Goal: Task Accomplishment & Management: Use online tool/utility

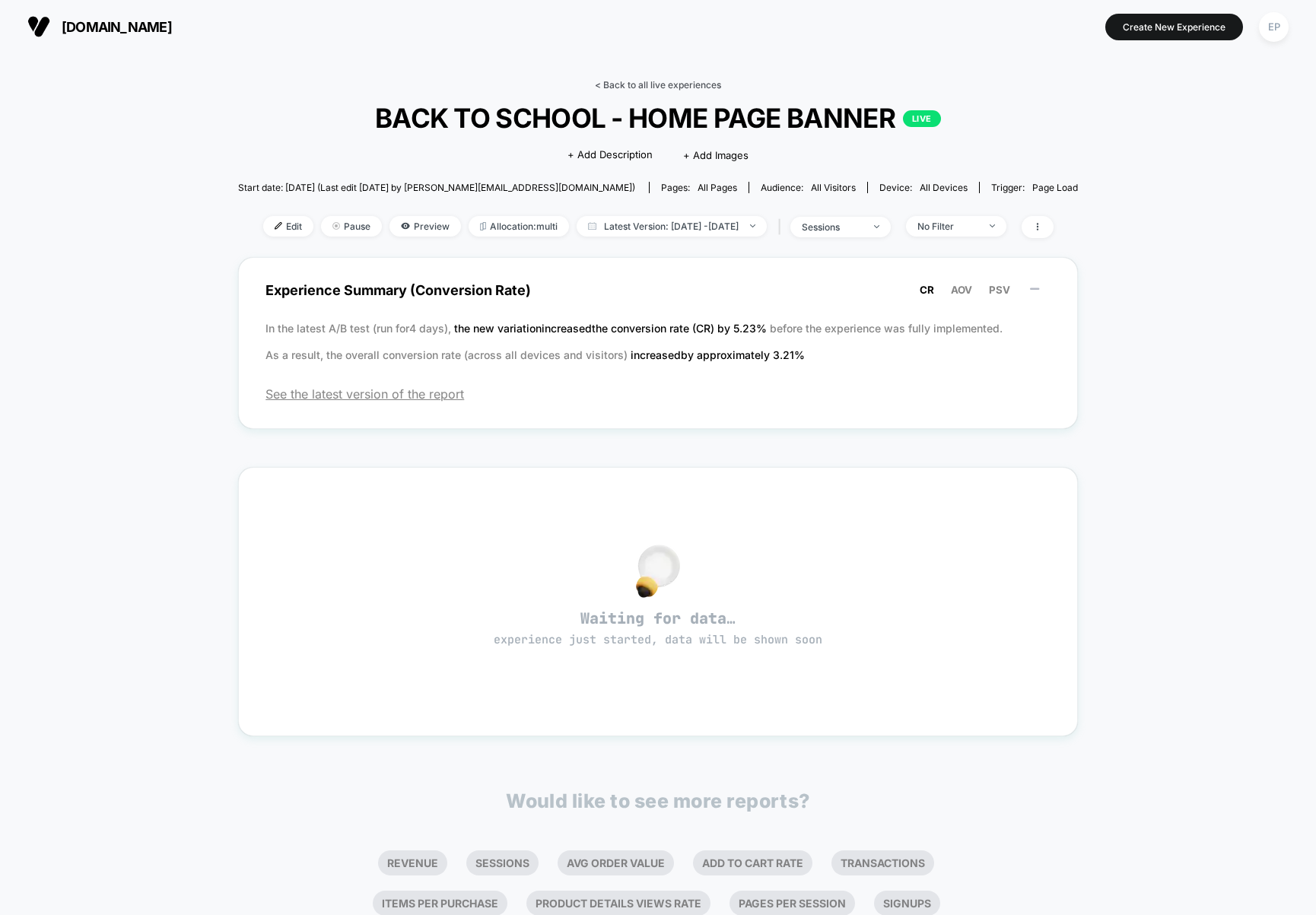
click at [626, 81] on link "< Back to all live experiences" at bounding box center [658, 85] width 126 height 11
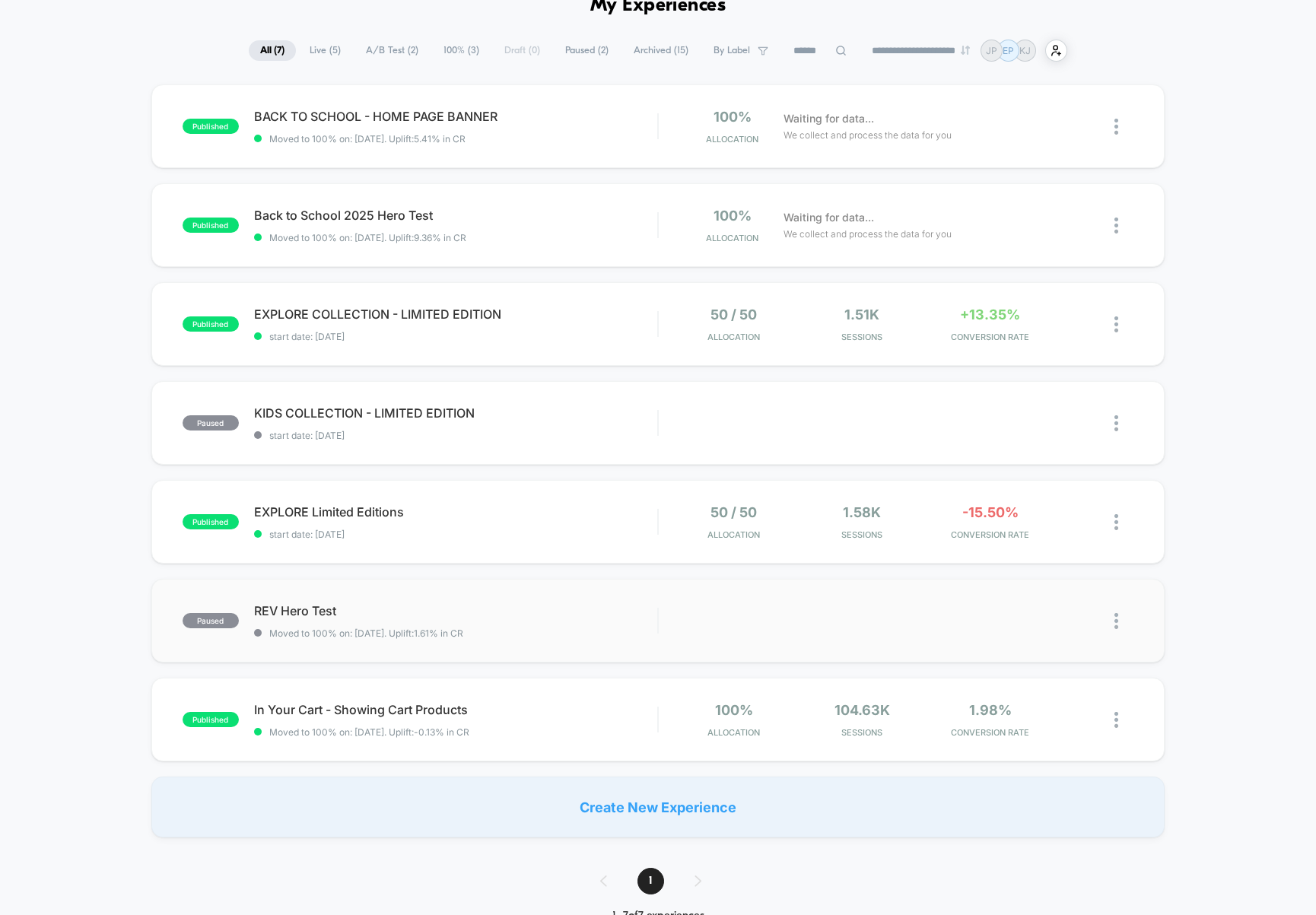
scroll to position [84, 0]
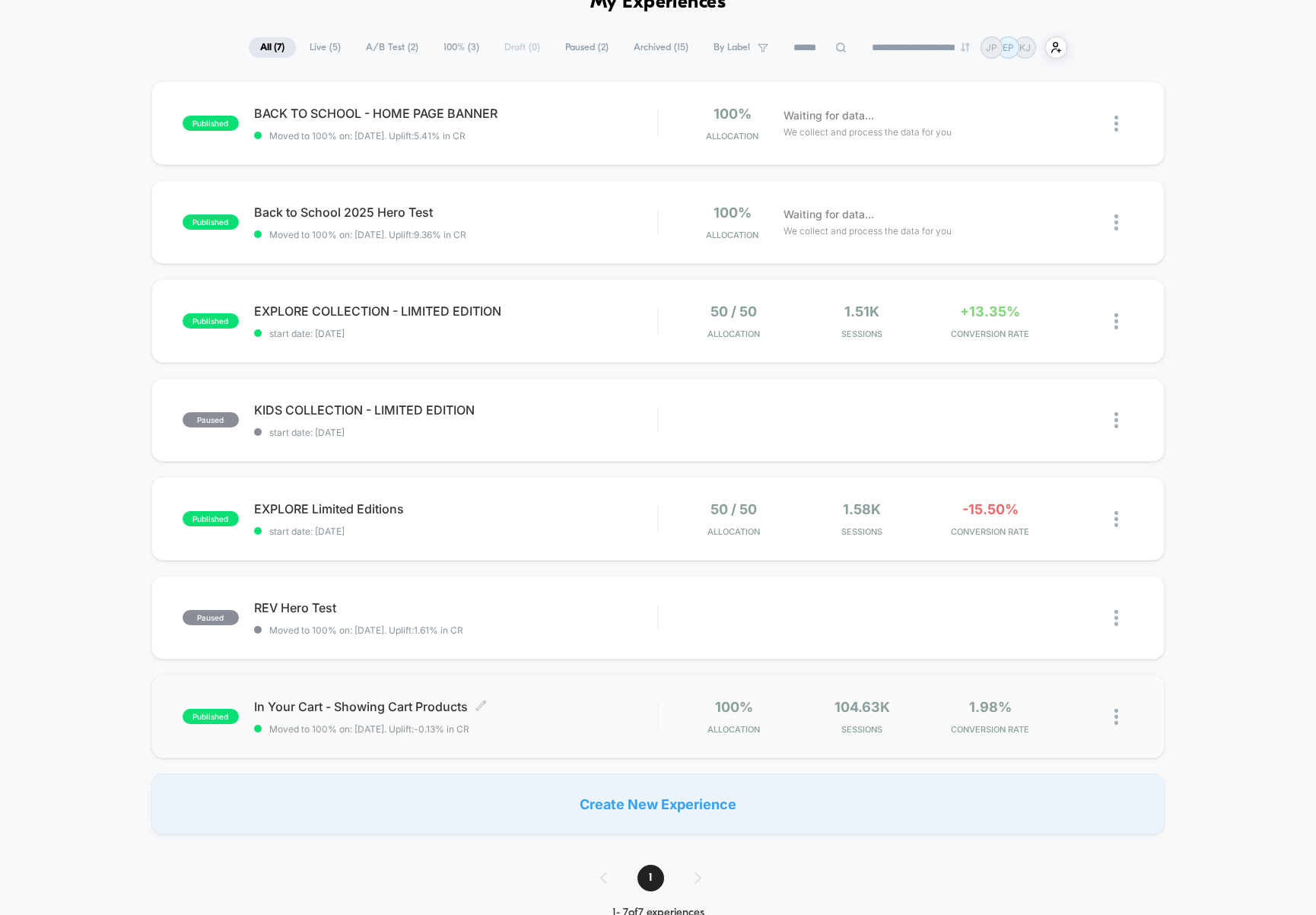
click at [584, 706] on span "In Your Cart - Showing Cart Products Click to edit experience details" at bounding box center [456, 706] width 403 height 15
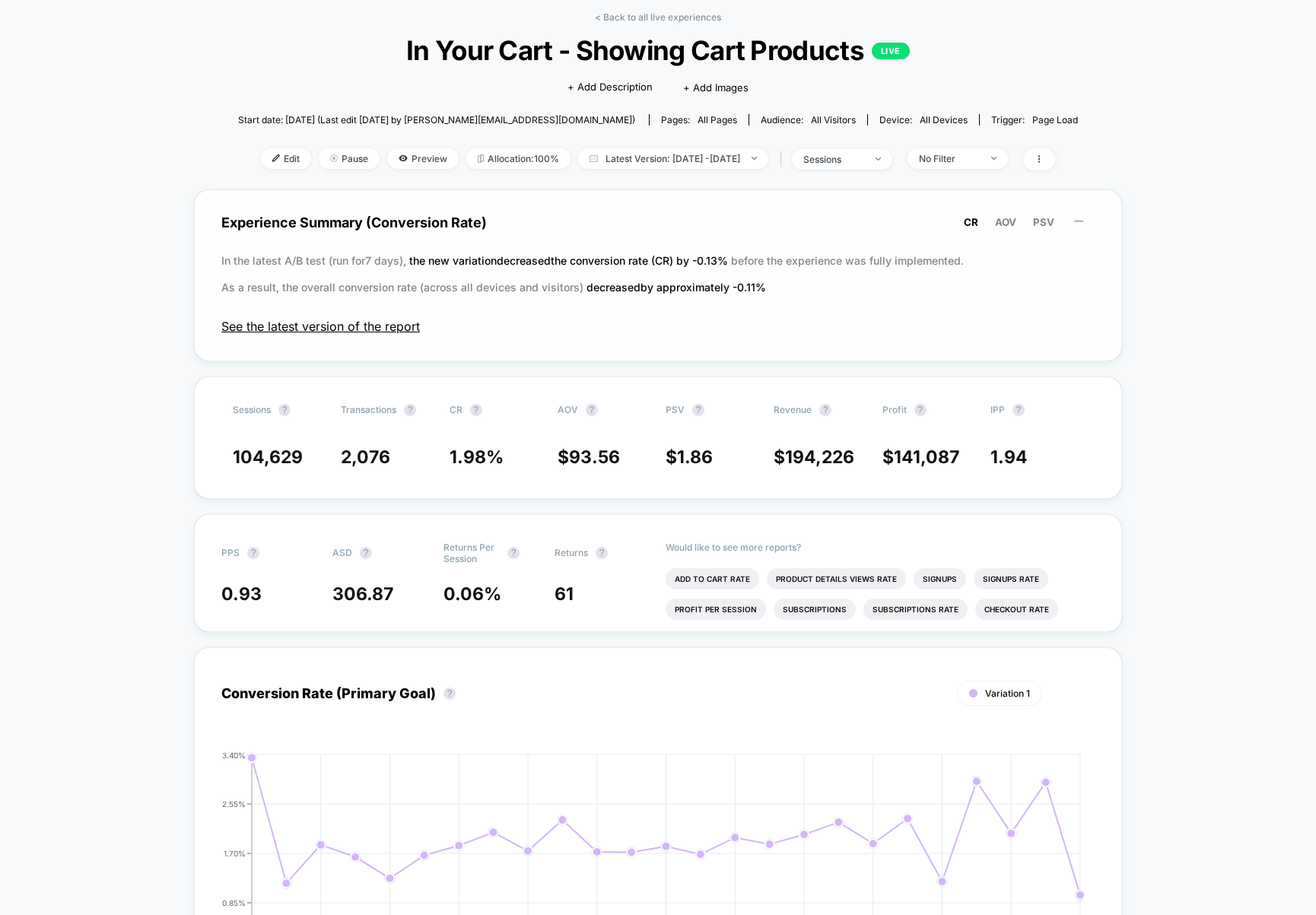
scroll to position [65, 0]
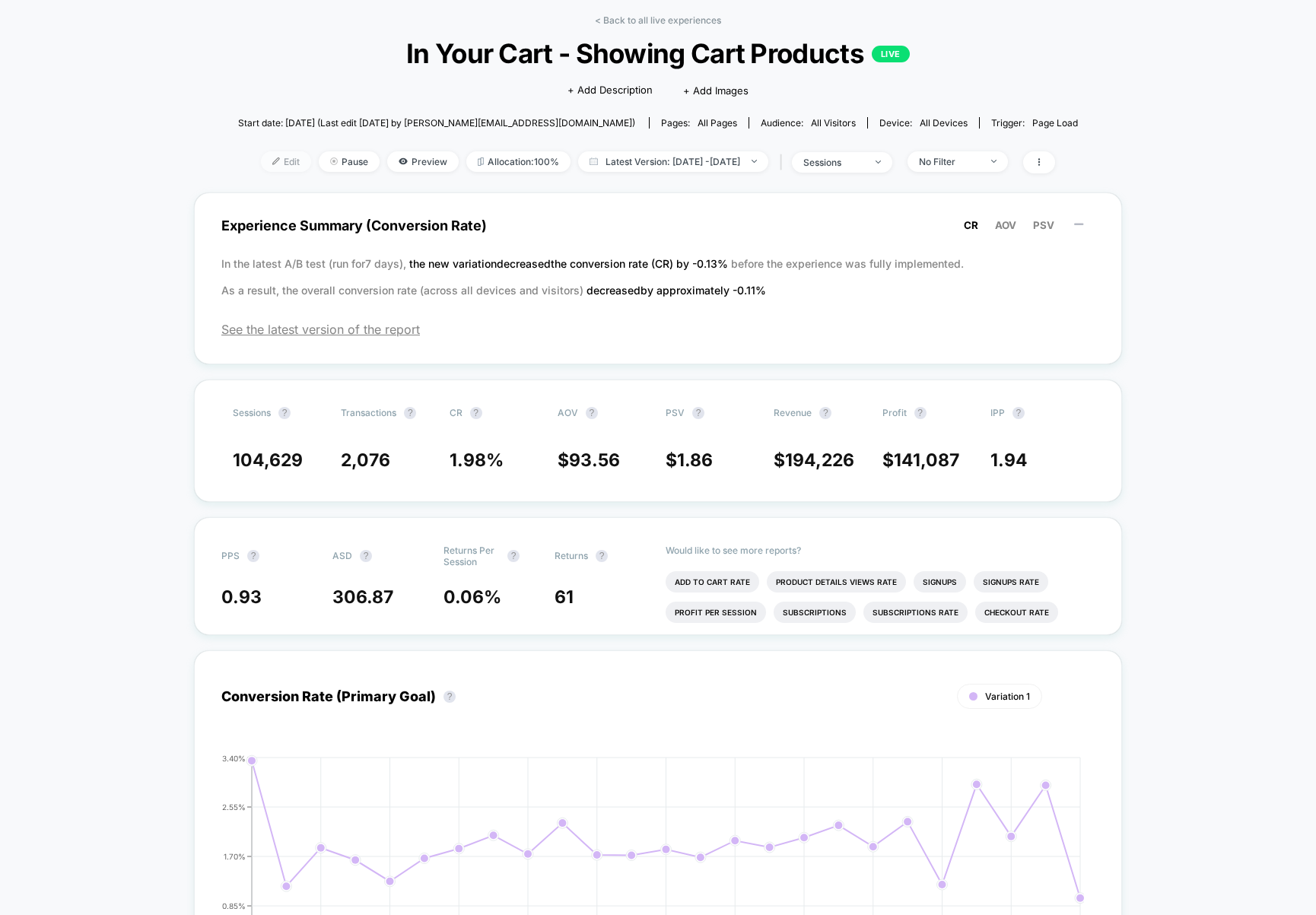
click at [261, 159] on span "Edit" at bounding box center [285, 162] width 51 height 21
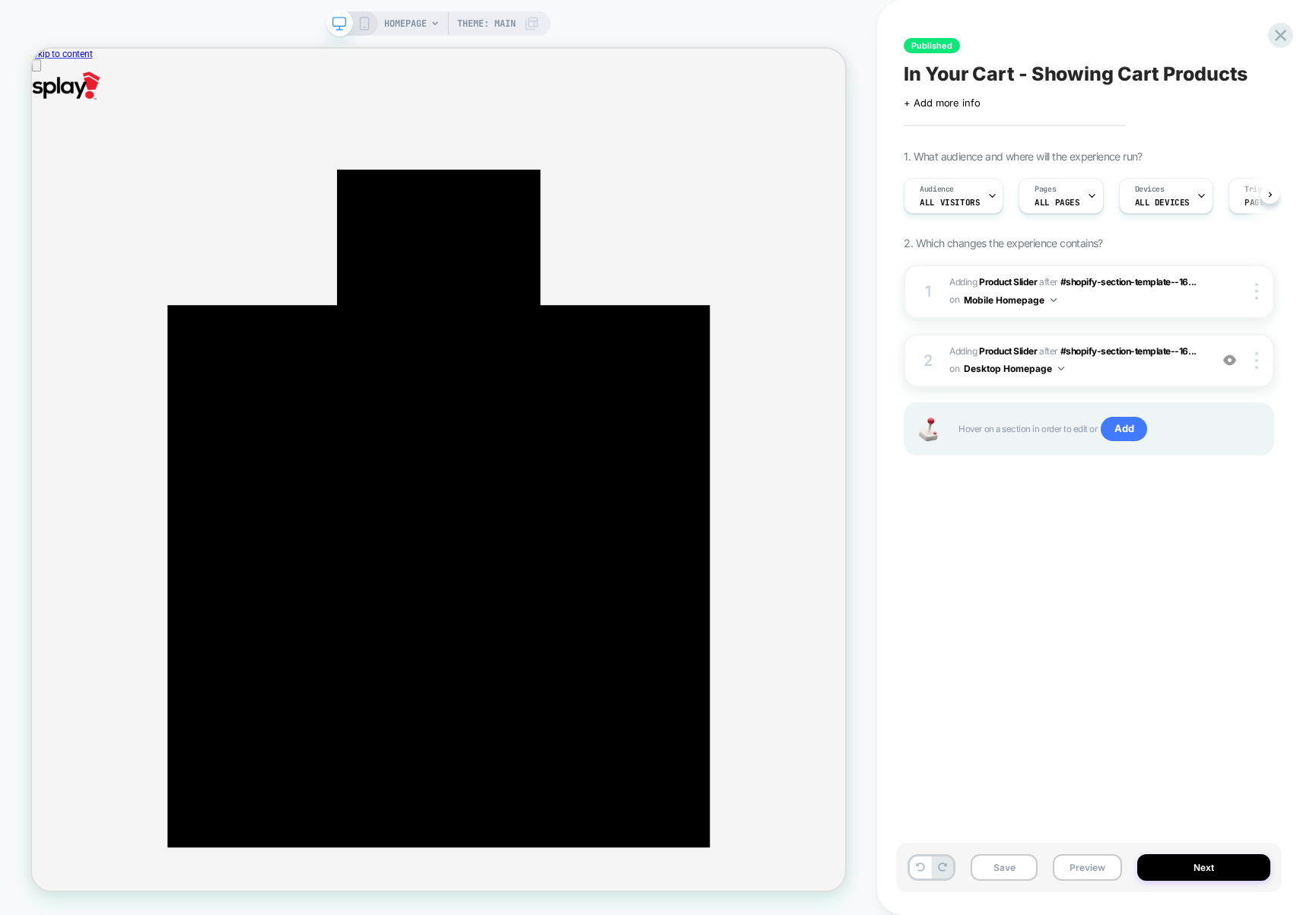
scroll to position [0, 1]
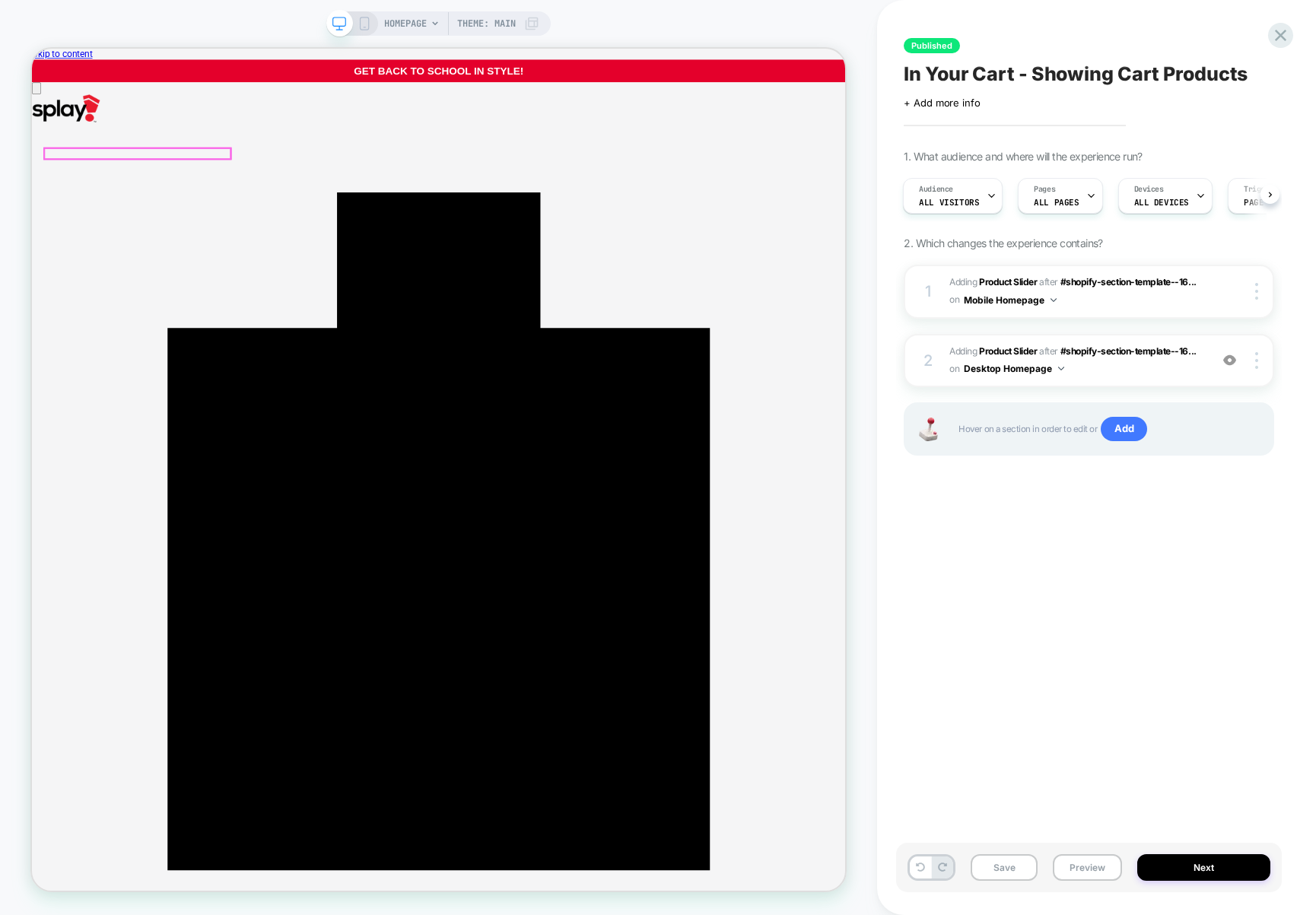
click at [495, 14] on span "Theme: MAIN" at bounding box center [486, 23] width 59 height 24
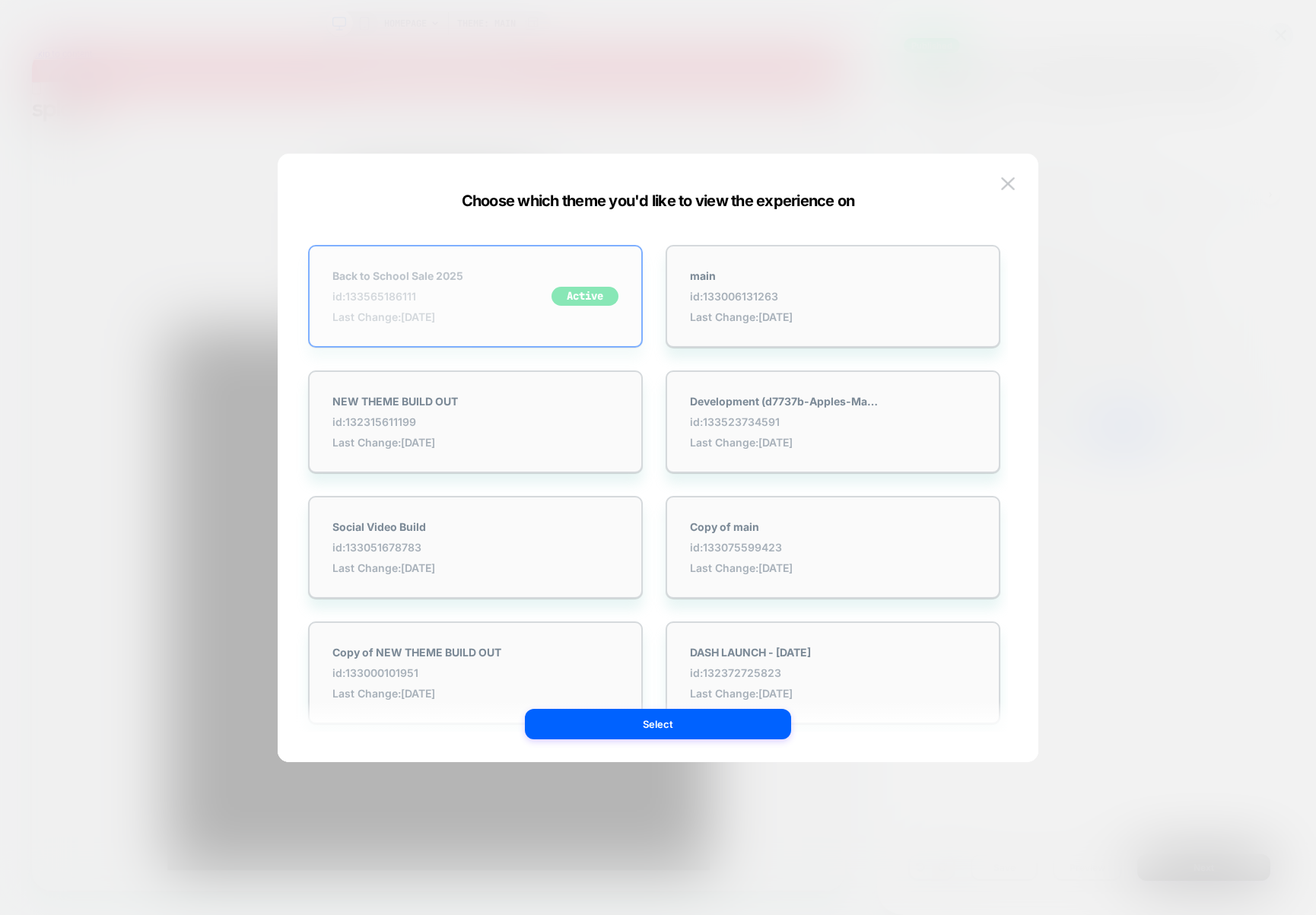
click at [518, 274] on div "Back to School Sale 2025 id: 133565186111 Last Change: [DATE] Active" at bounding box center [475, 296] width 334 height 103
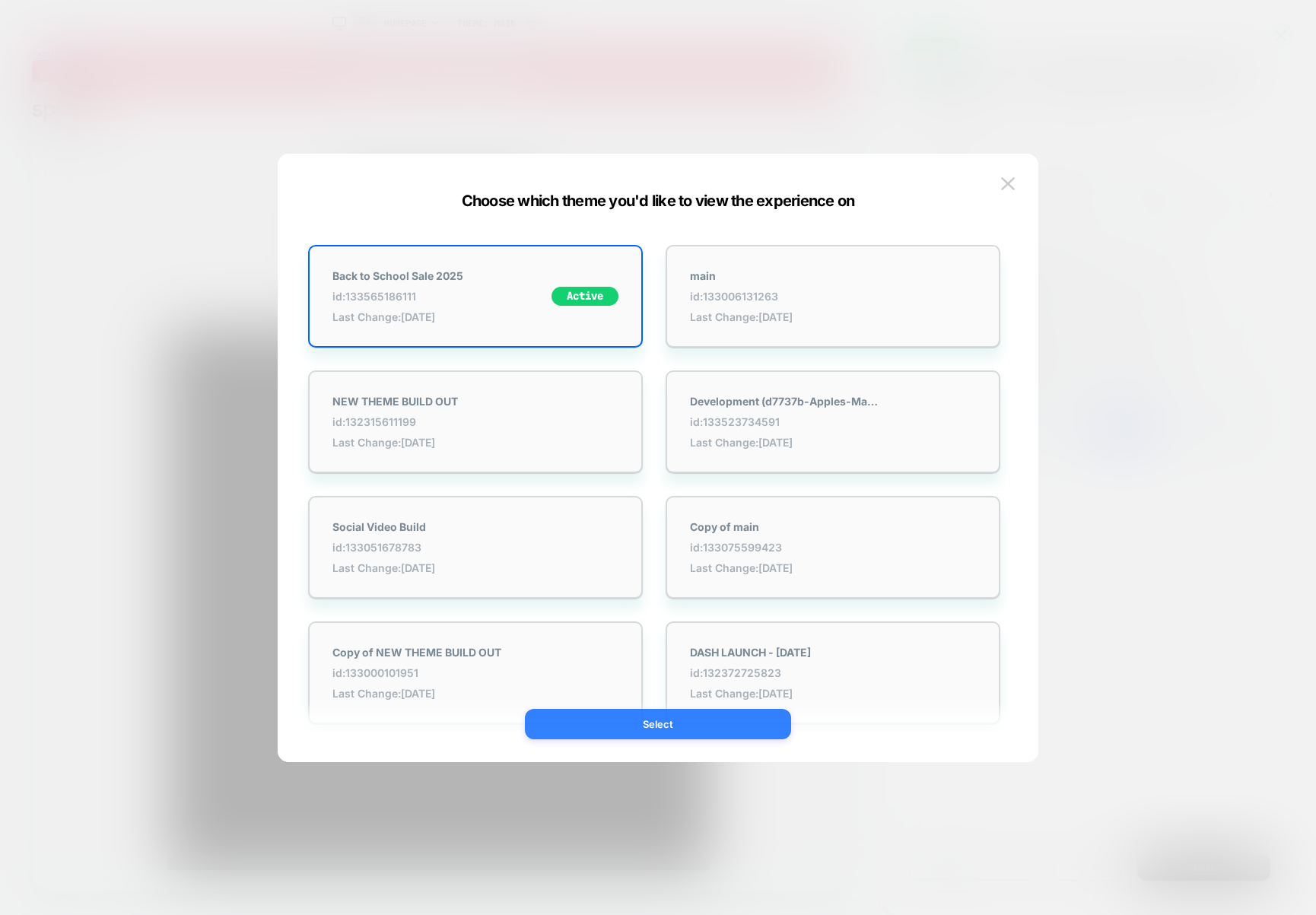
click at [670, 723] on button "Select" at bounding box center [658, 724] width 266 height 30
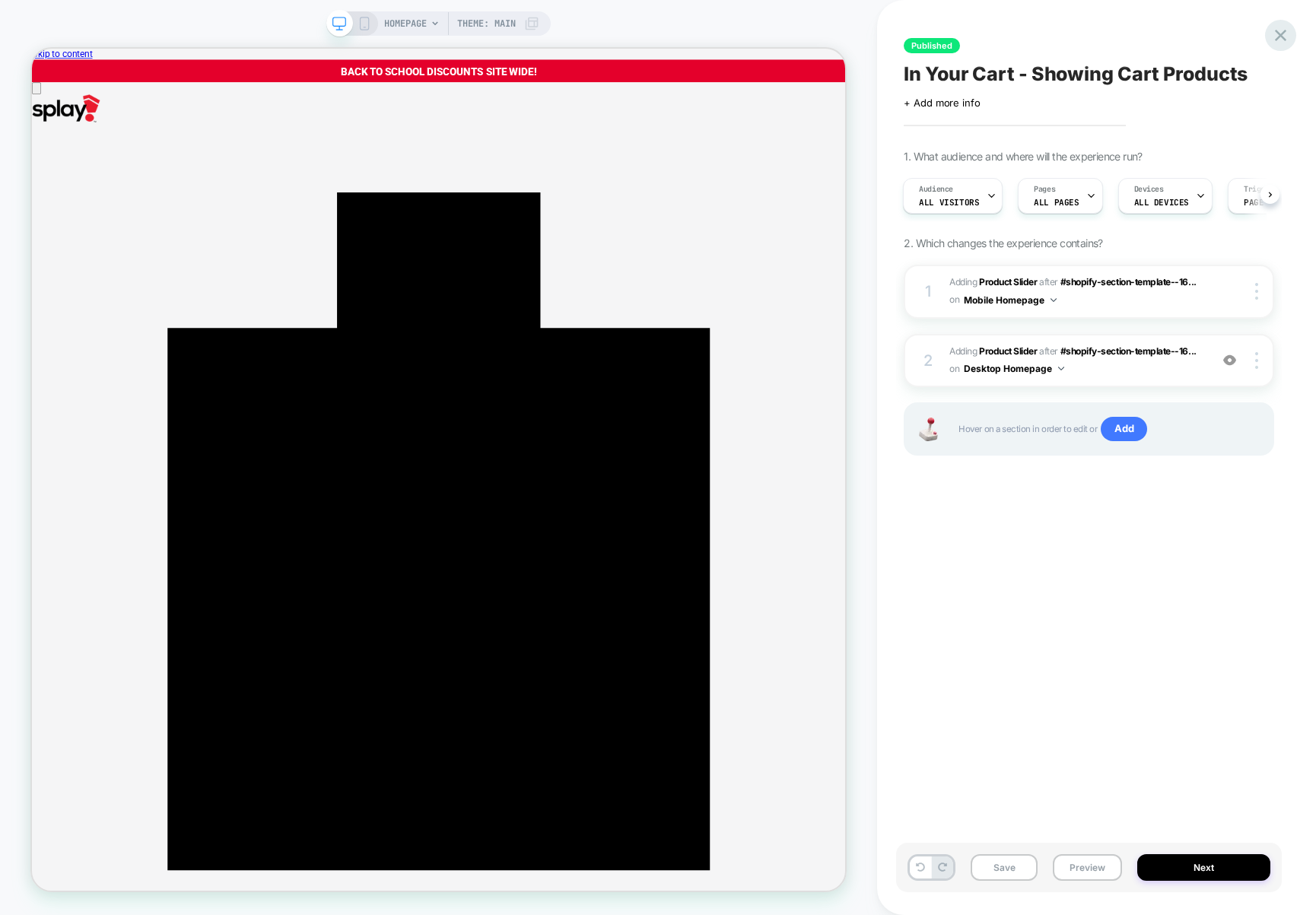
click at [1282, 29] on icon at bounding box center [1281, 35] width 21 height 21
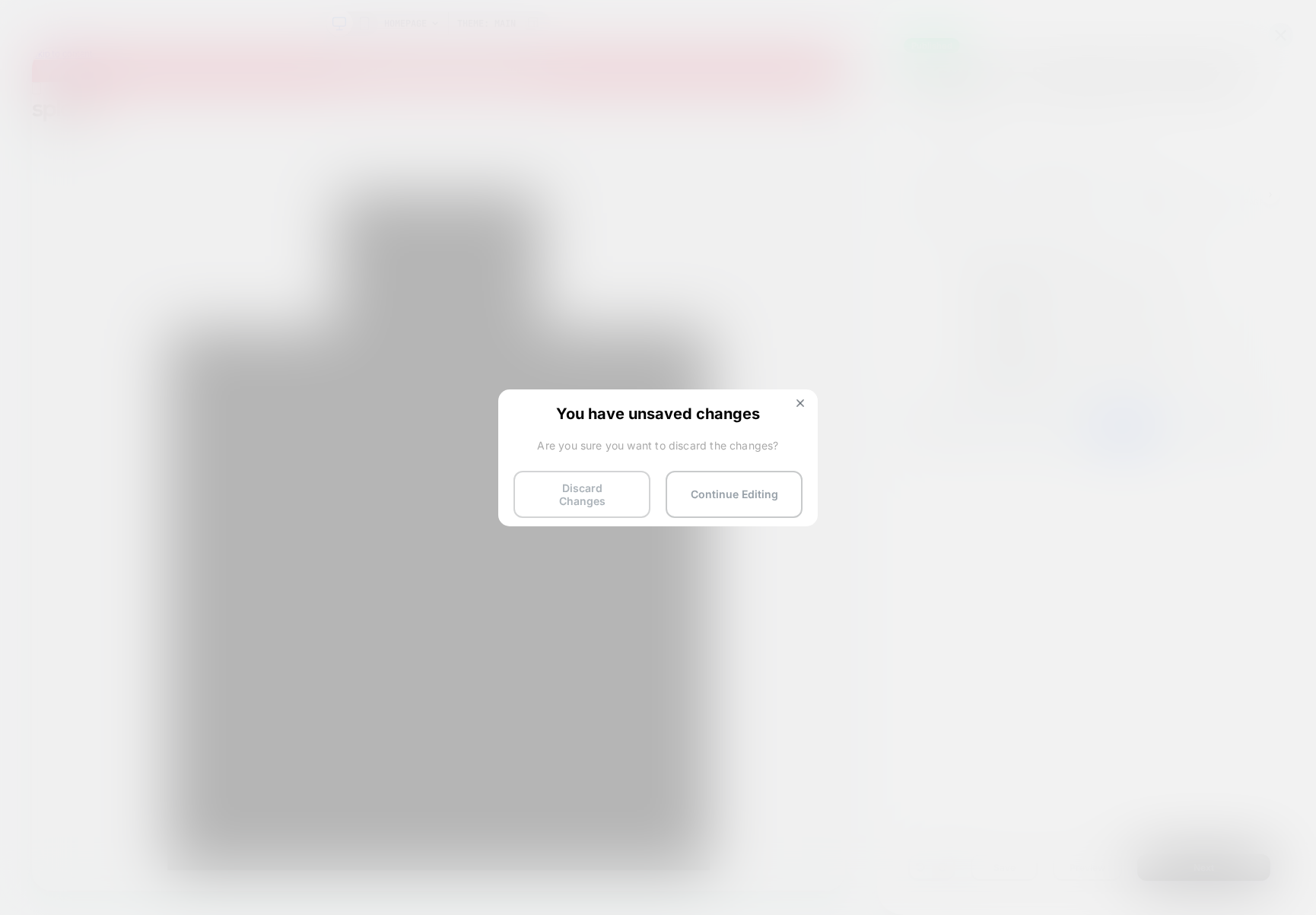
click at [630, 485] on button "Discard Changes" at bounding box center [581, 494] width 137 height 47
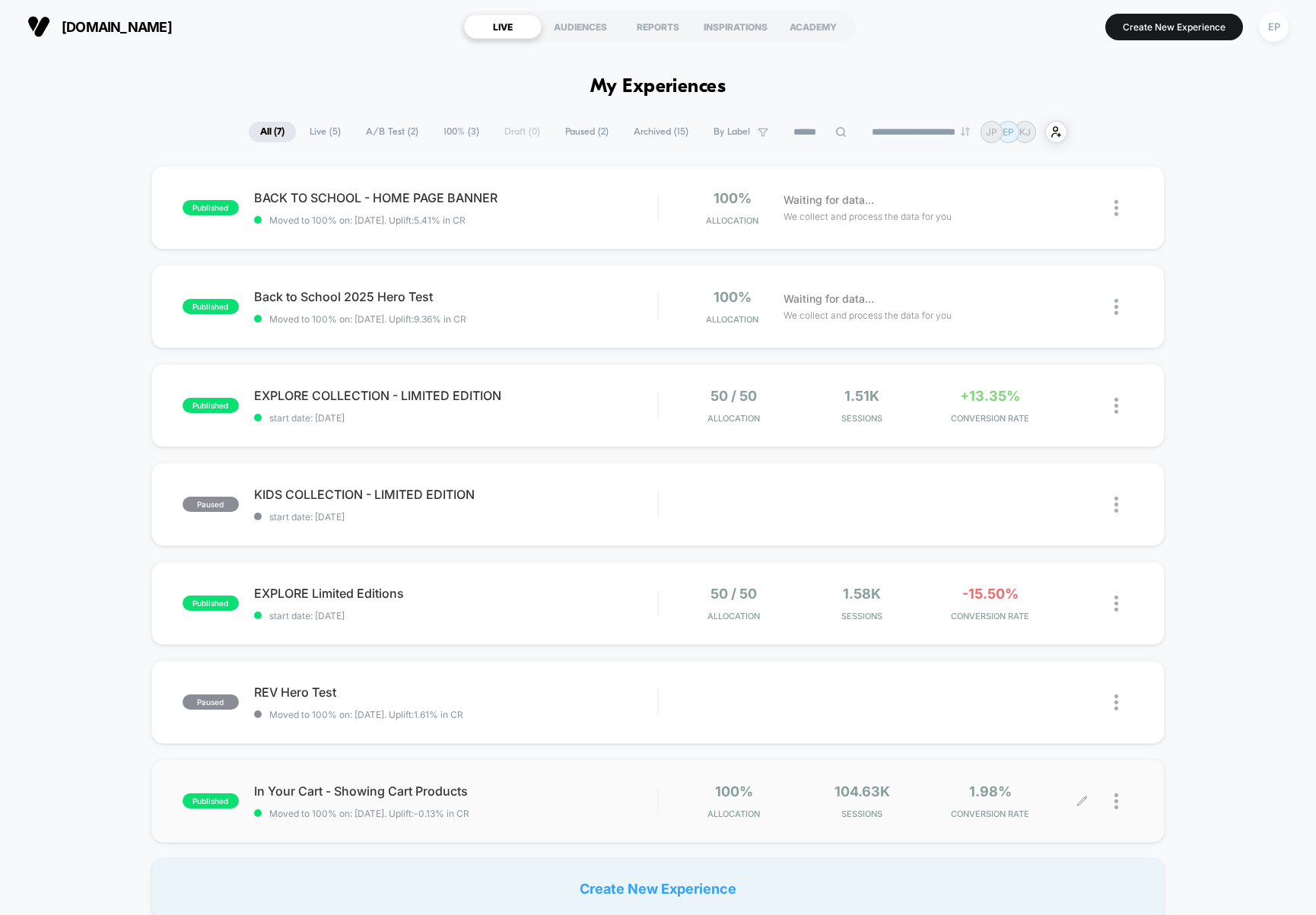
click at [1119, 799] on div at bounding box center [1124, 801] width 19 height 36
click at [1041, 748] on div "Duplicate" at bounding box center [1038, 749] width 137 height 34
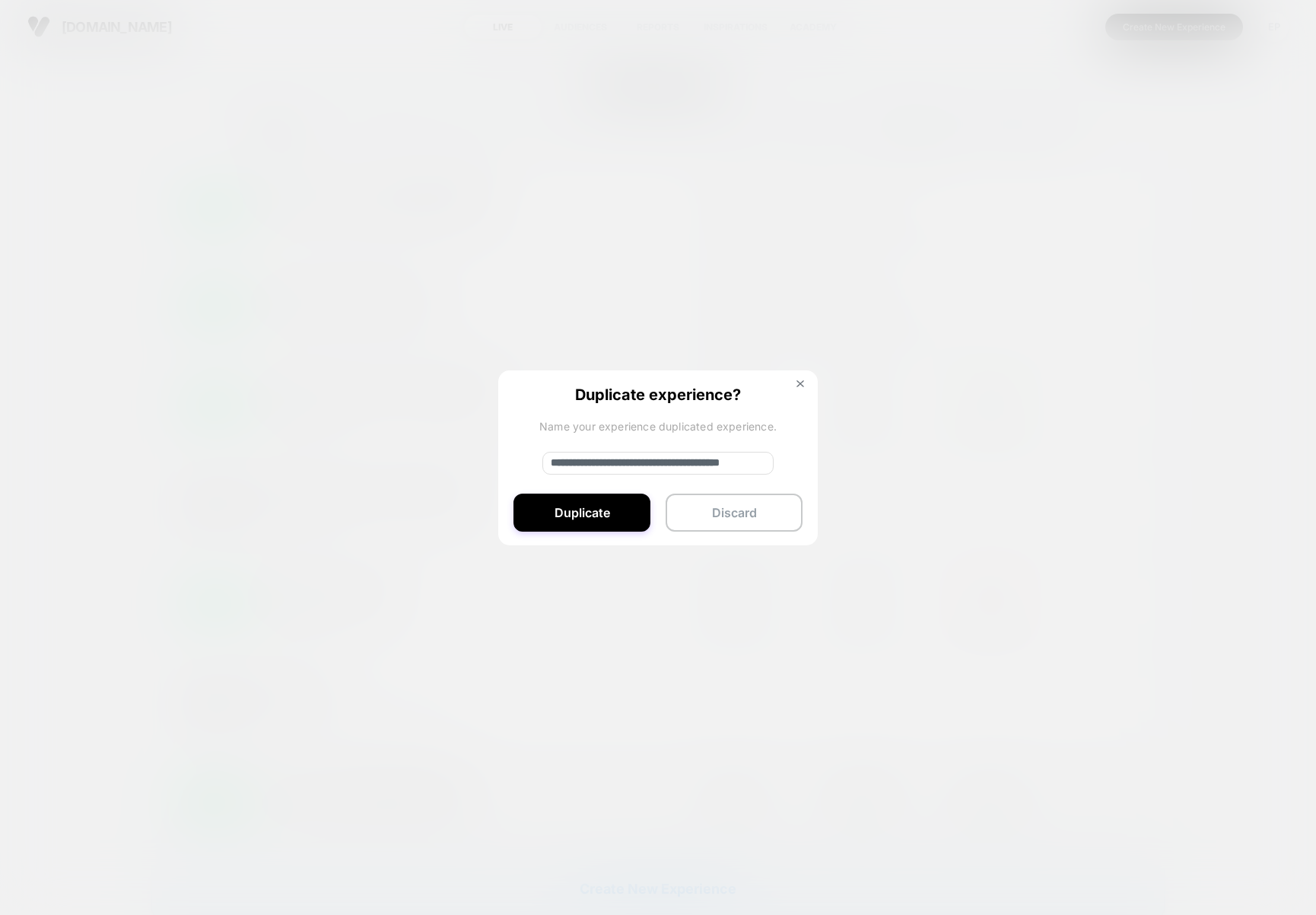
click at [639, 466] on input "**********" at bounding box center [658, 463] width 231 height 22
drag, startPoint x: 731, startPoint y: 466, endPoint x: 722, endPoint y: 469, distance: 9.5
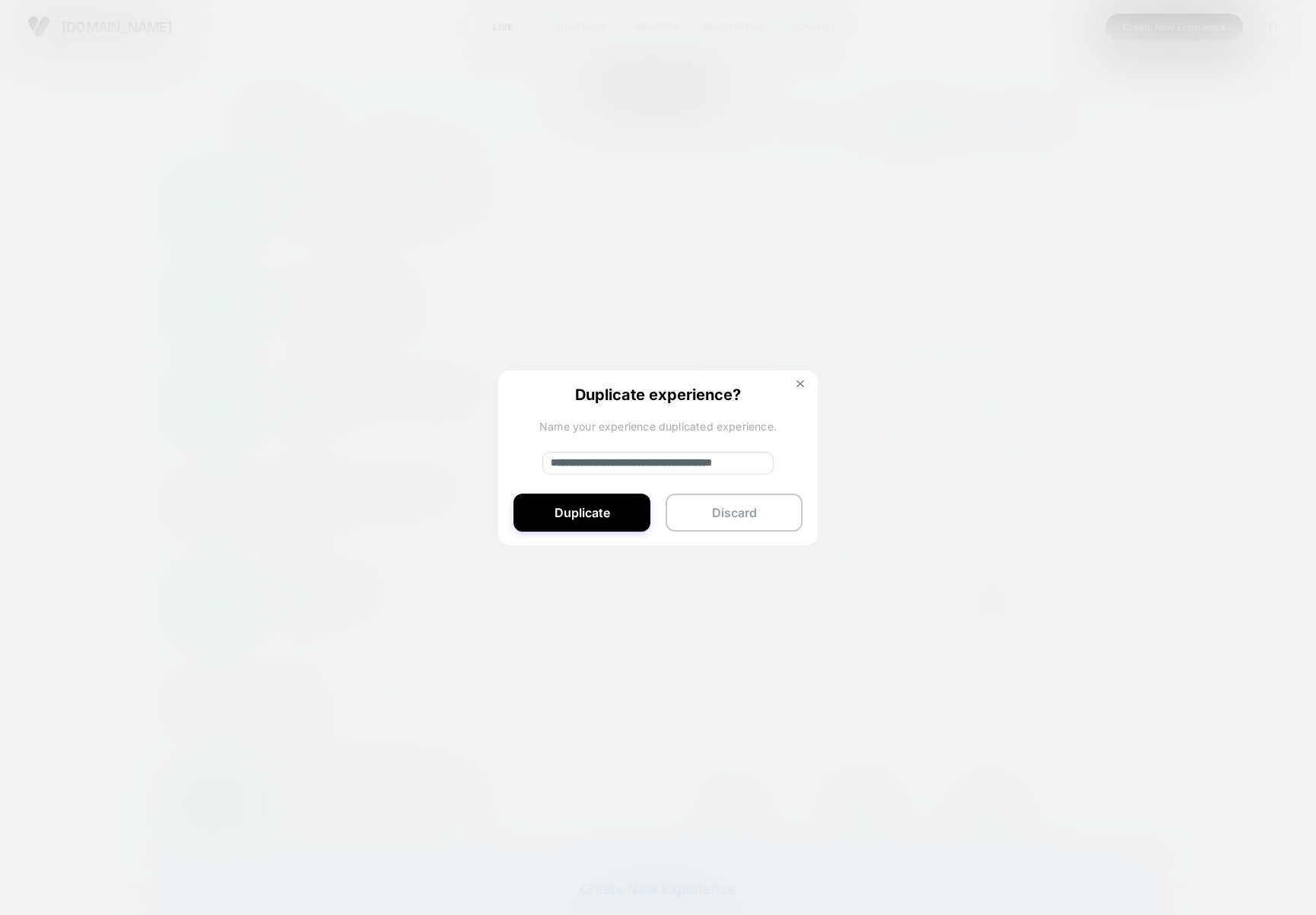
click at [722, 469] on input "**********" at bounding box center [658, 463] width 231 height 22
type input "**********"
click at [613, 504] on button "Duplicate" at bounding box center [581, 512] width 137 height 38
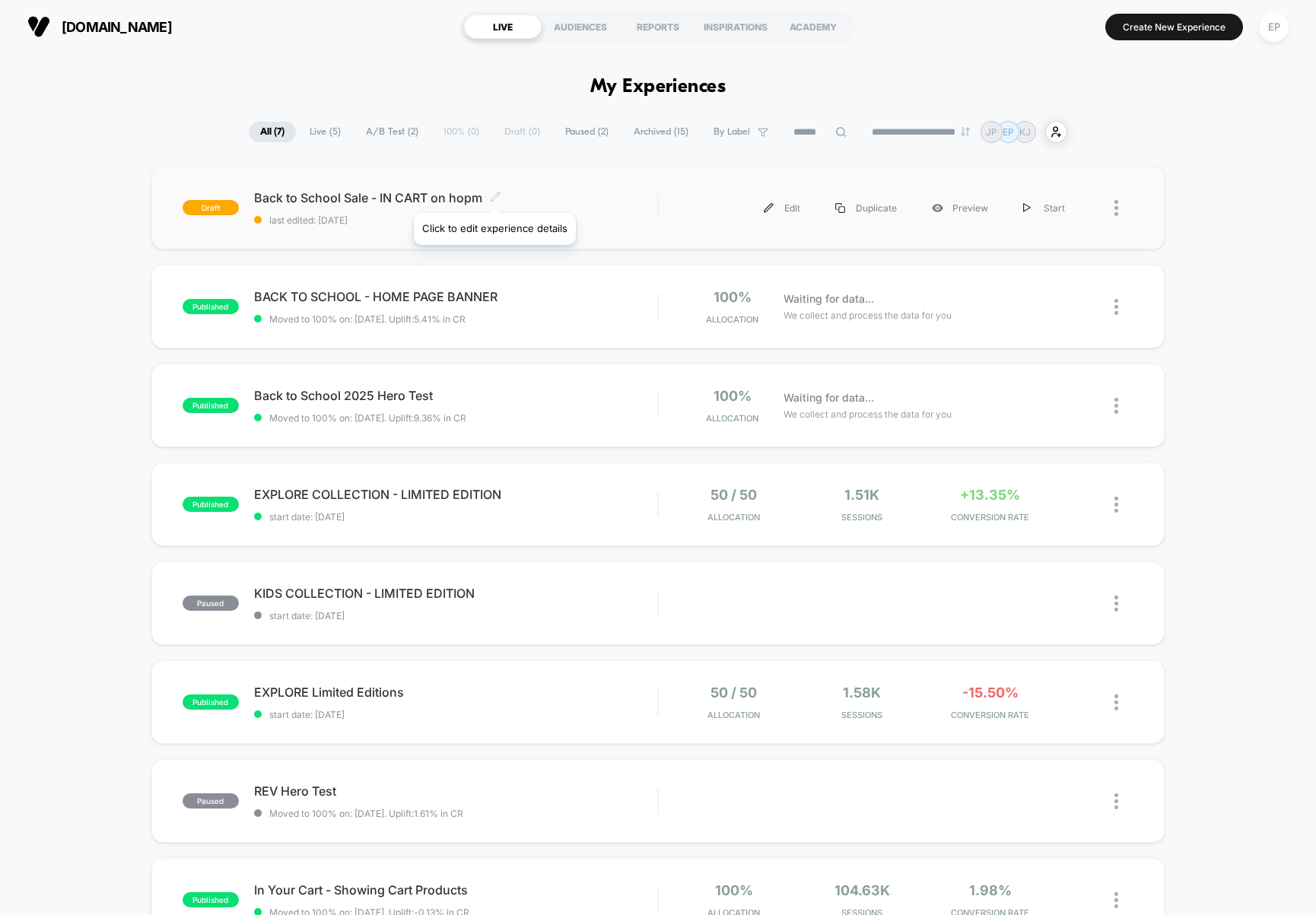
click at [494, 194] on icon at bounding box center [496, 196] width 11 height 11
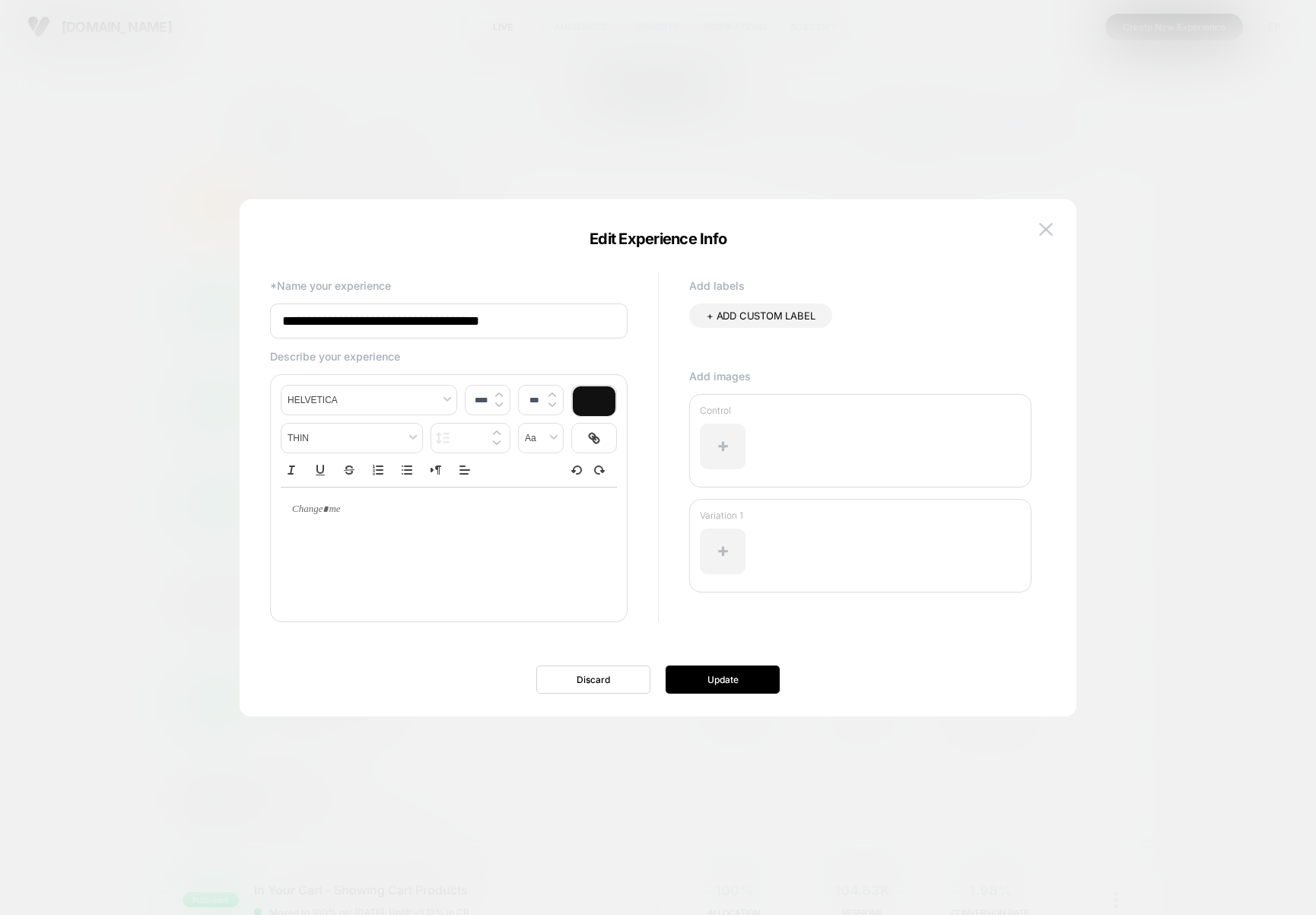
drag, startPoint x: 520, startPoint y: 318, endPoint x: 509, endPoint y: 324, distance: 12.5
click at [509, 324] on input "**********" at bounding box center [449, 321] width 358 height 35
click at [522, 323] on input "**********" at bounding box center [449, 321] width 358 height 35
drag, startPoint x: 524, startPoint y: 325, endPoint x: 516, endPoint y: 326, distance: 8.1
click at [516, 326] on input "**********" at bounding box center [449, 321] width 358 height 35
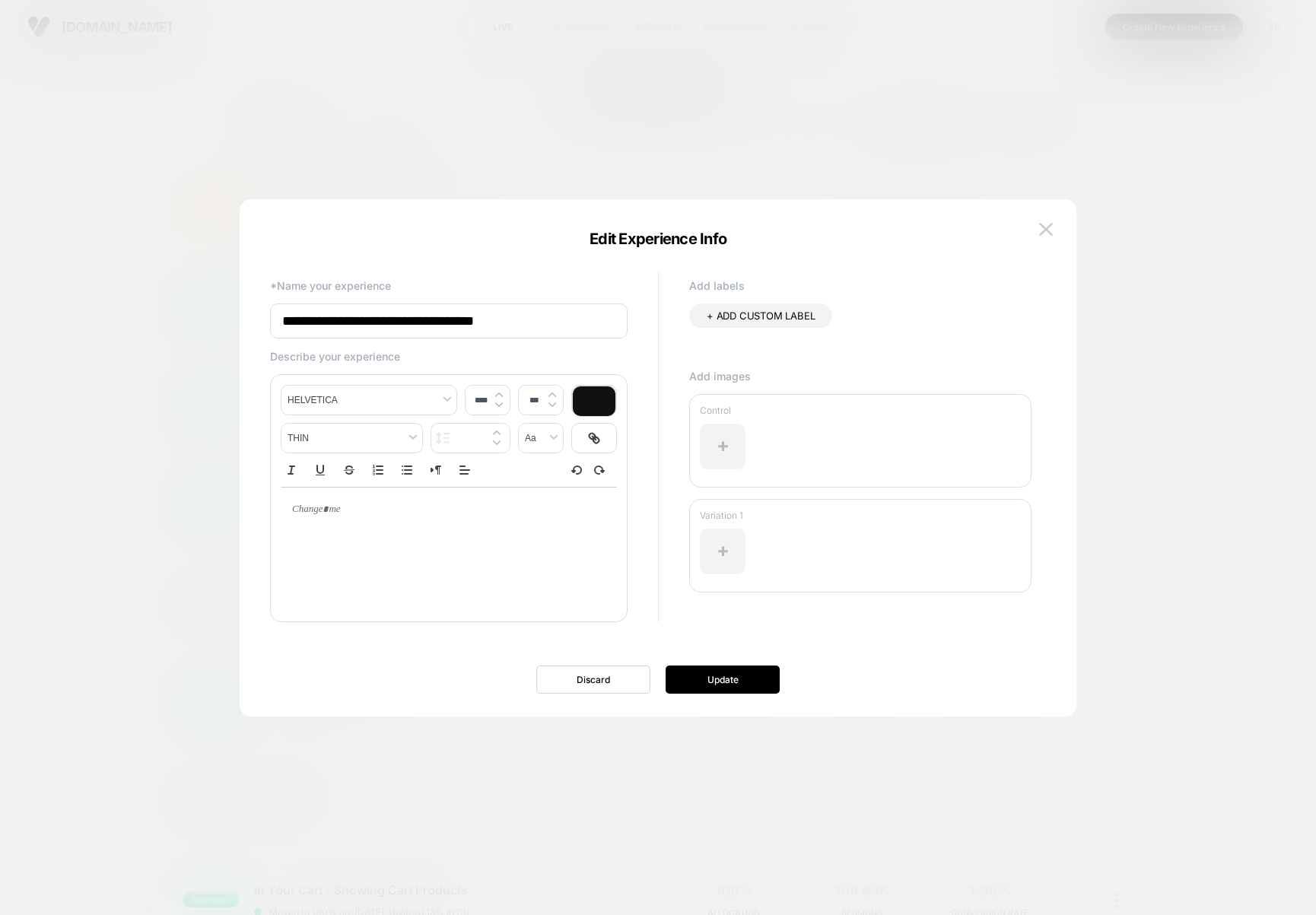
click at [532, 322] on input "**********" at bounding box center [449, 321] width 358 height 35
type input "**********"
click at [749, 680] on button "Update" at bounding box center [723, 679] width 114 height 28
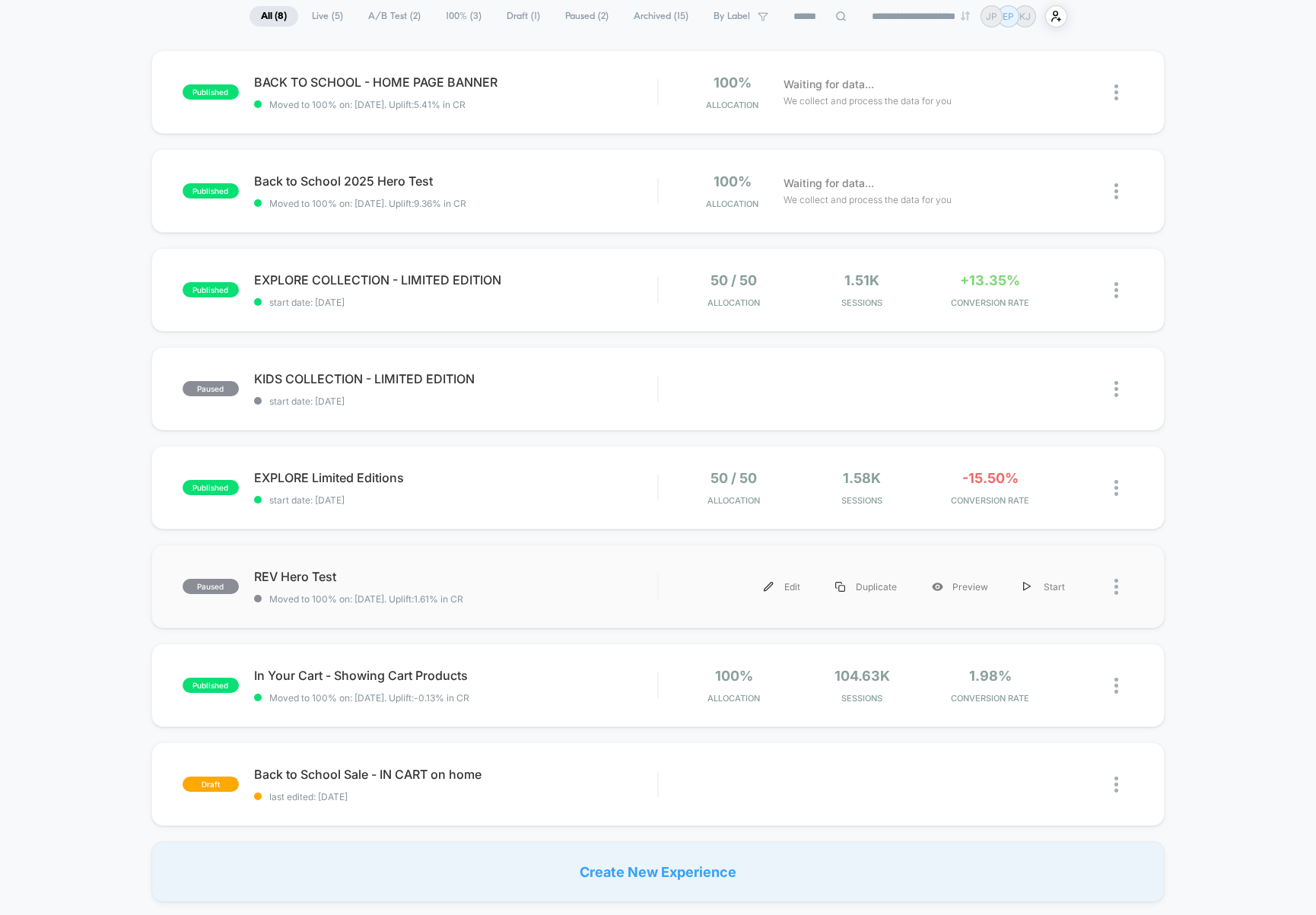
scroll to position [119, 0]
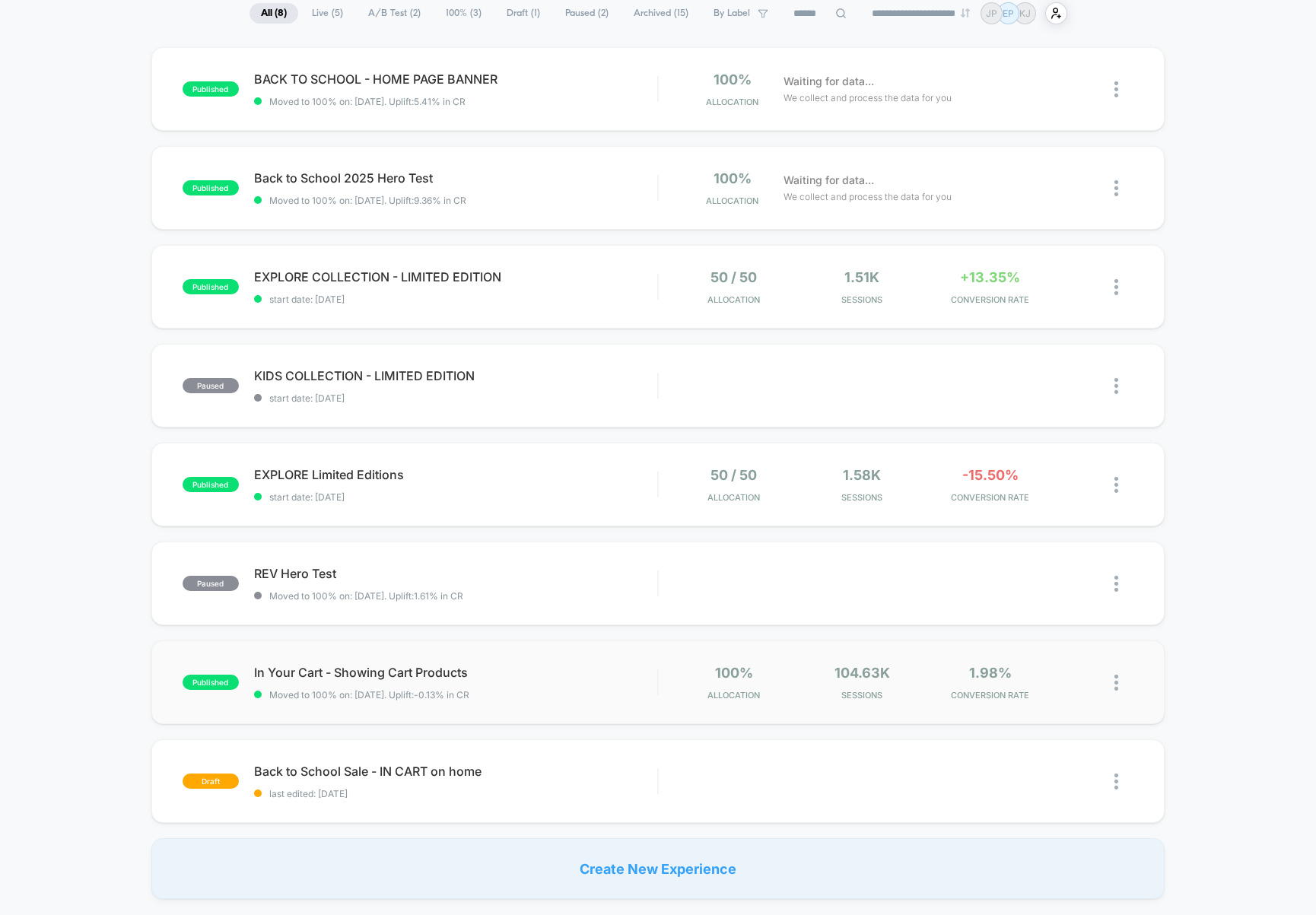
click at [1116, 682] on img at bounding box center [1116, 682] width 4 height 16
click at [1051, 674] on div "Pause" at bounding box center [1038, 666] width 137 height 34
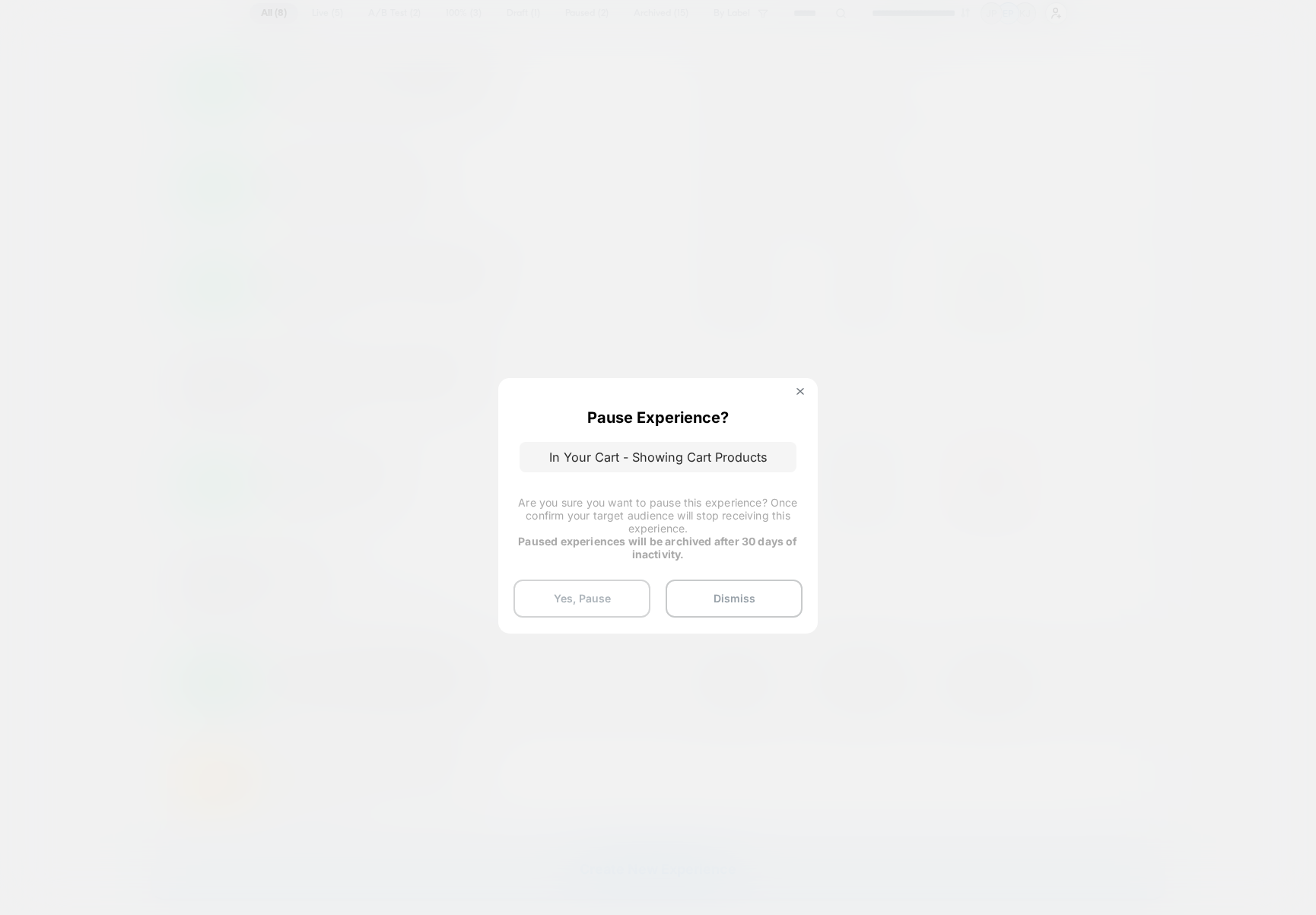
click at [602, 593] on button "Yes, Pause" at bounding box center [581, 598] width 137 height 38
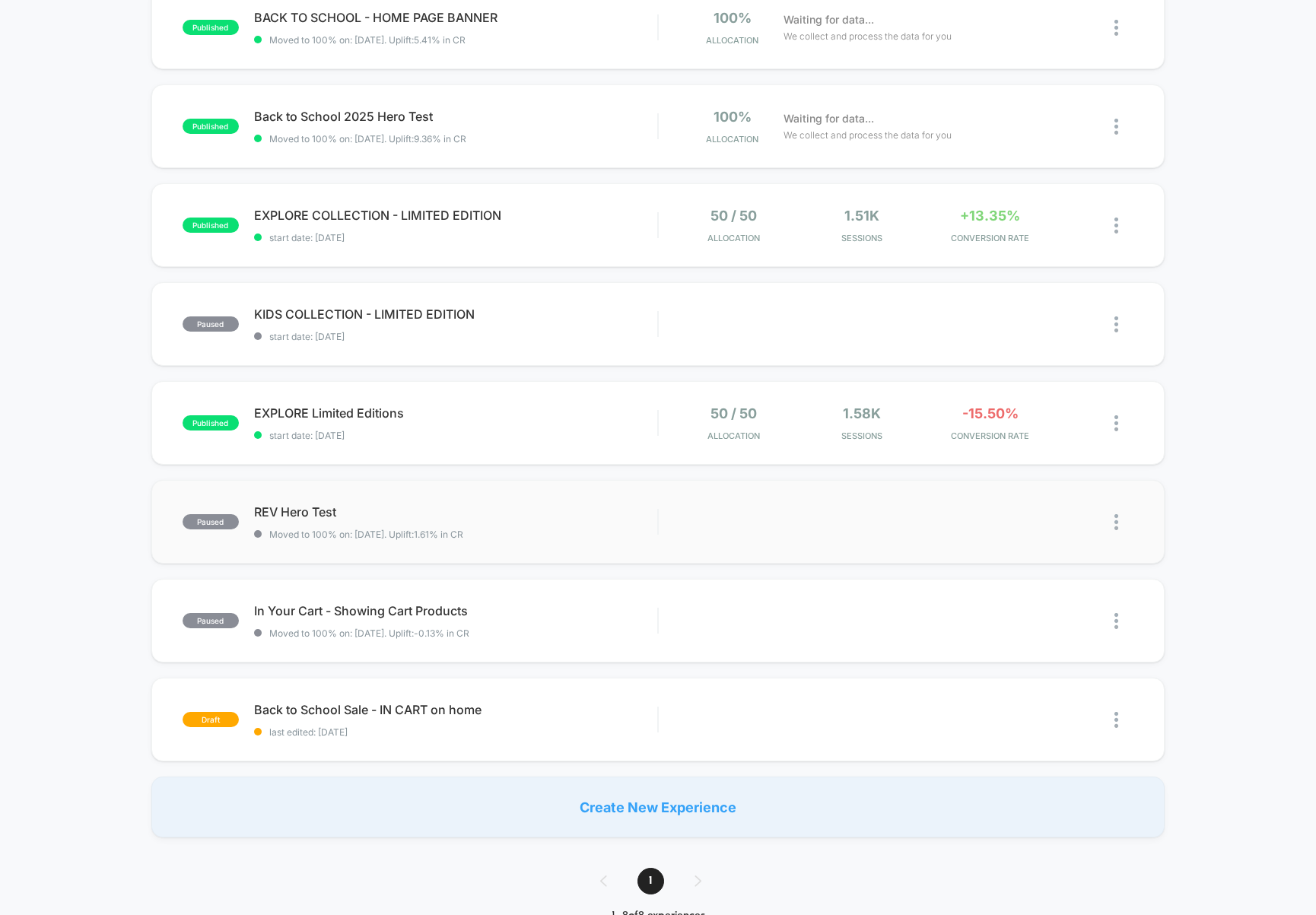
scroll to position [185, 0]
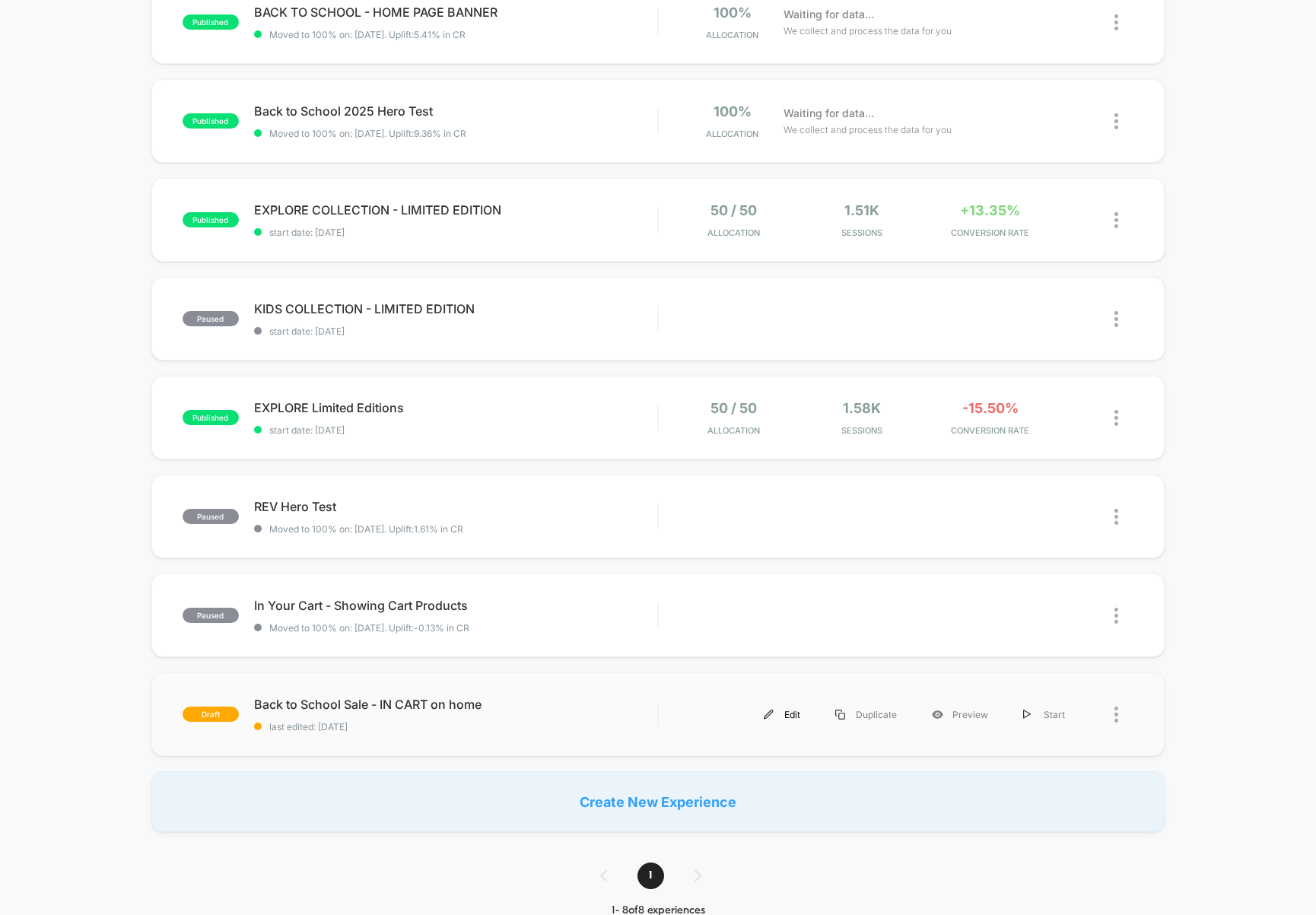
click at [771, 706] on div "Edit" at bounding box center [781, 715] width 71 height 34
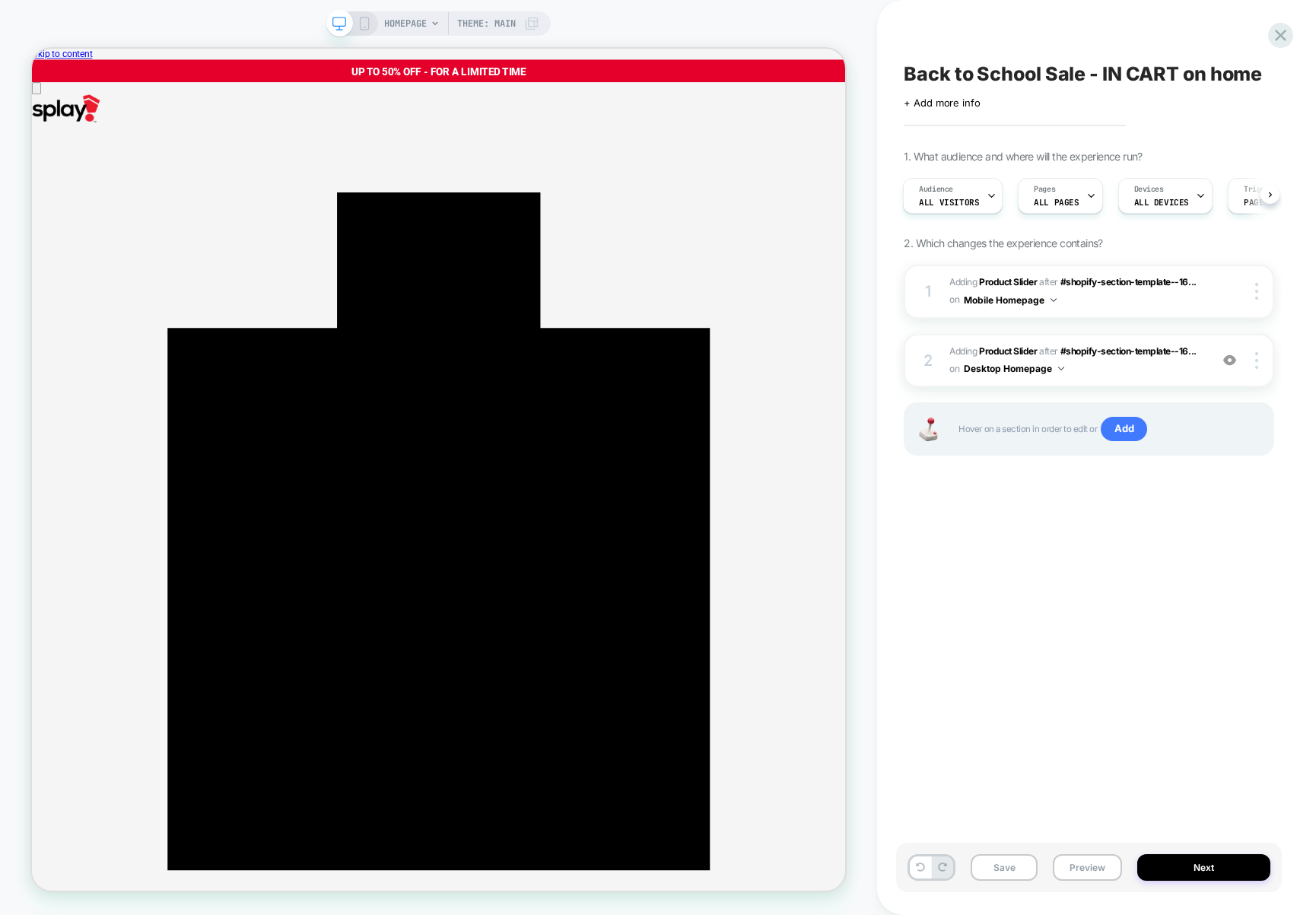
scroll to position [0, 4]
click at [1255, 291] on img at bounding box center [1257, 291] width 3 height 17
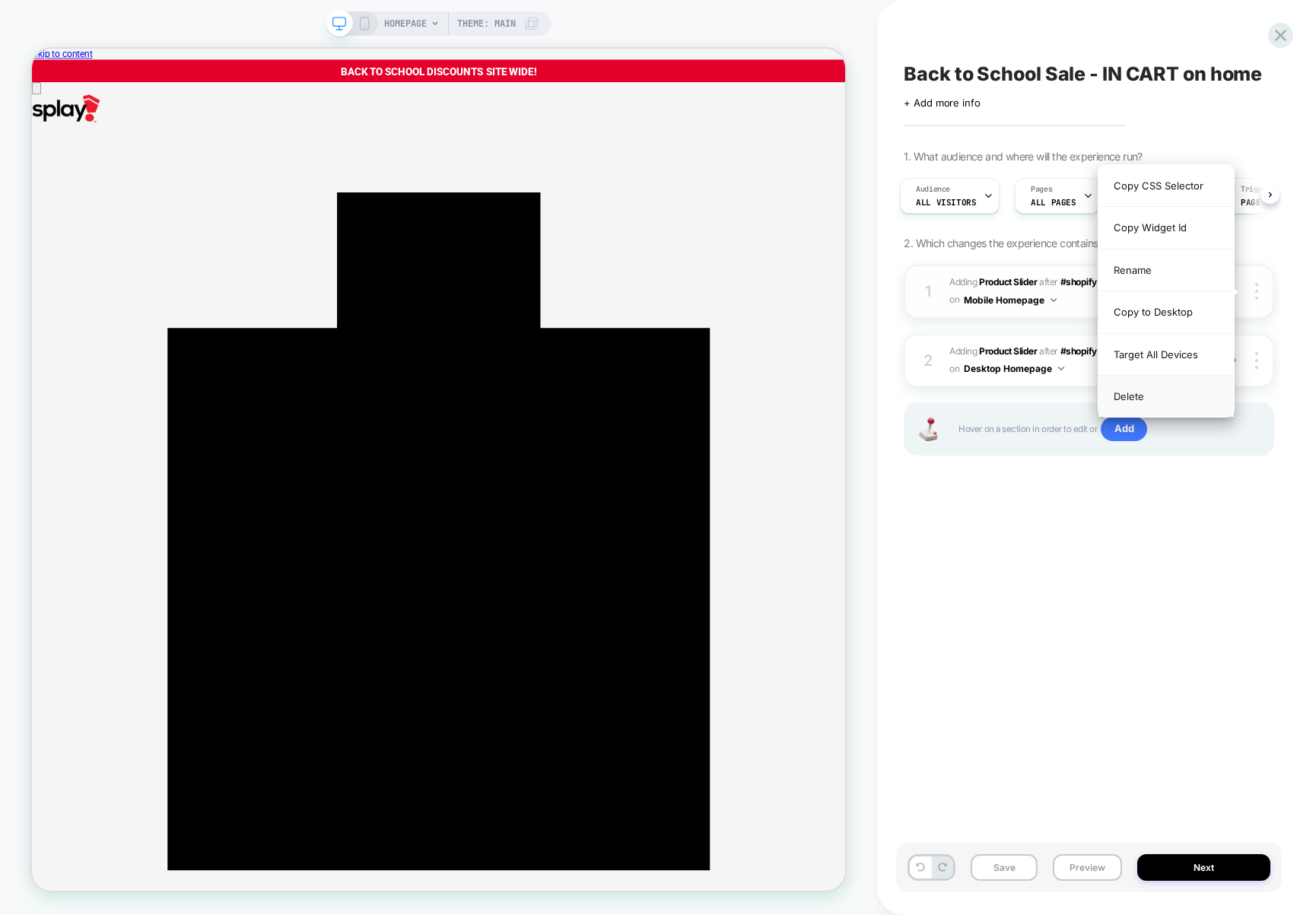
click at [1187, 391] on div "Delete" at bounding box center [1166, 396] width 136 height 41
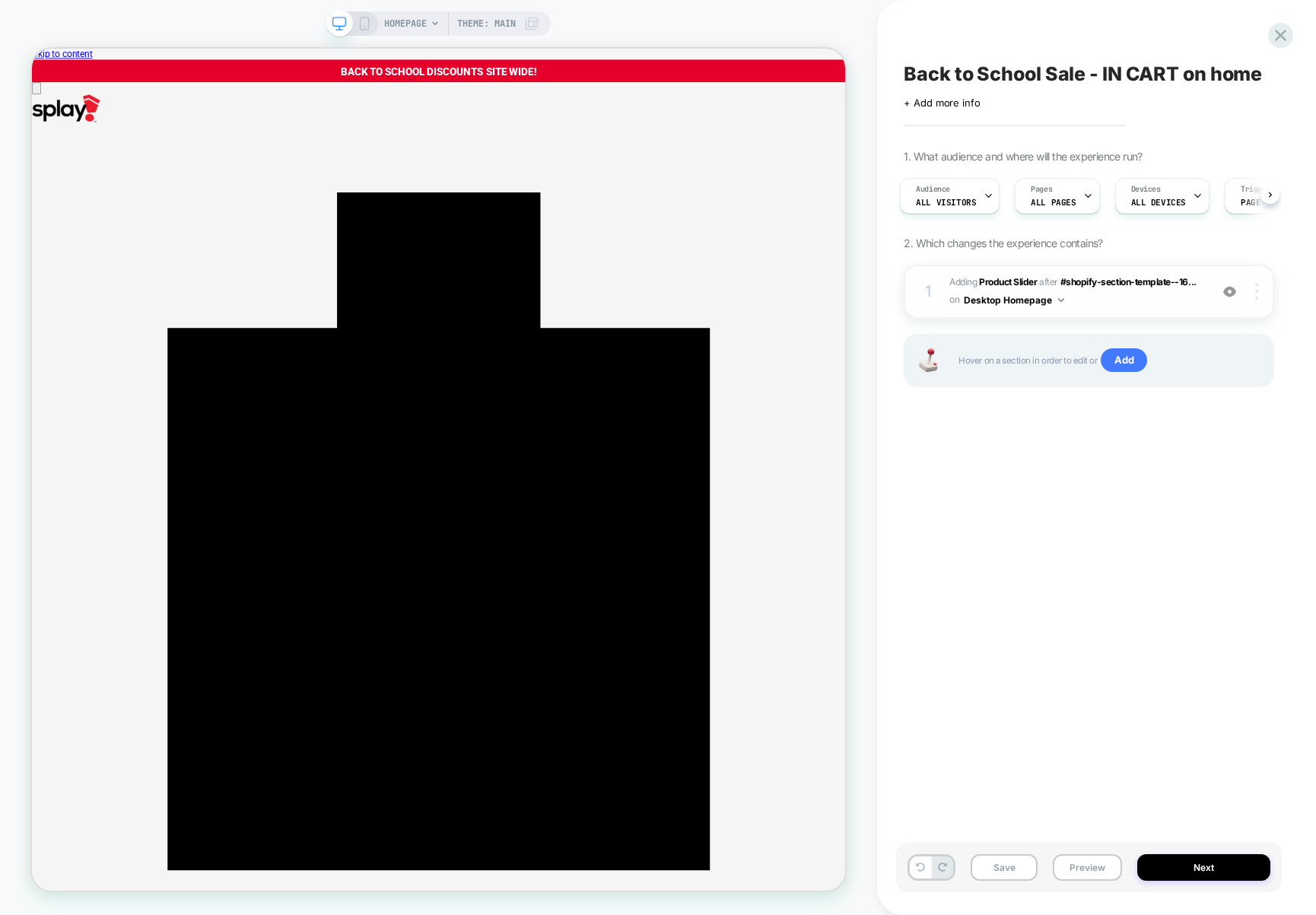
click at [1256, 285] on img at bounding box center [1257, 291] width 3 height 17
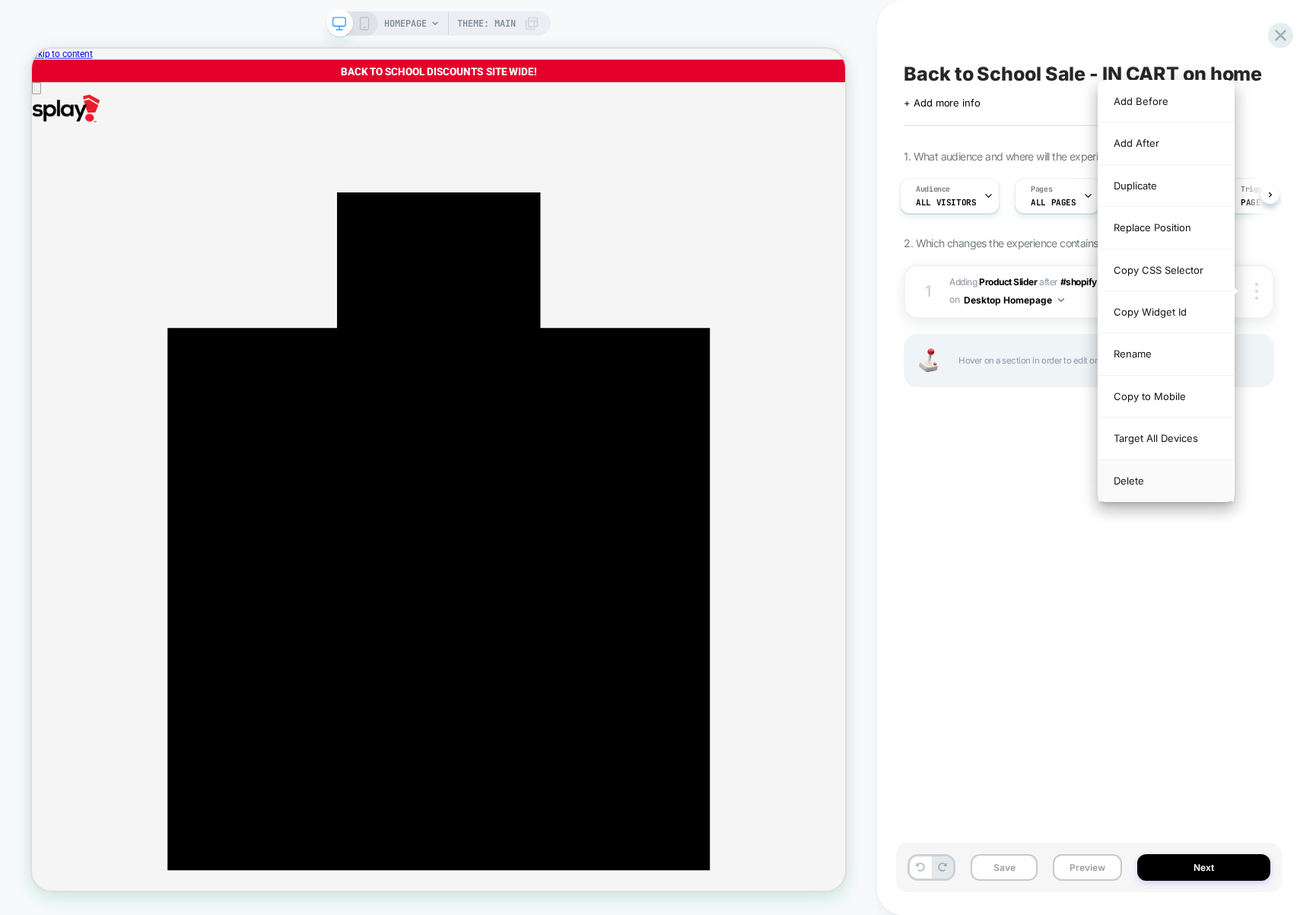
click at [1156, 488] on div "Delete" at bounding box center [1166, 480] width 136 height 41
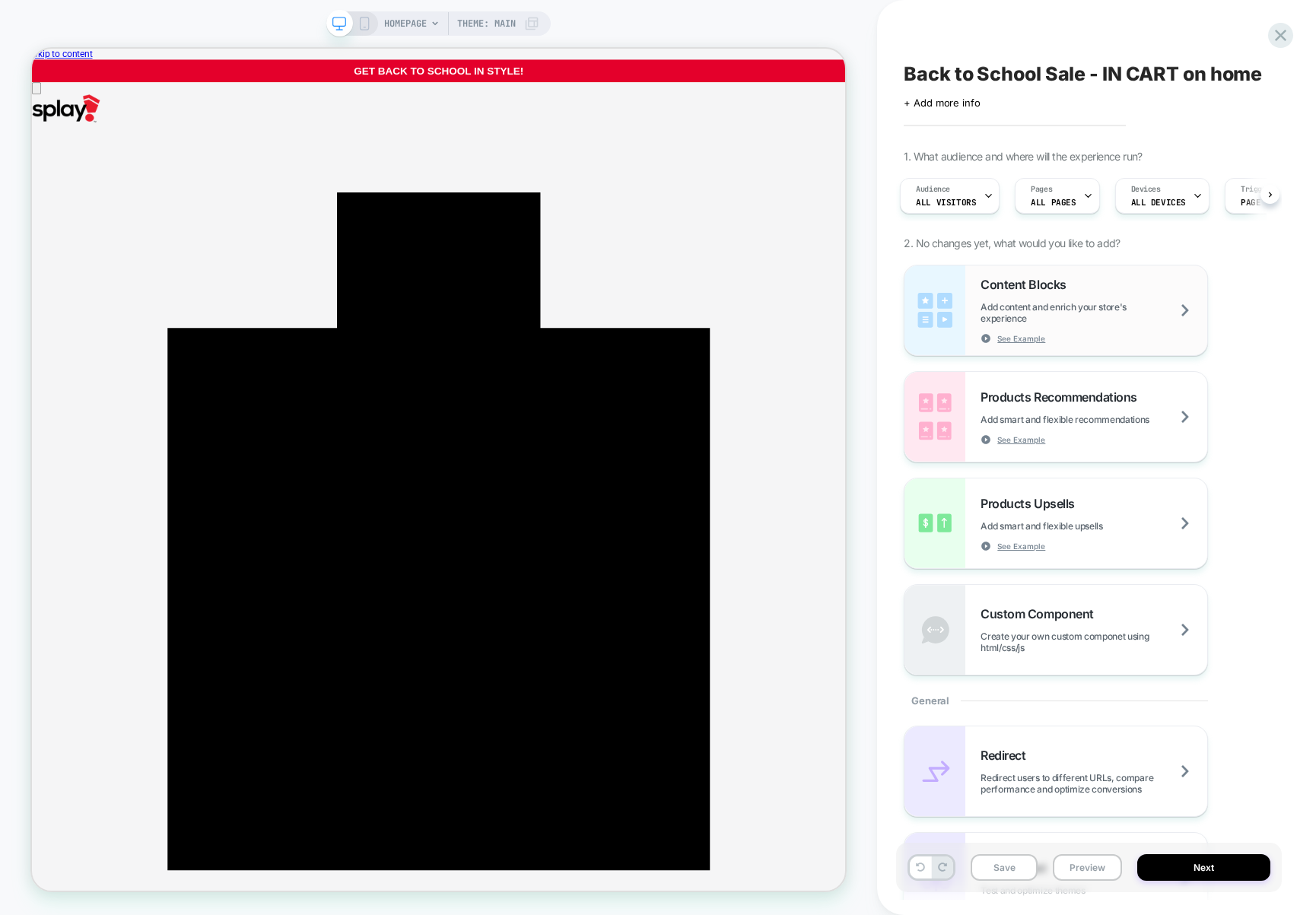
click at [1022, 298] on div "Content Blocks Add content and enrich your store's experience See Example" at bounding box center [1094, 310] width 227 height 67
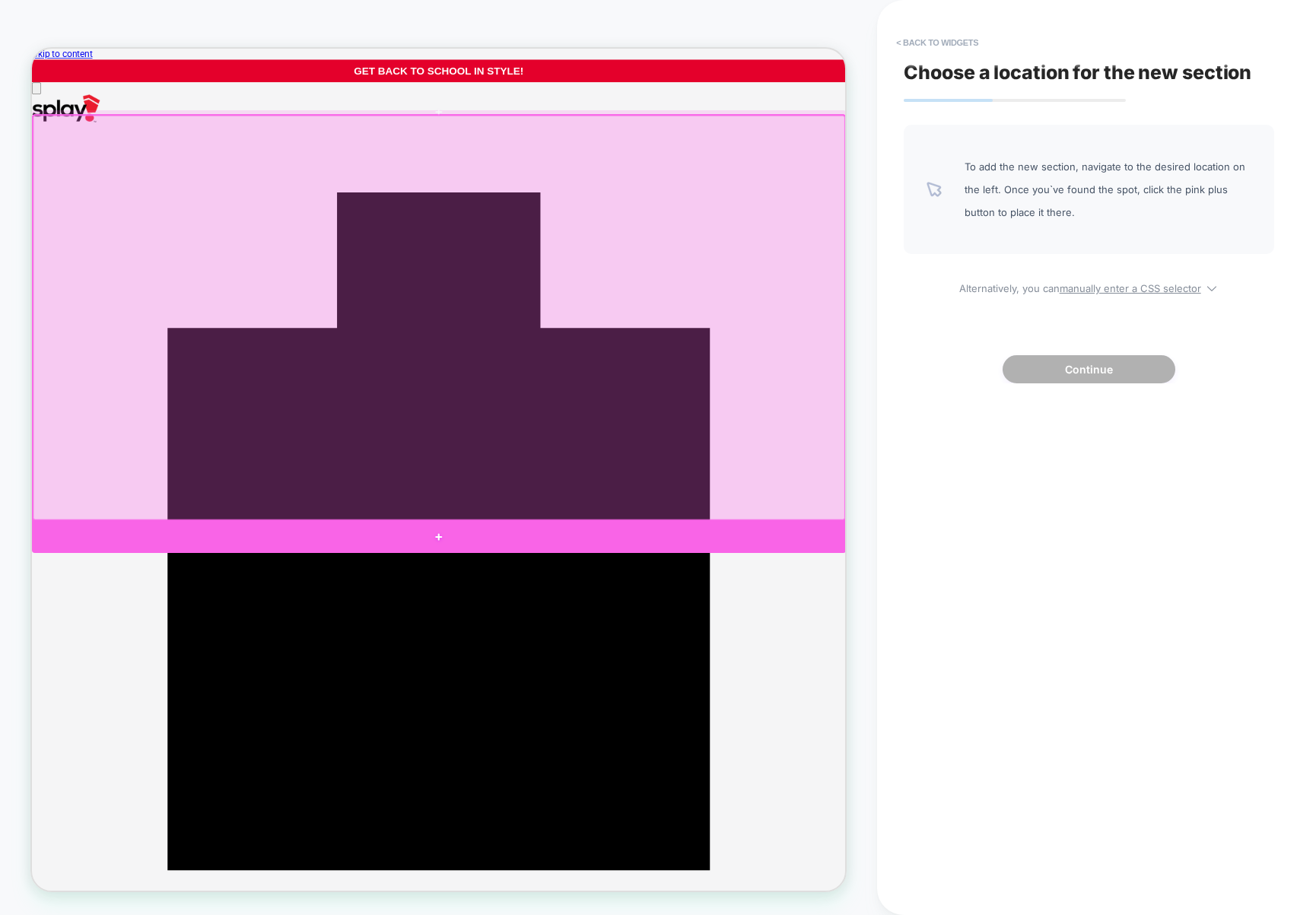
click at [666, 697] on div at bounding box center [574, 699] width 1085 height 43
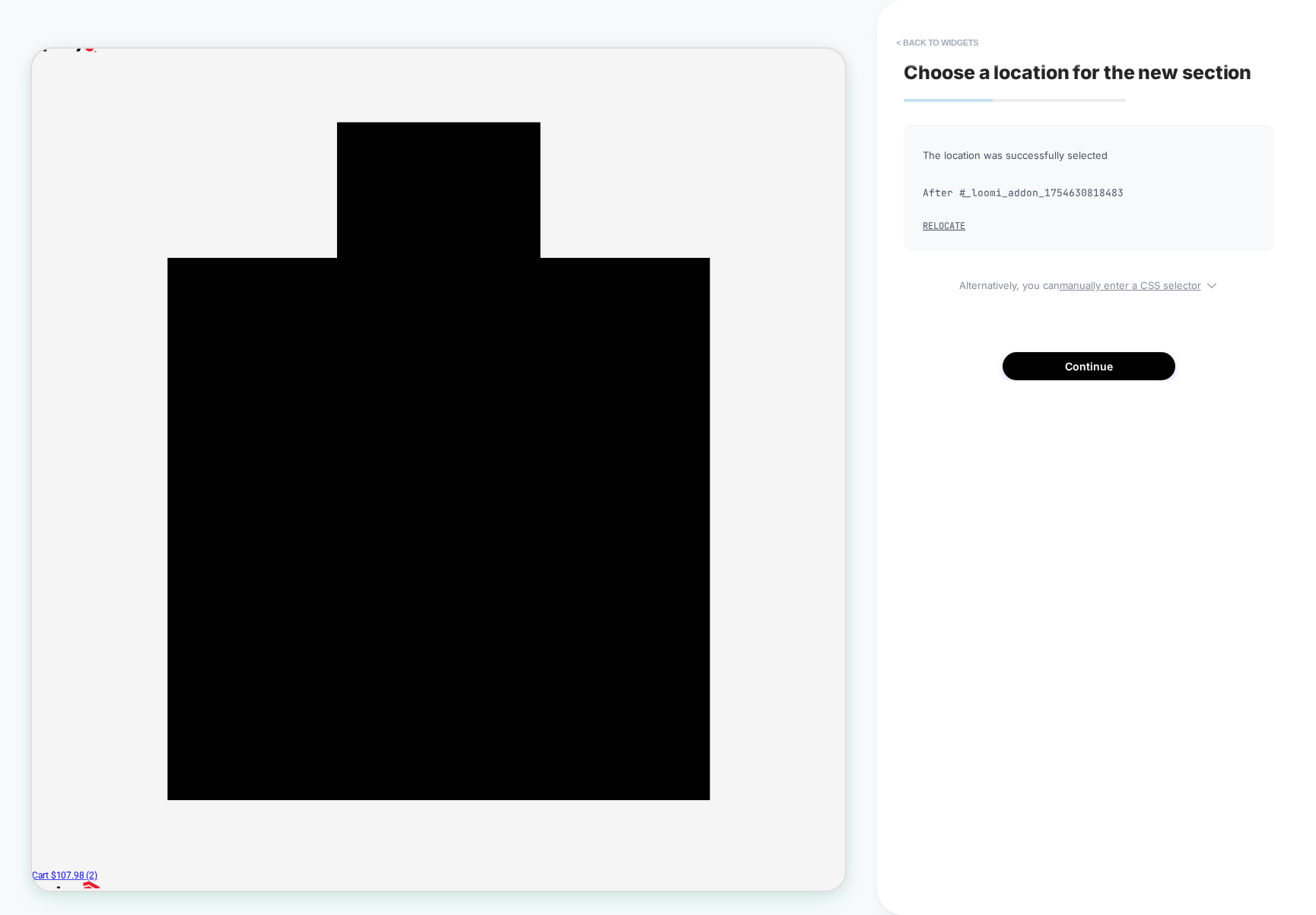
scroll to position [103, 0]
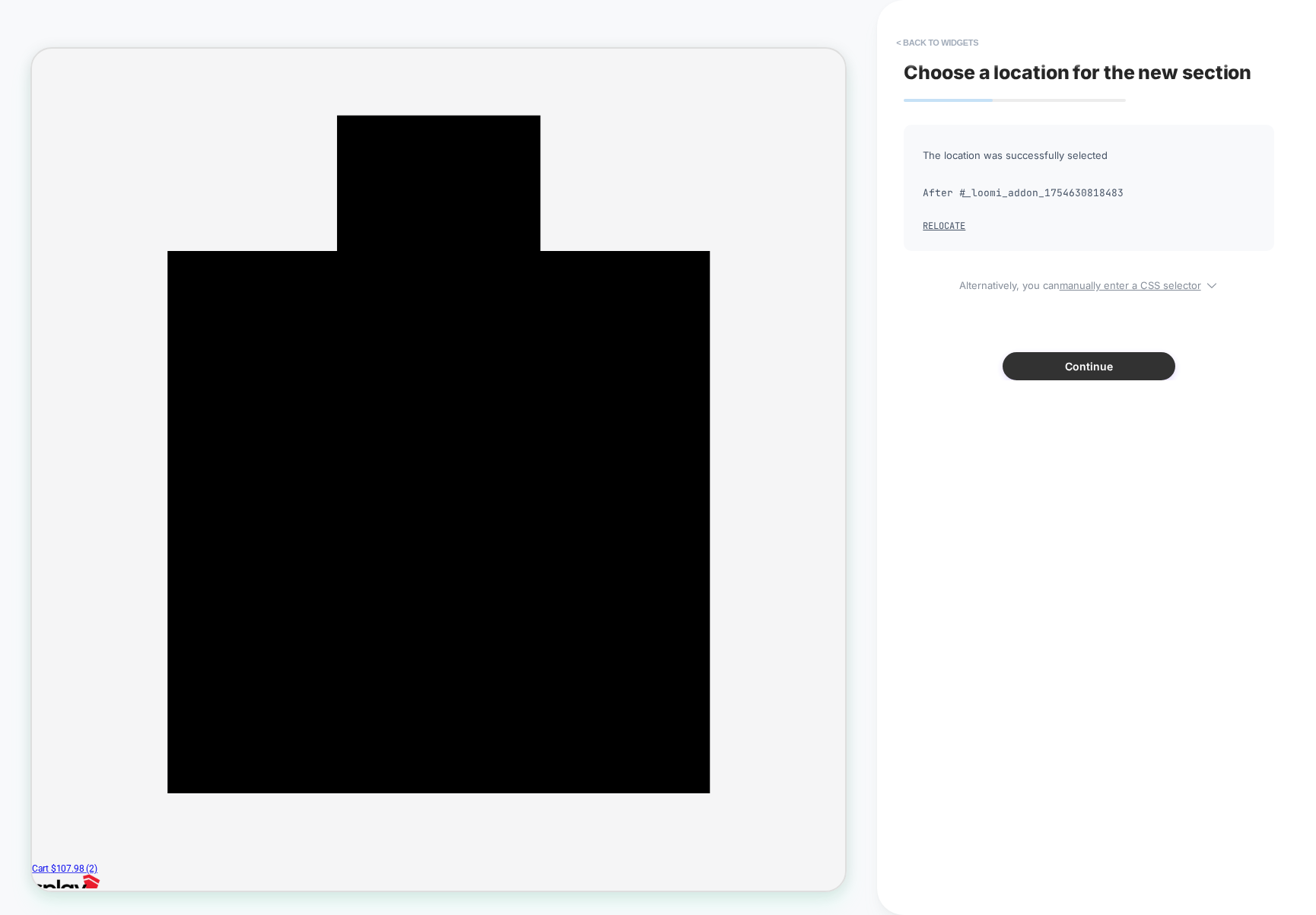
click at [1083, 366] on button "Continue" at bounding box center [1088, 366] width 172 height 28
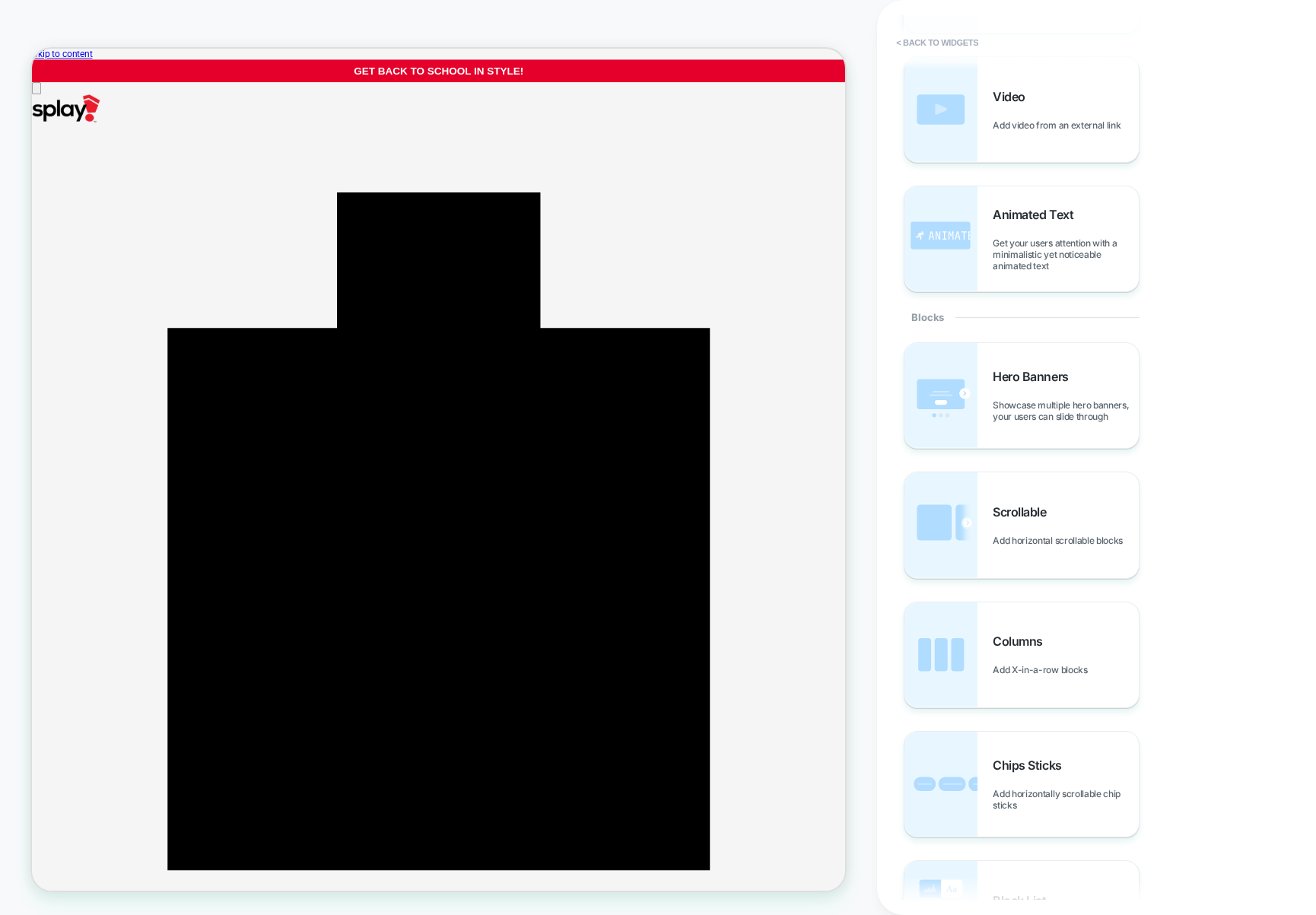
scroll to position [330, 0]
click at [933, 38] on button "< Back to widgets" at bounding box center [937, 43] width 97 height 24
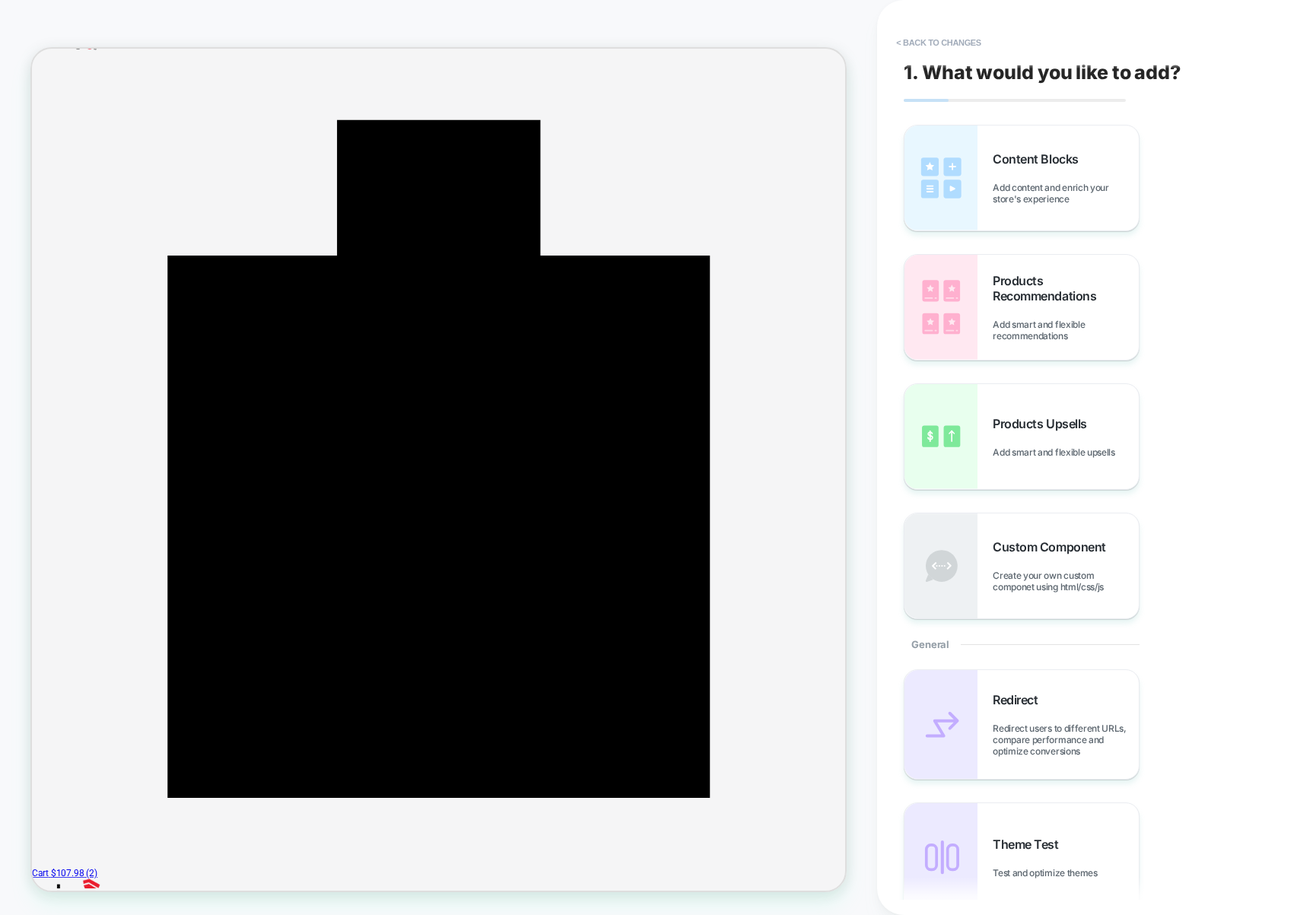
scroll to position [100, 0]
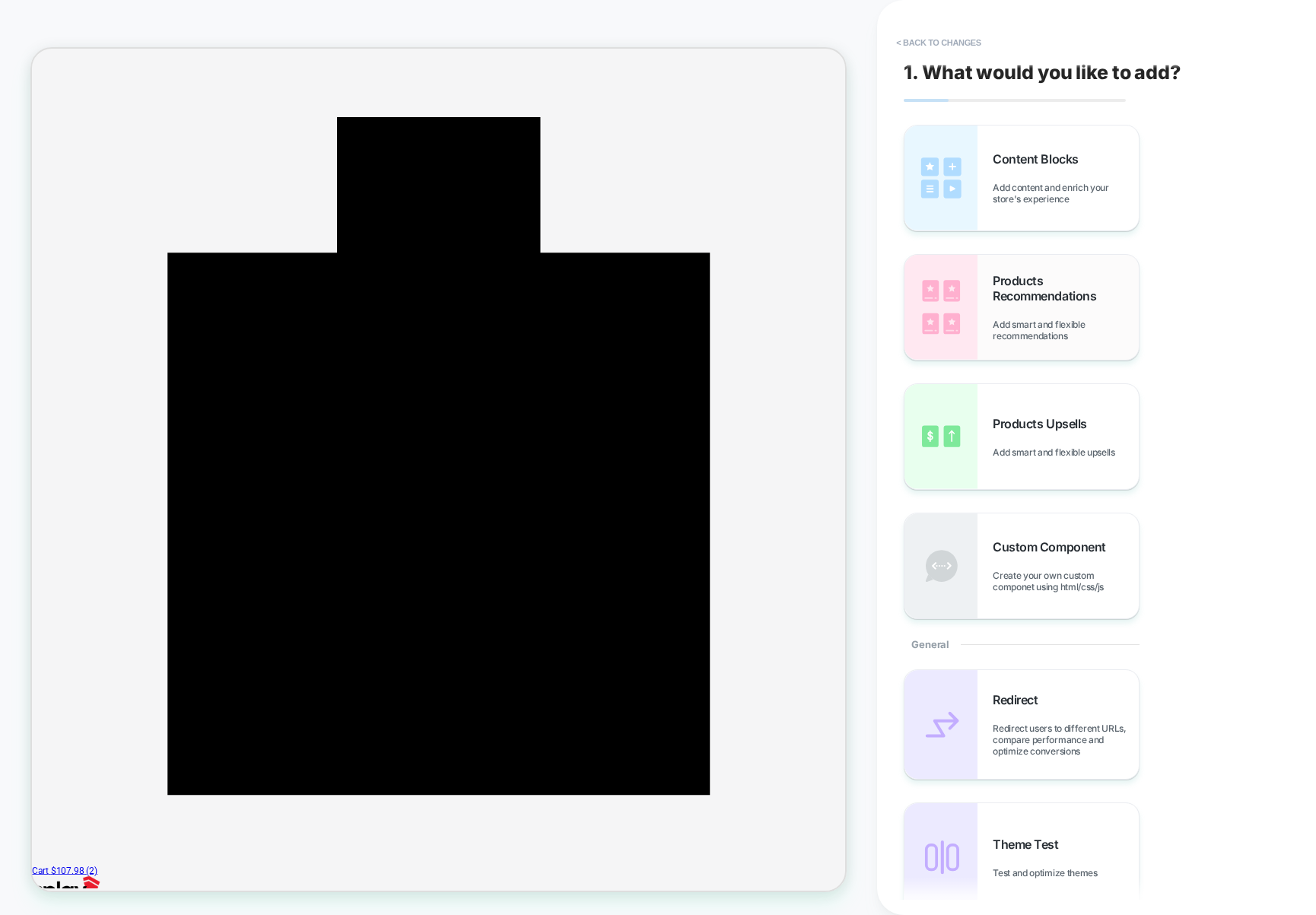
click at [1038, 285] on span "Products Recommendations" at bounding box center [1066, 289] width 146 height 30
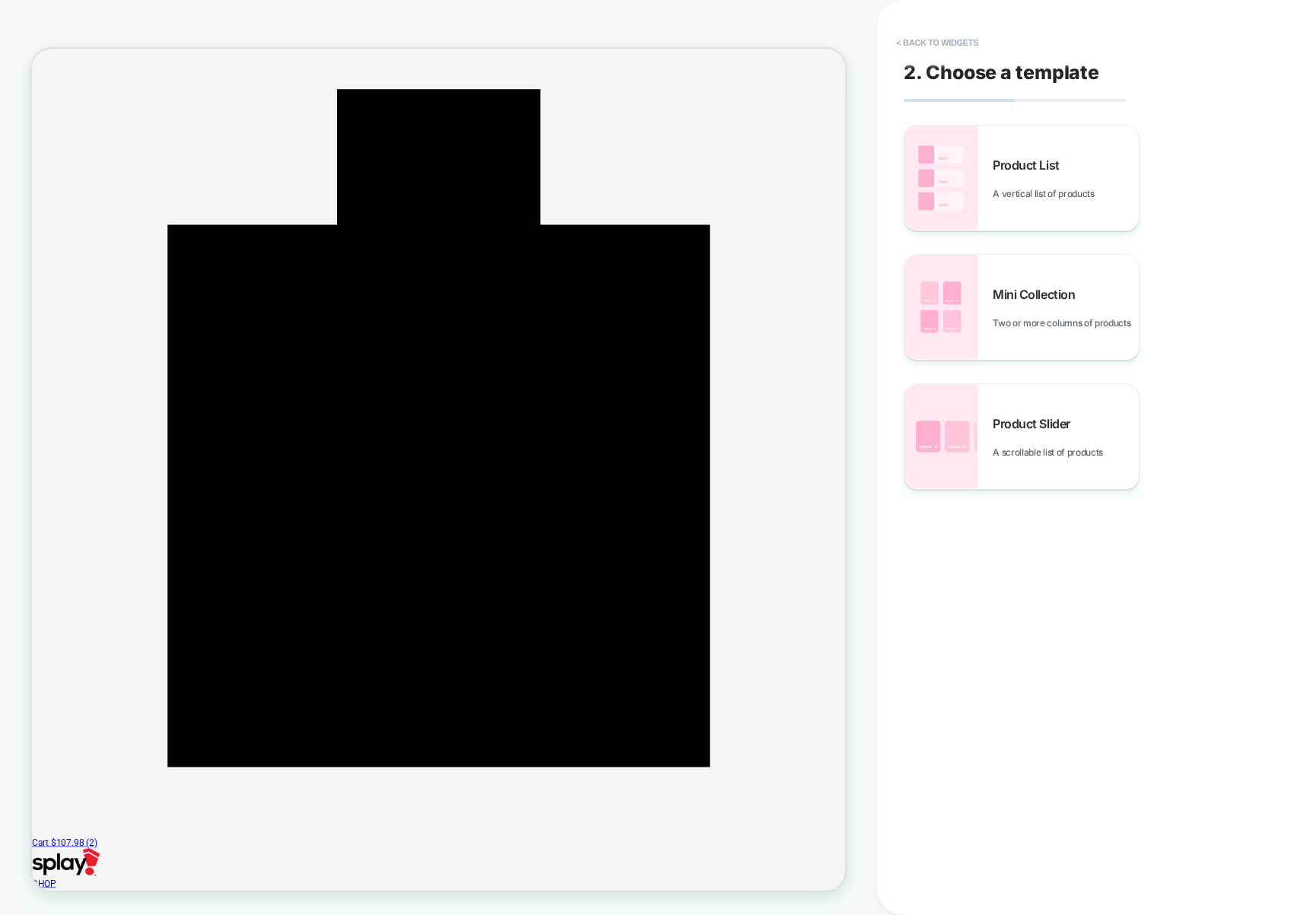
scroll to position [172, 0]
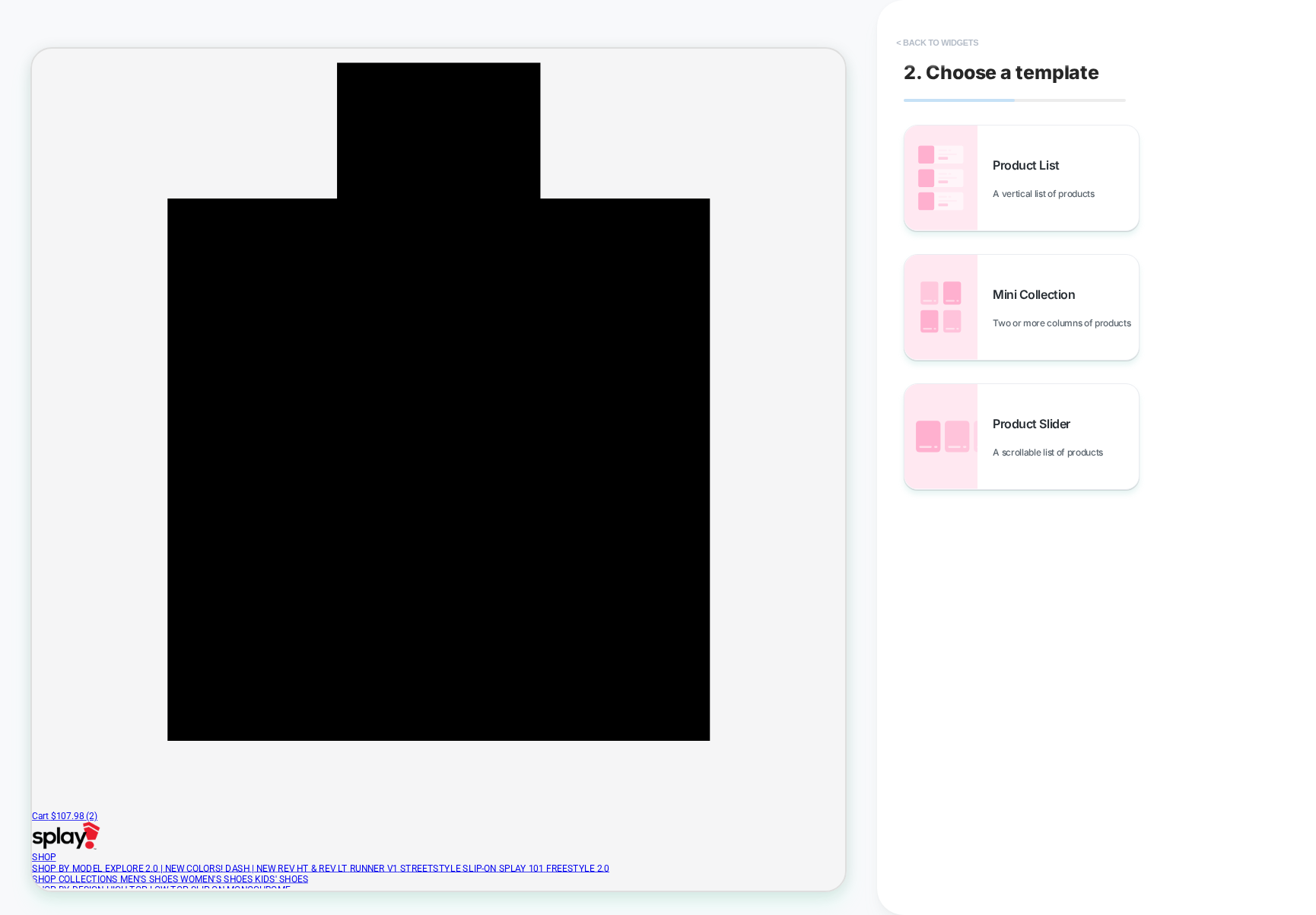
click at [911, 42] on button "< Back to widgets" at bounding box center [937, 43] width 97 height 24
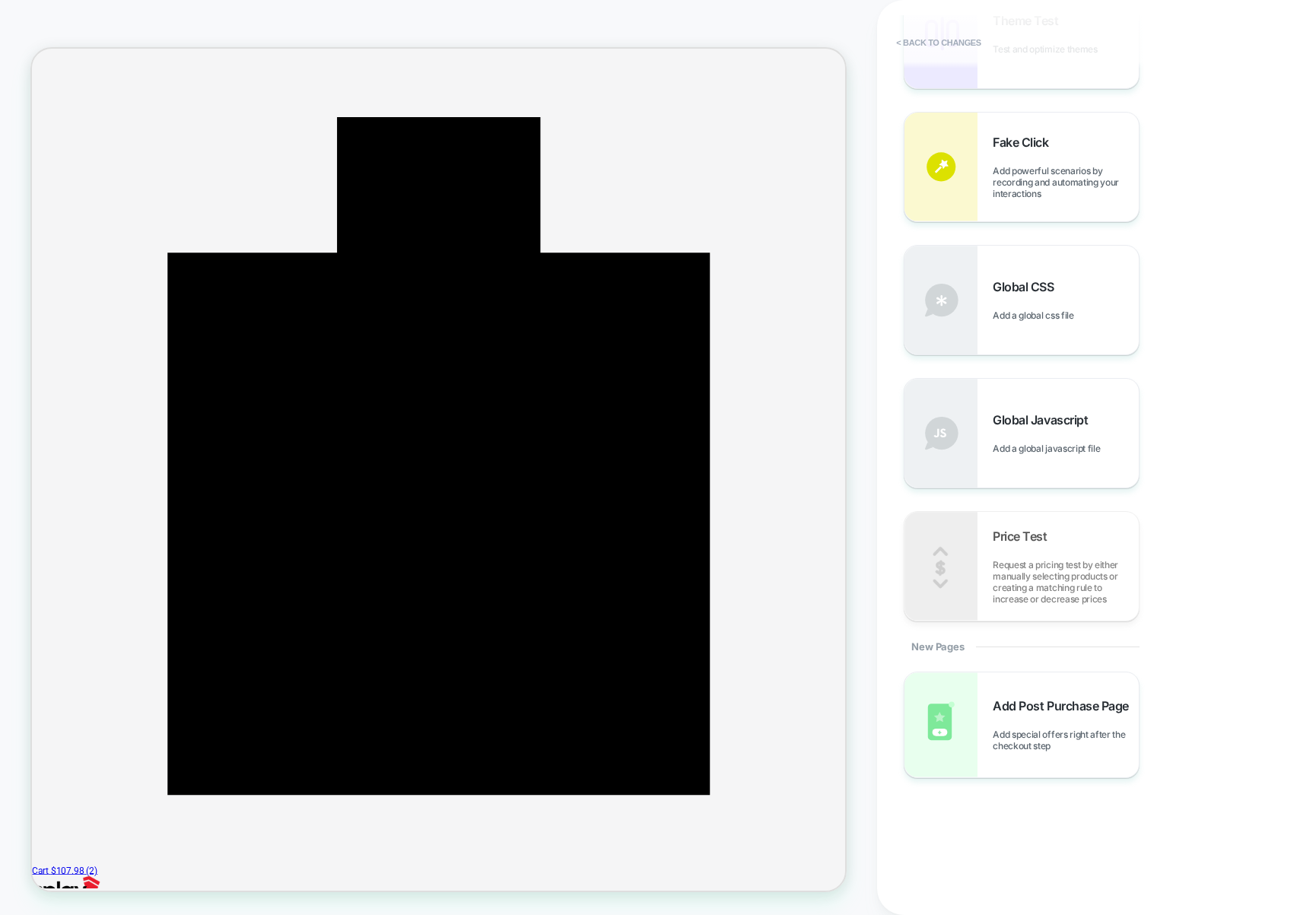
scroll to position [0, 0]
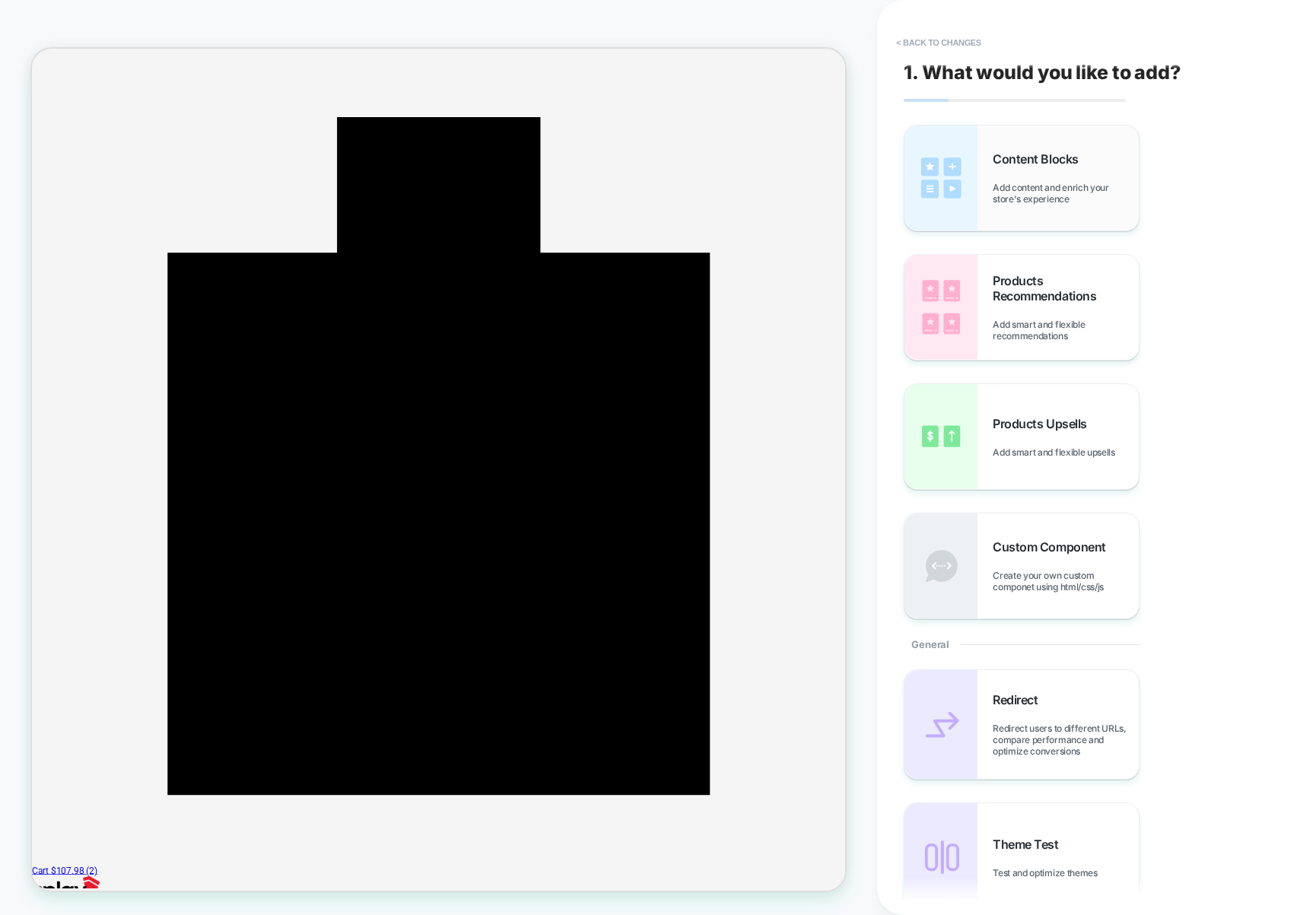
click at [965, 189] on img at bounding box center [941, 178] width 73 height 105
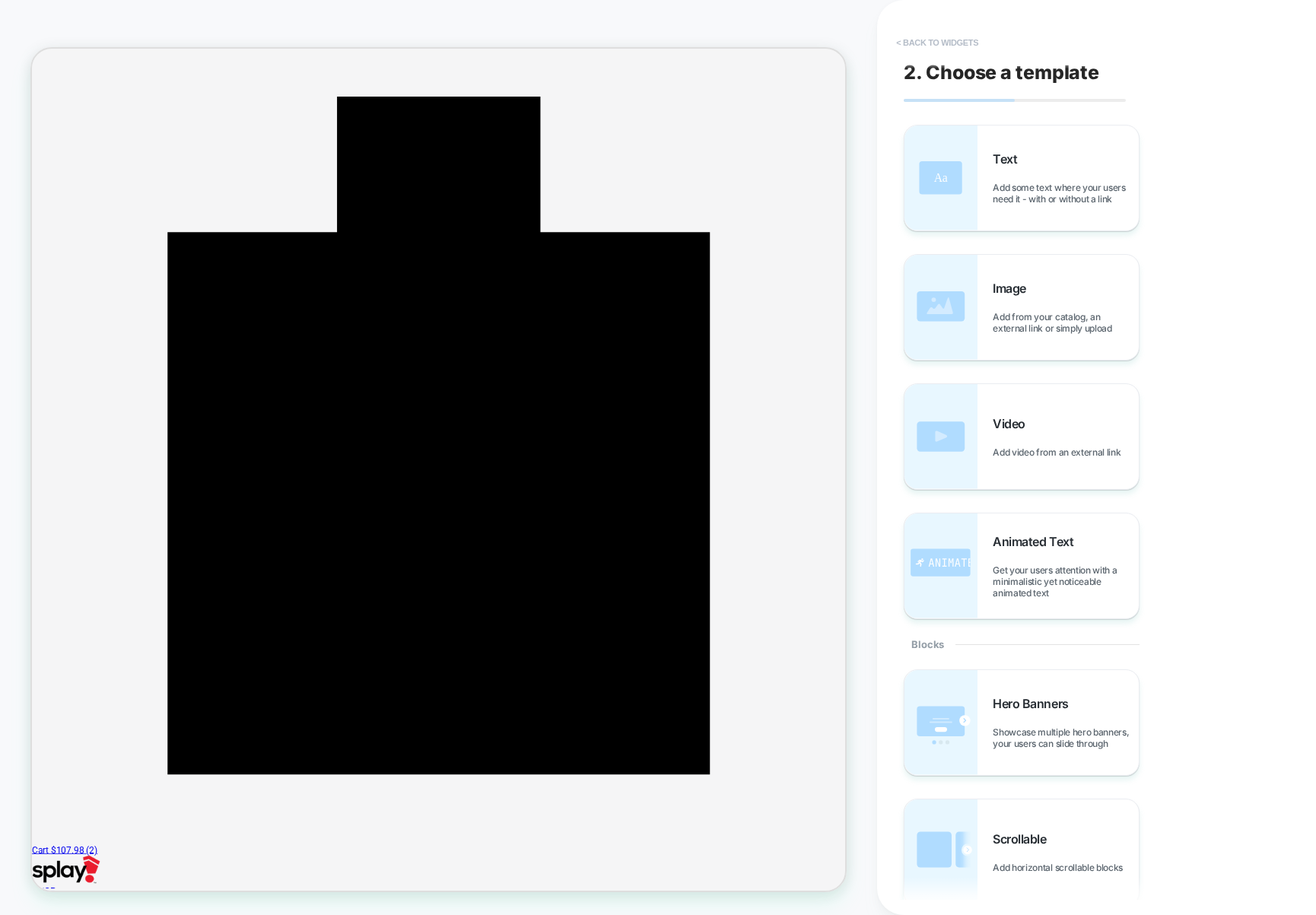
click at [937, 41] on button "< Back to widgets" at bounding box center [937, 43] width 97 height 24
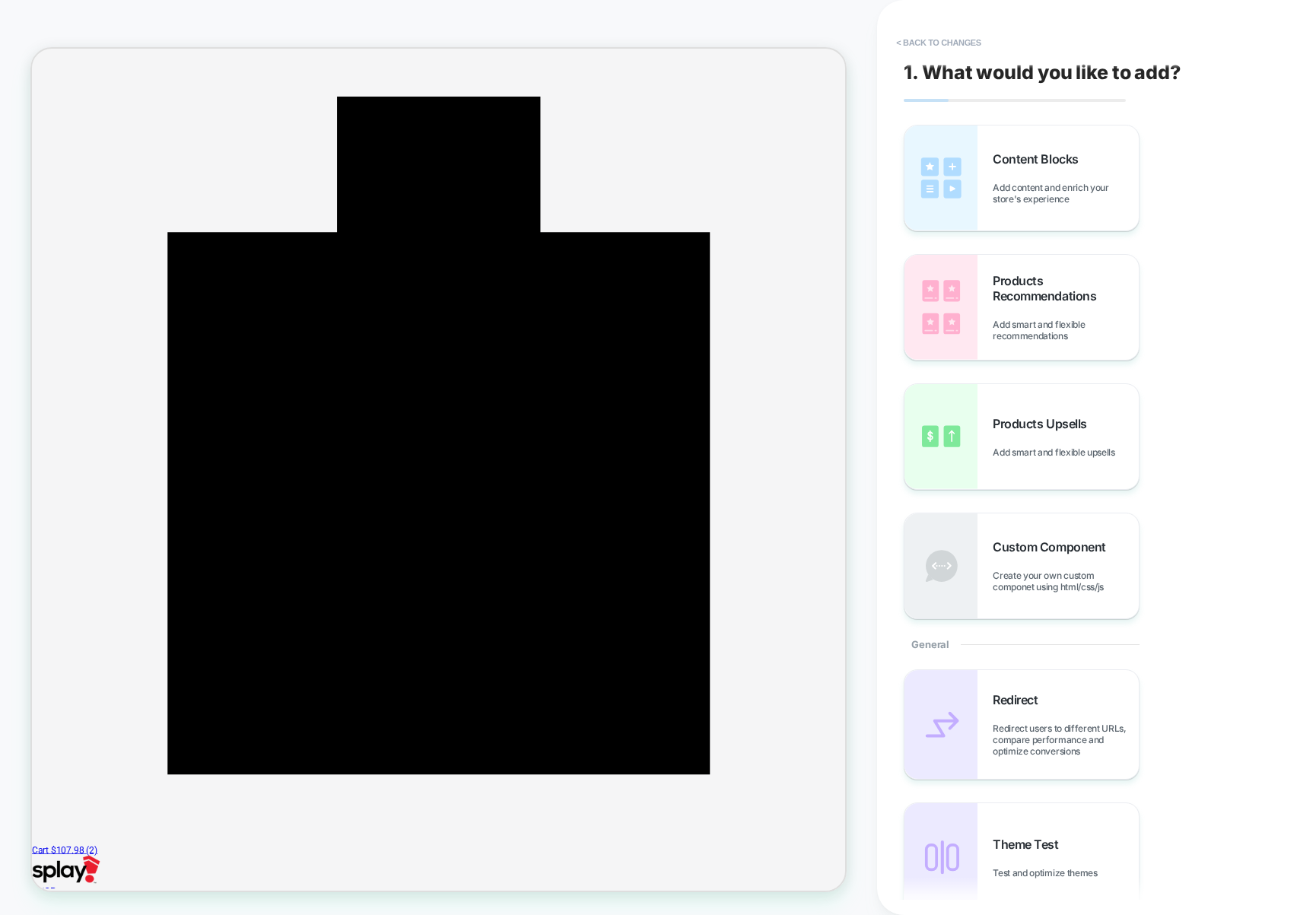
scroll to position [100, 0]
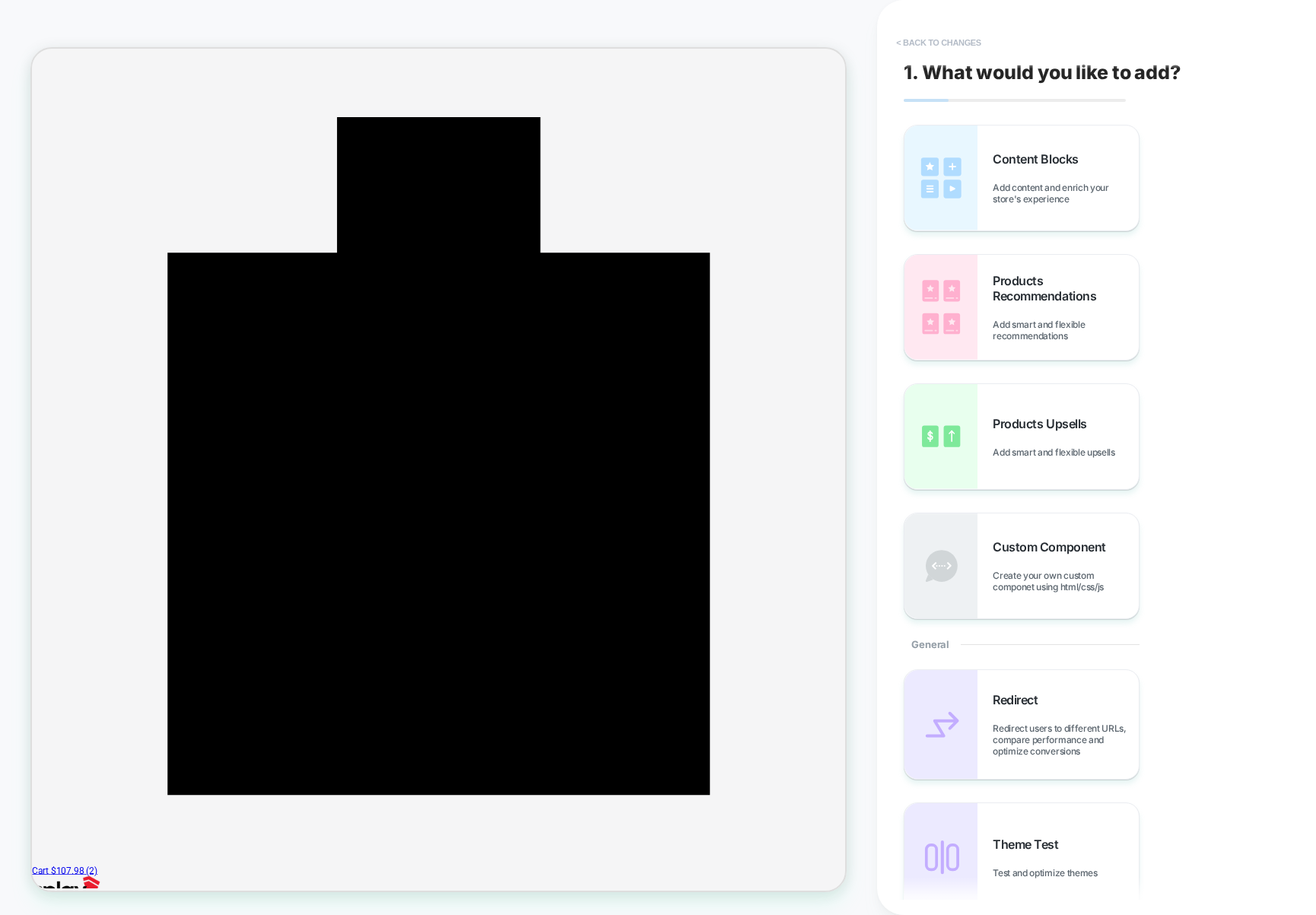
click at [944, 39] on button "< Back to changes" at bounding box center [938, 43] width 100 height 24
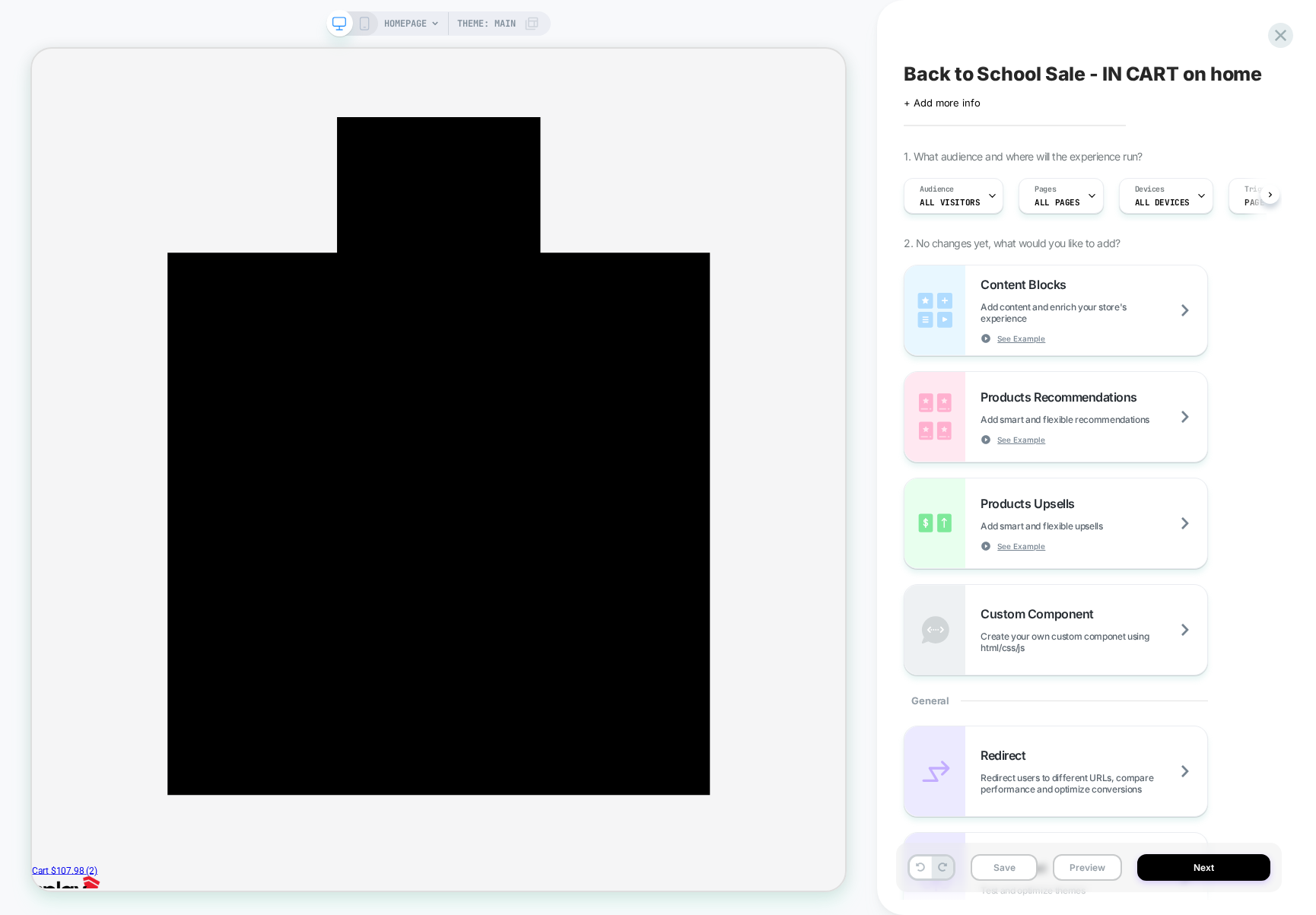
scroll to position [0, 1]
click at [1290, 34] on icon at bounding box center [1281, 35] width 21 height 21
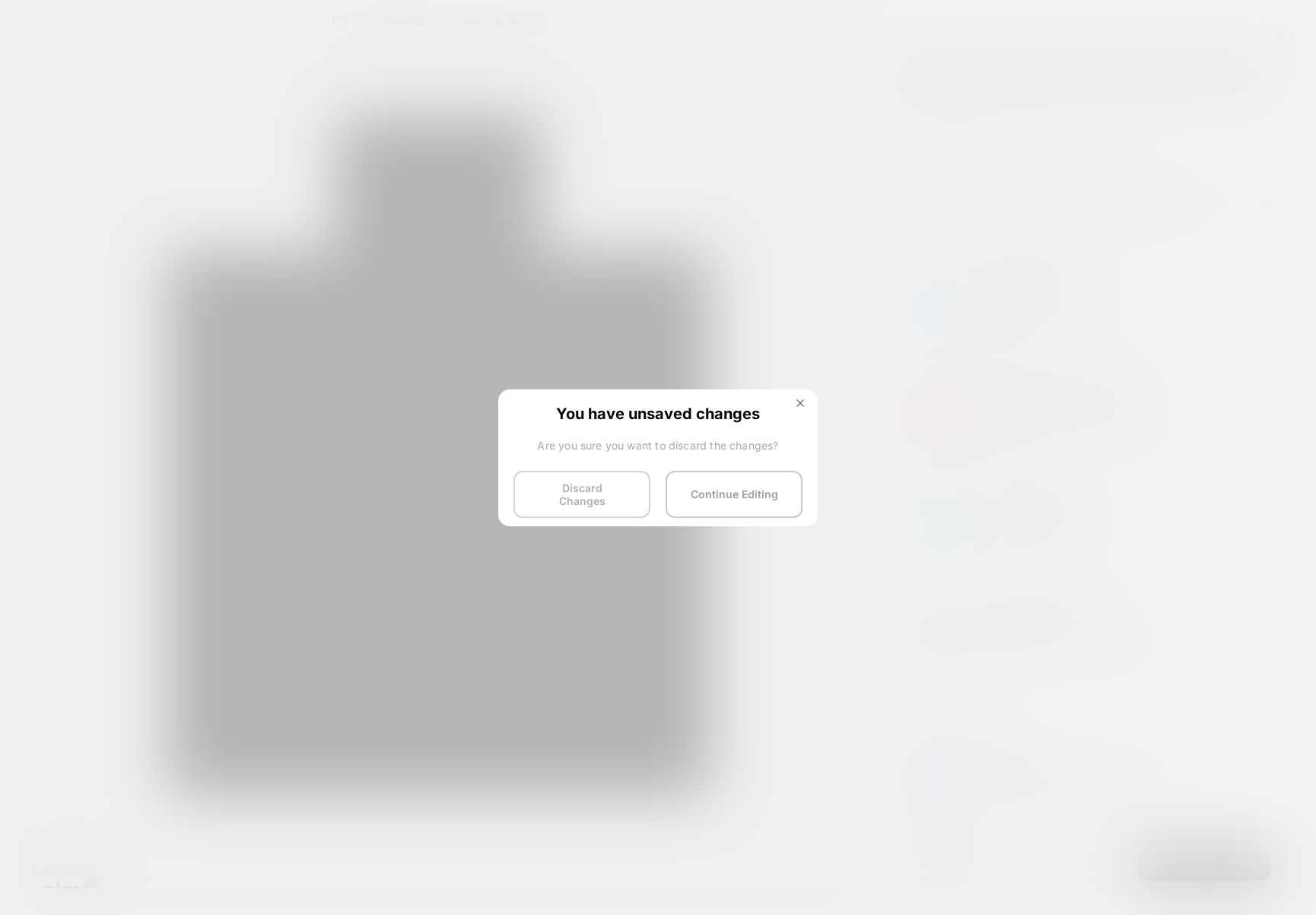
click at [601, 489] on button "Discard Changes" at bounding box center [581, 494] width 137 height 47
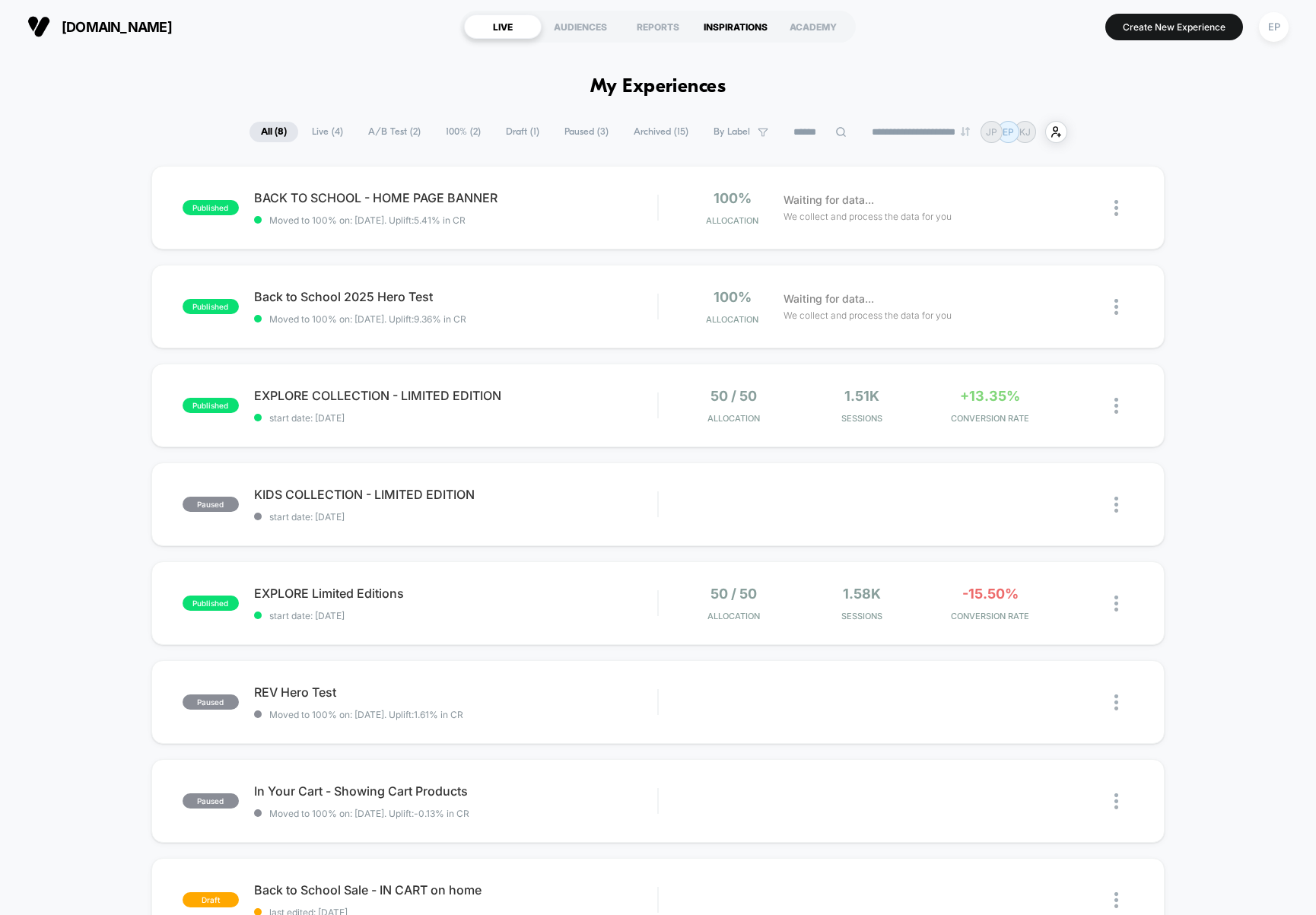
click at [718, 18] on div "INSPIRATIONS" at bounding box center [735, 26] width 78 height 24
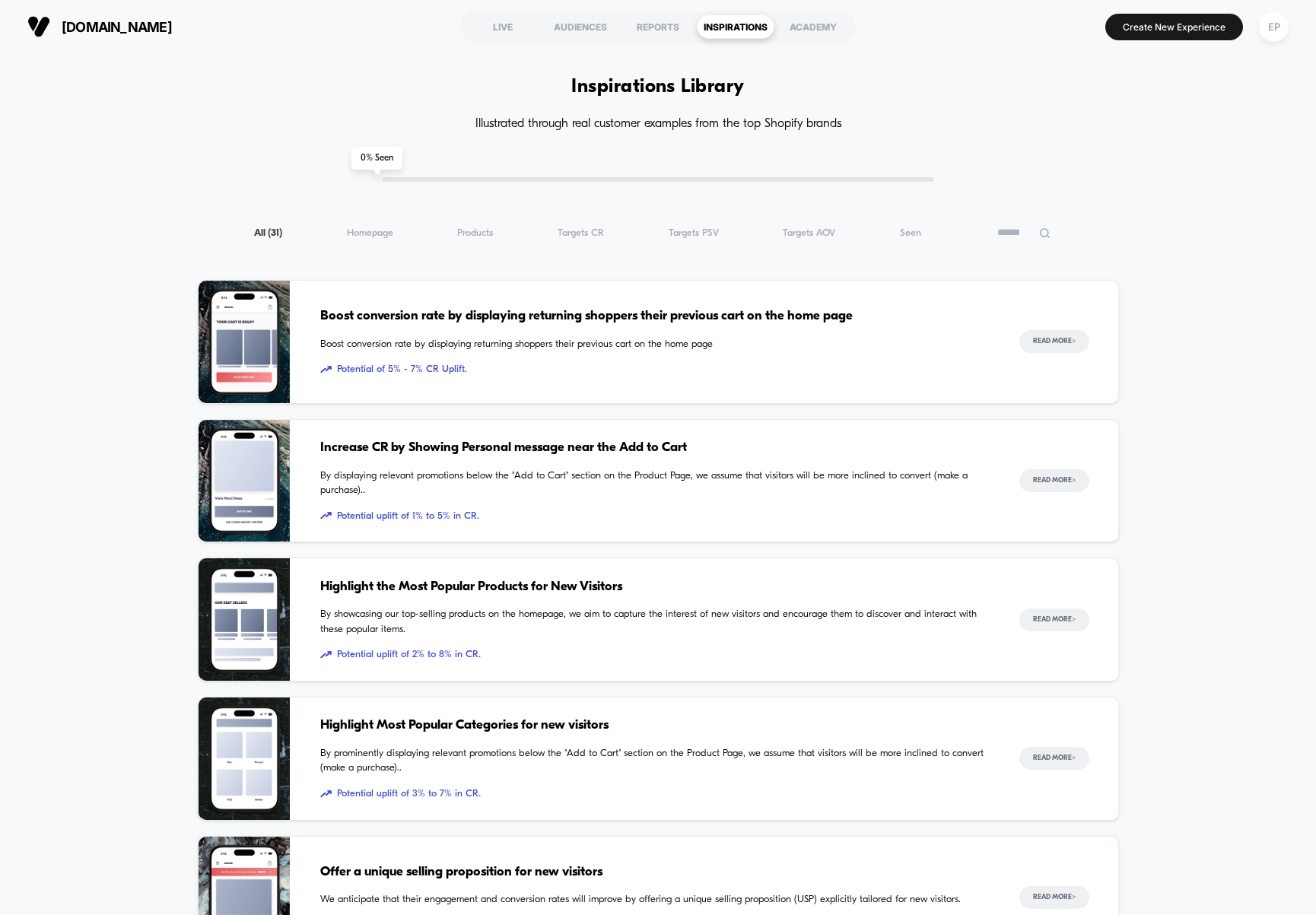
click at [640, 315] on span "Boost conversion rate by displaying returning shoppers their previous cart on t…" at bounding box center [654, 316] width 669 height 20
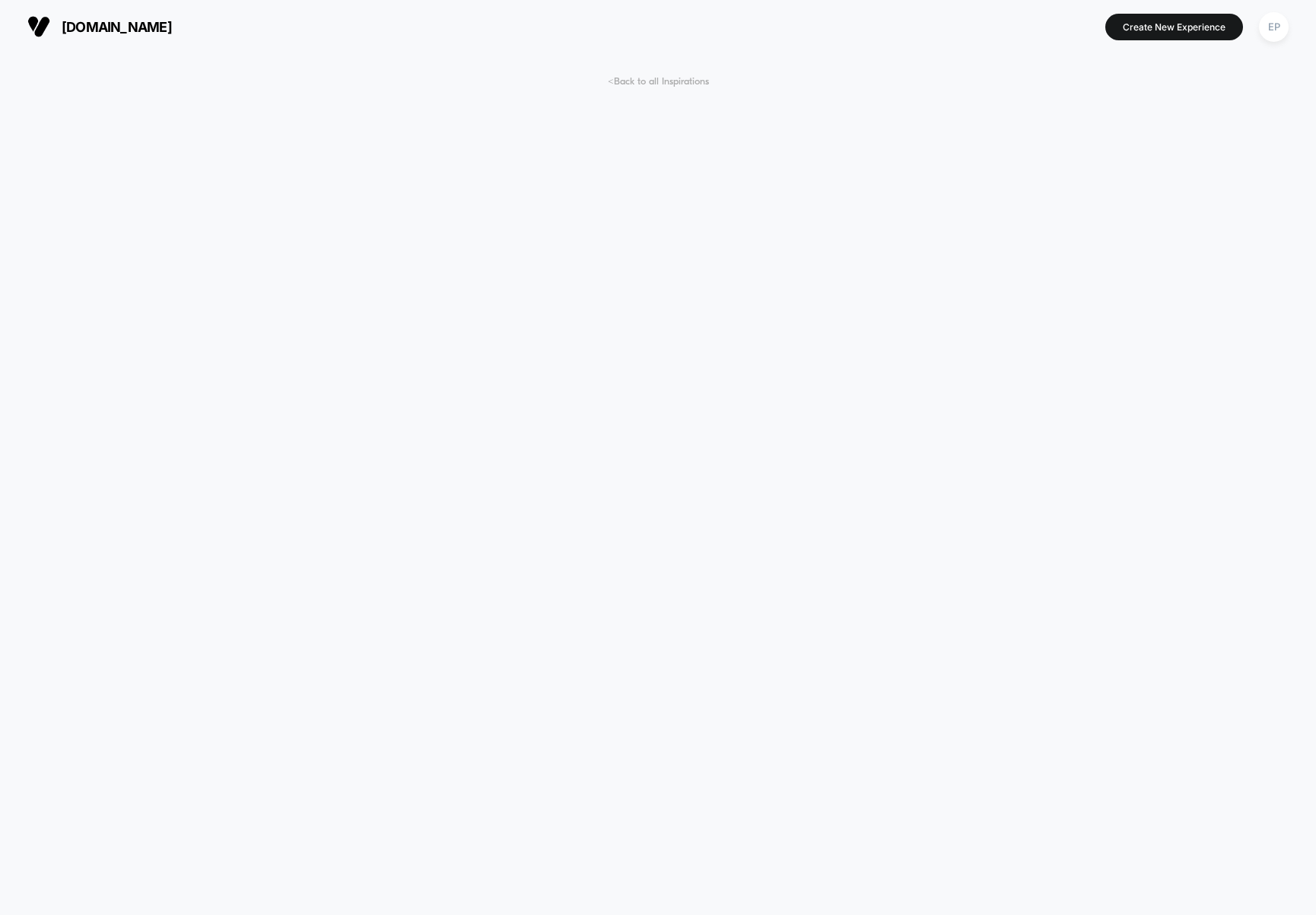
click at [672, 86] on span "< Back to all Inspirations" at bounding box center [658, 82] width 101 height 11
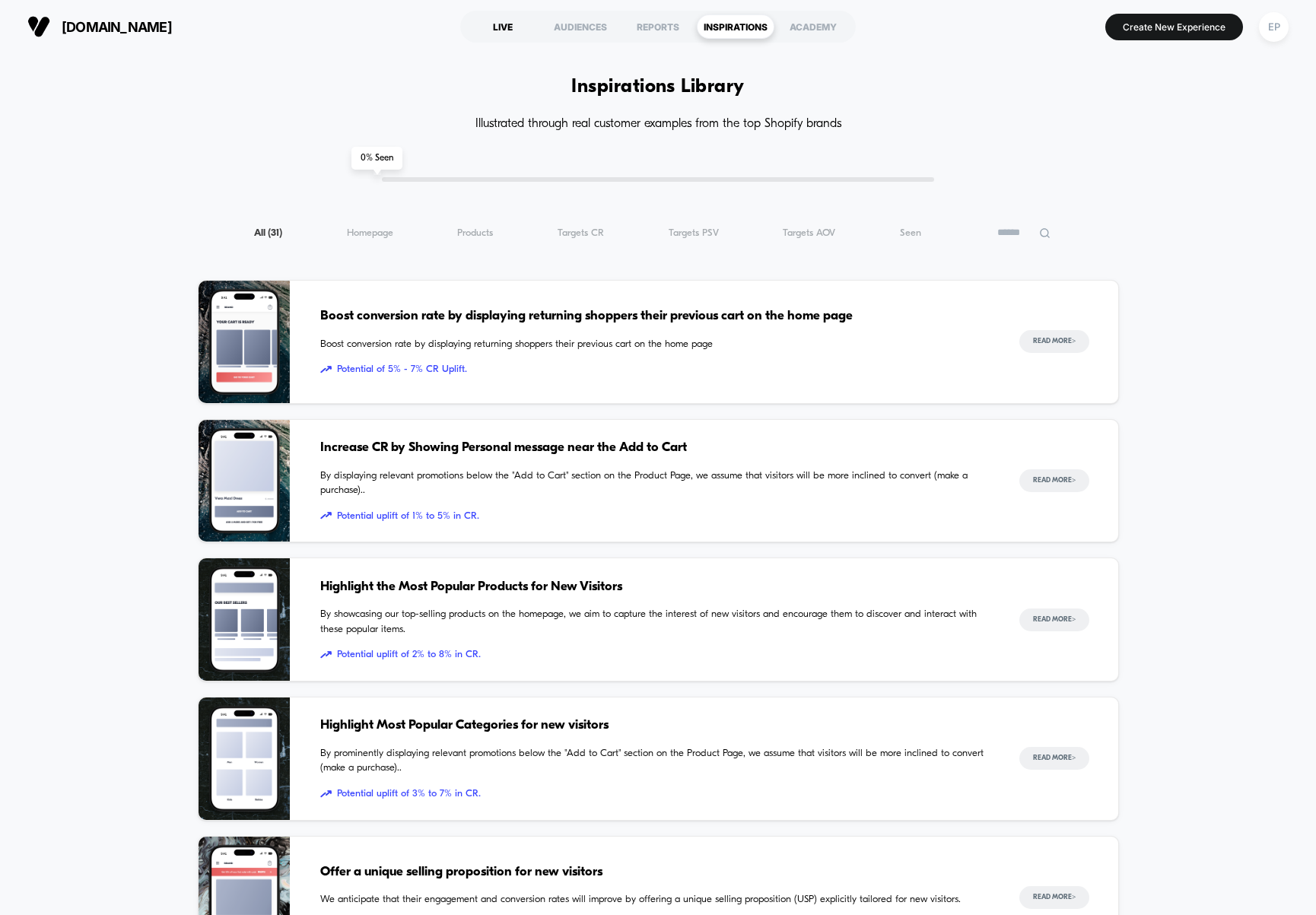
click at [504, 26] on div "LIVE" at bounding box center [503, 26] width 78 height 24
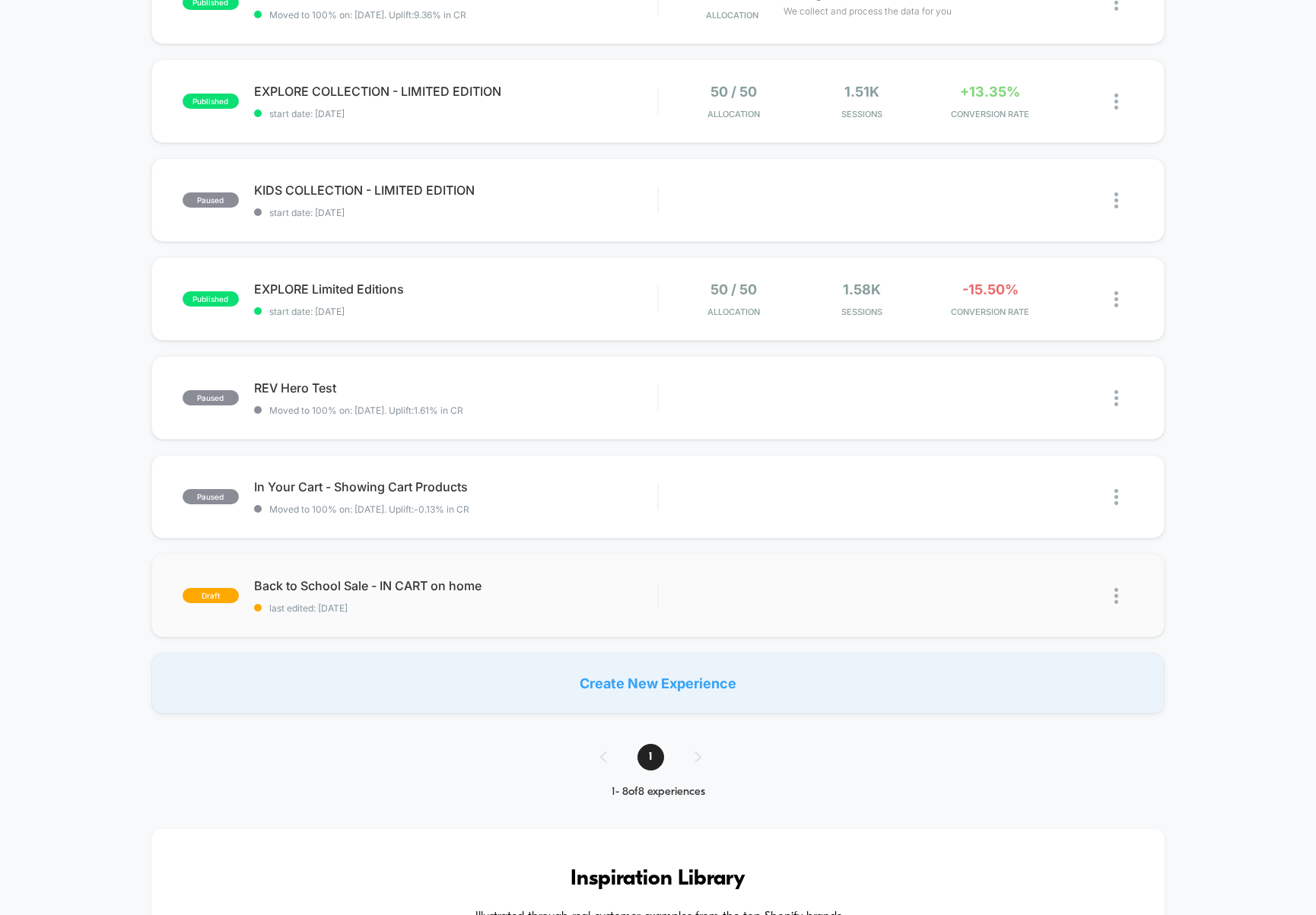
scroll to position [310, 0]
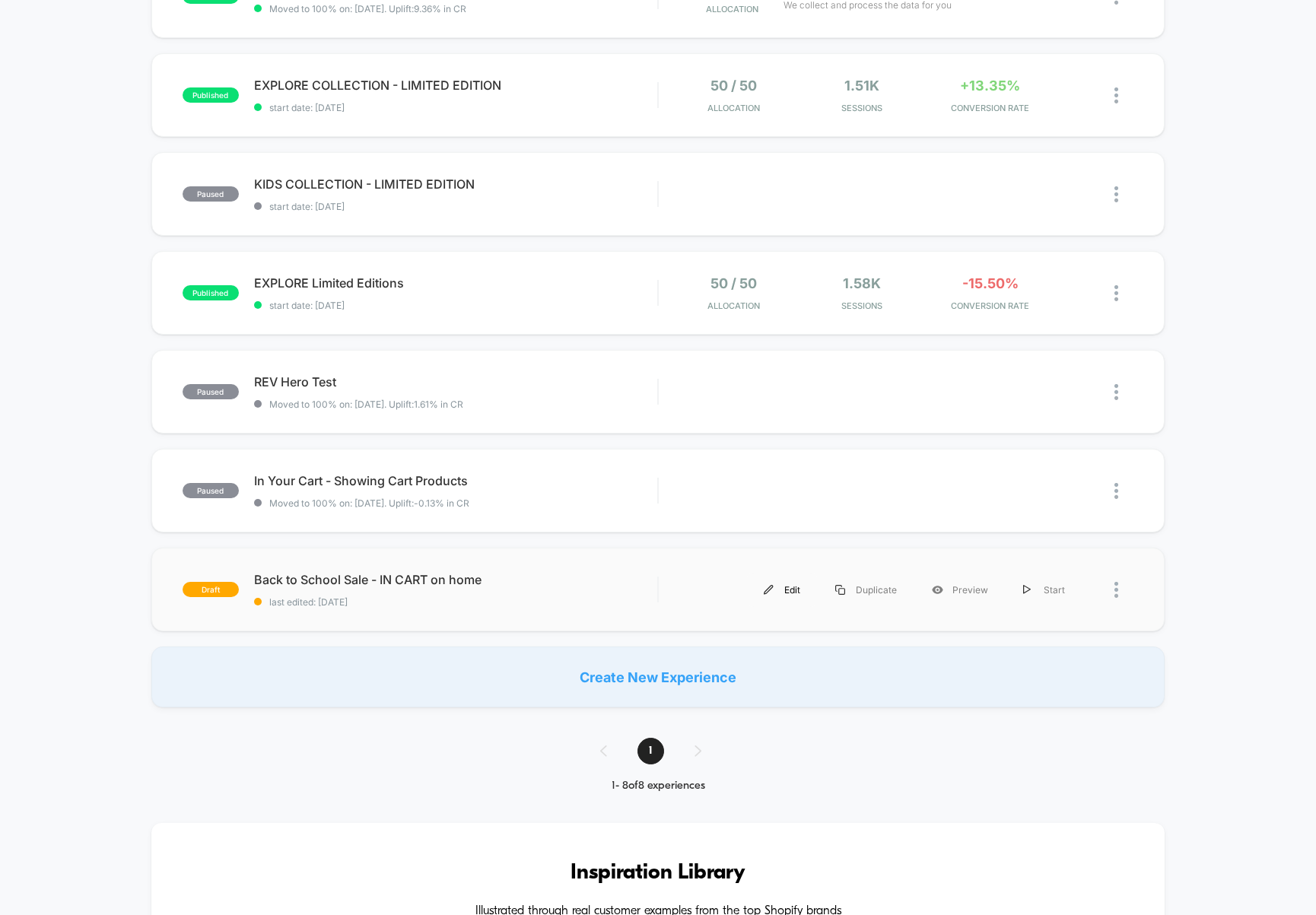
click at [788, 585] on div "Edit" at bounding box center [781, 589] width 71 height 34
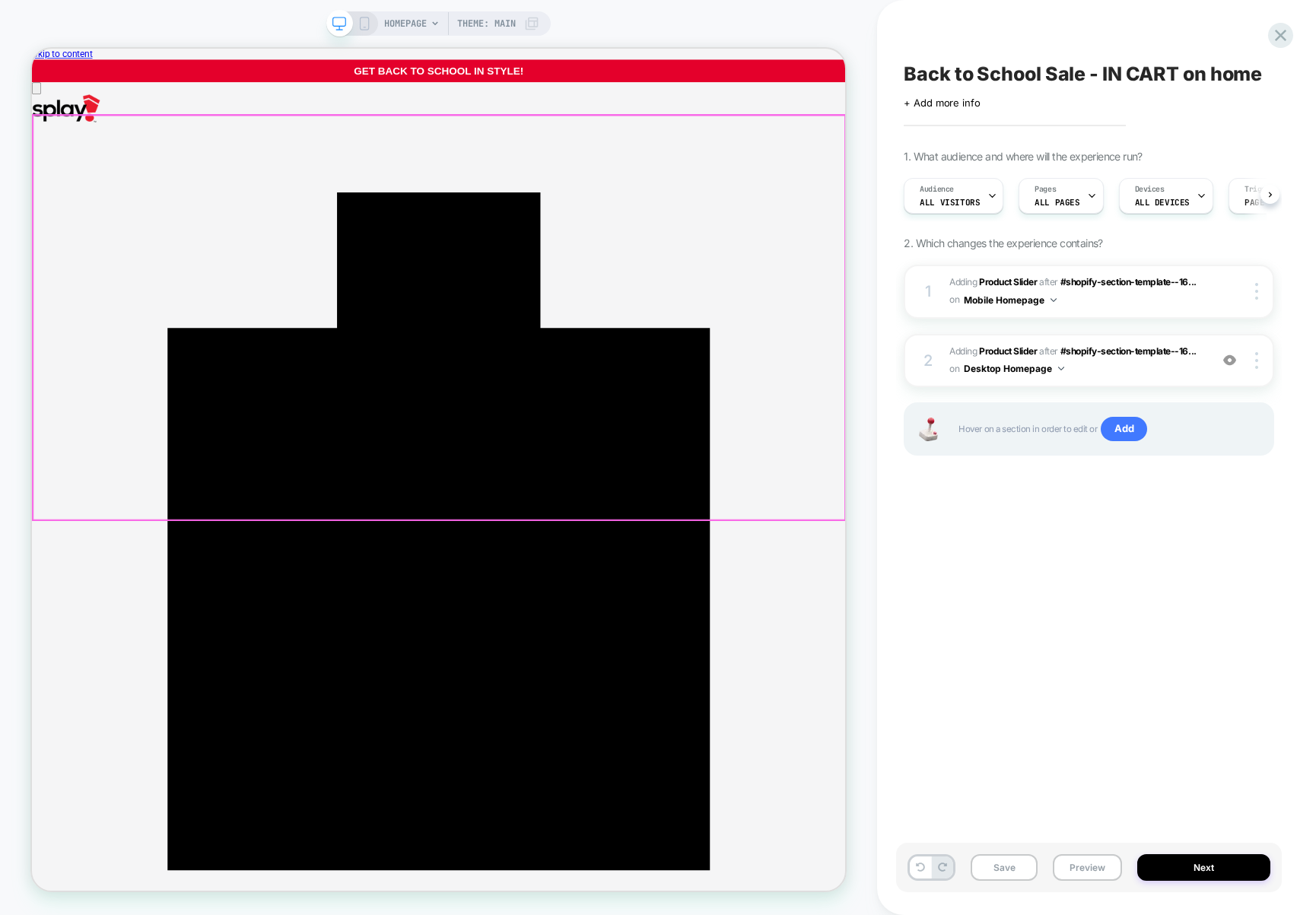
scroll to position [0, 1]
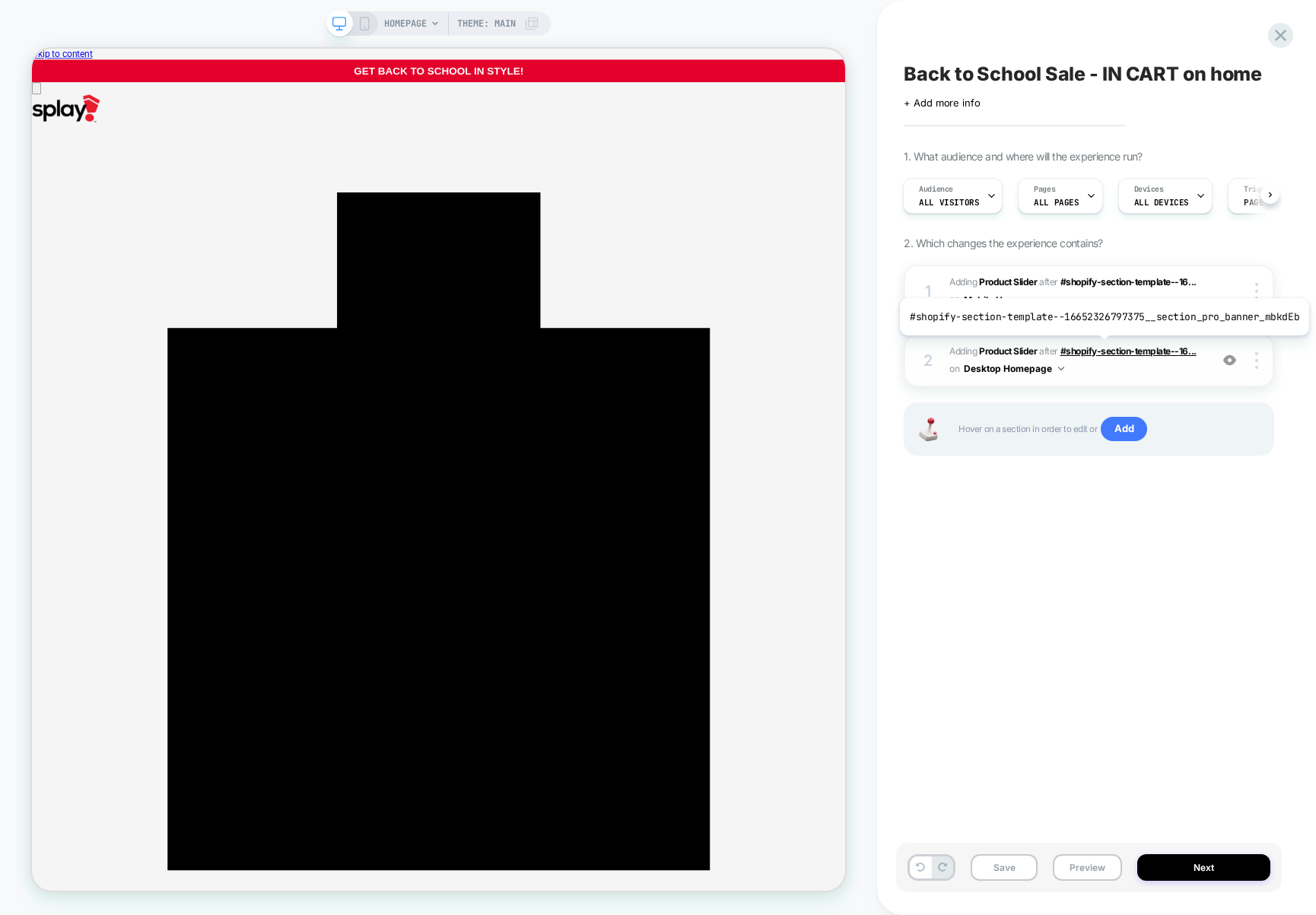
click at [1099, 347] on span "#shopify-section-template--16..." at bounding box center [1128, 351] width 136 height 11
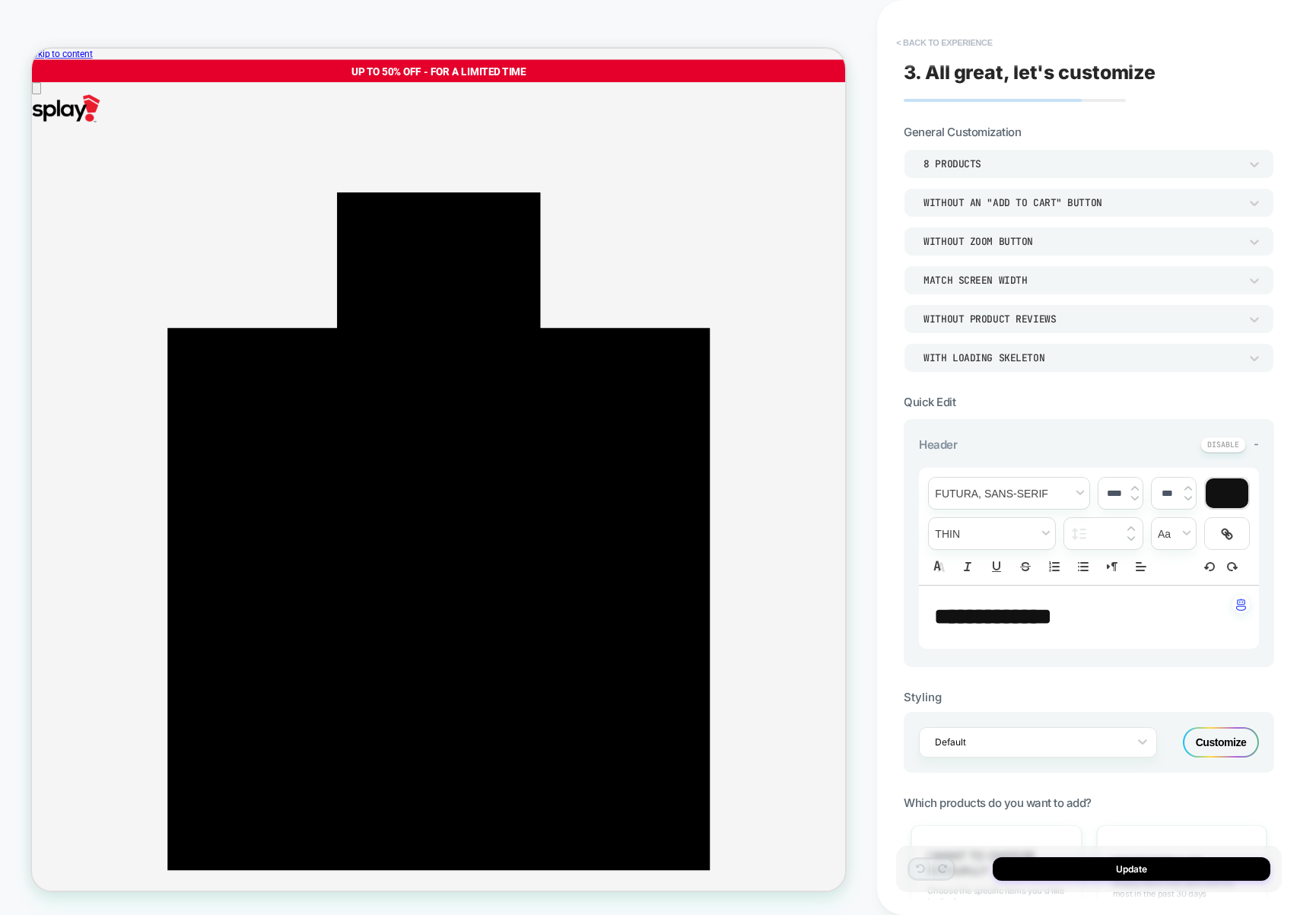
click at [931, 43] on button "< Back to experience" at bounding box center [944, 43] width 111 height 24
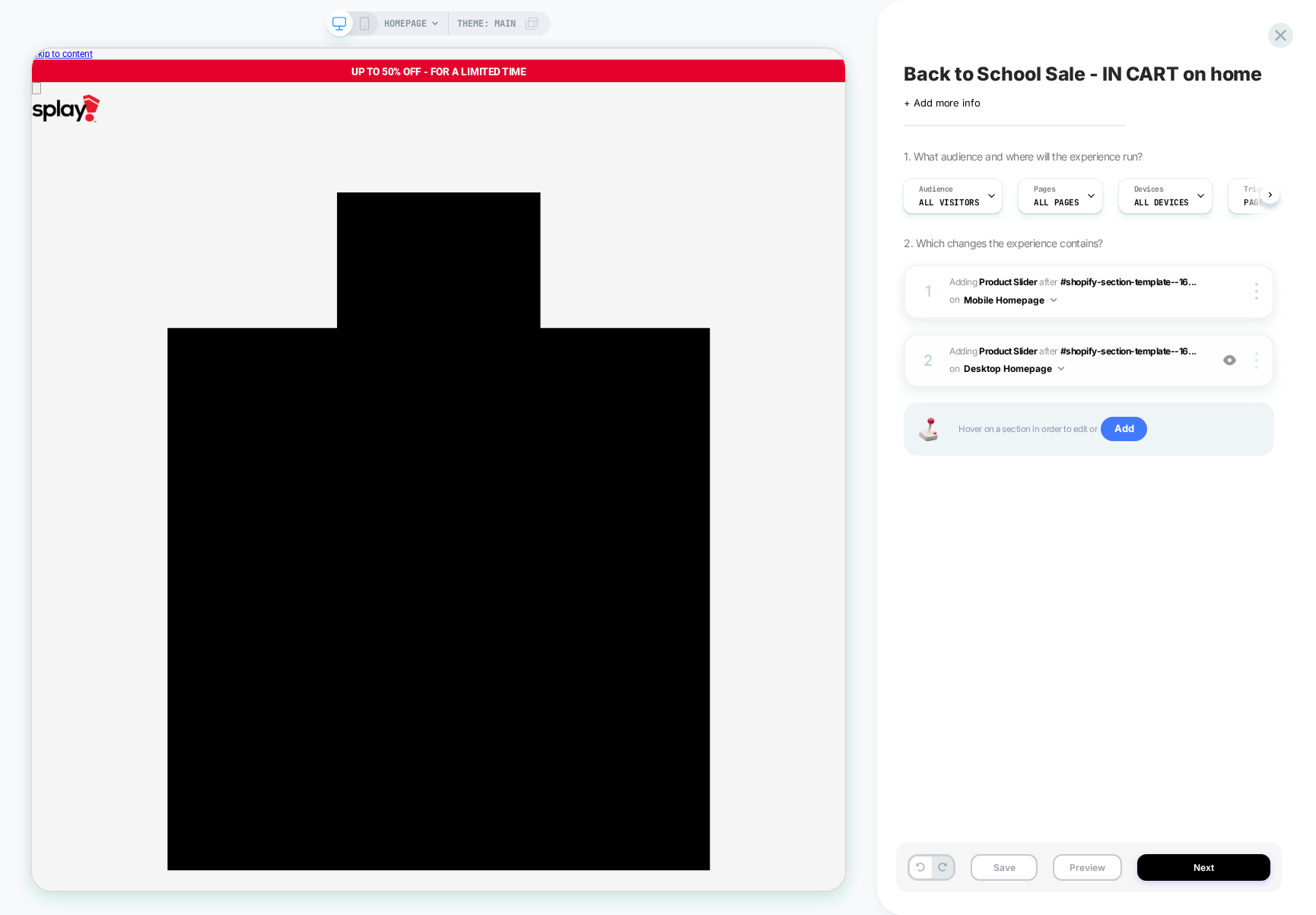
click at [1250, 356] on div at bounding box center [1259, 360] width 29 height 17
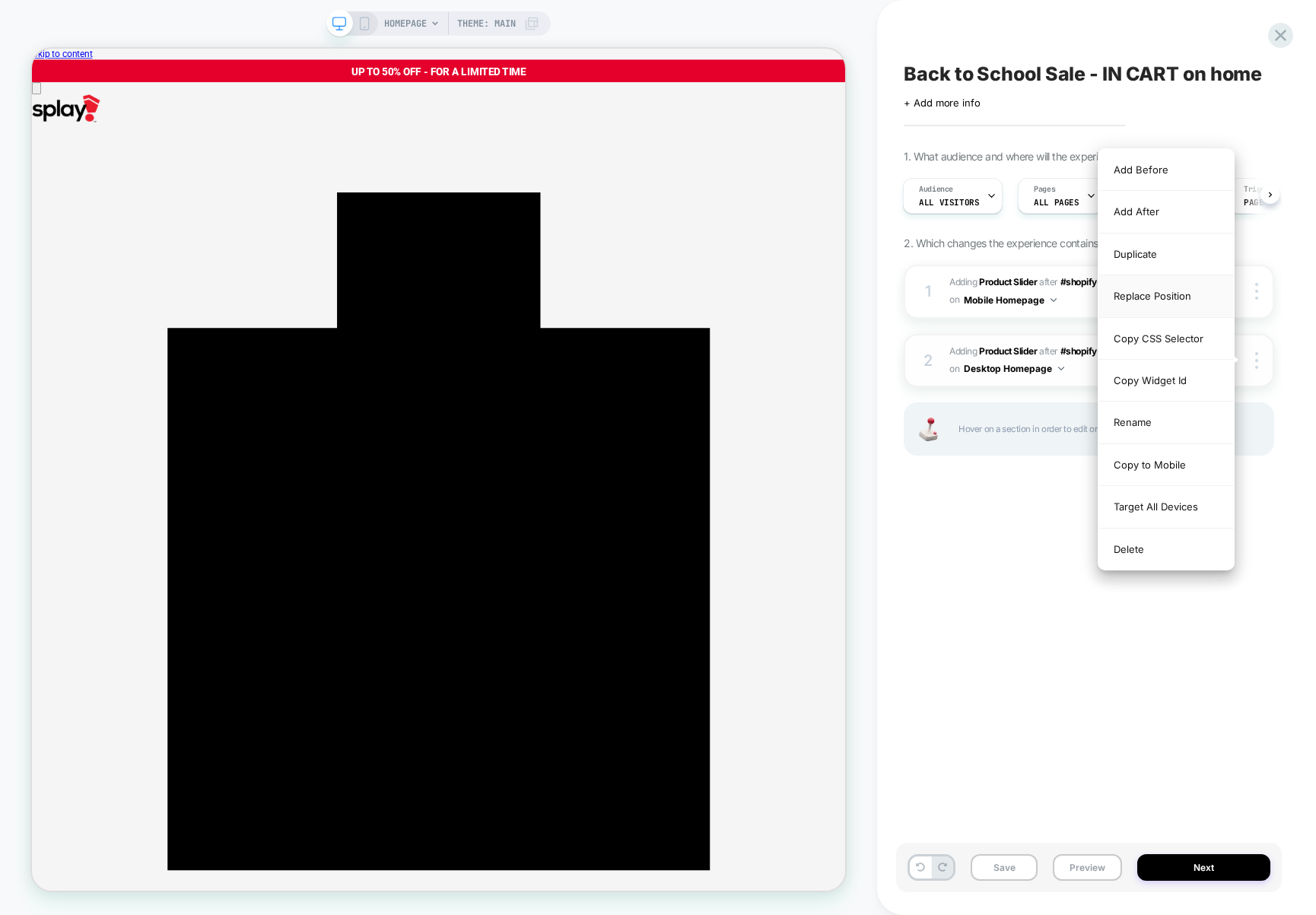
click at [1182, 291] on div "Replace Position" at bounding box center [1166, 296] width 136 height 42
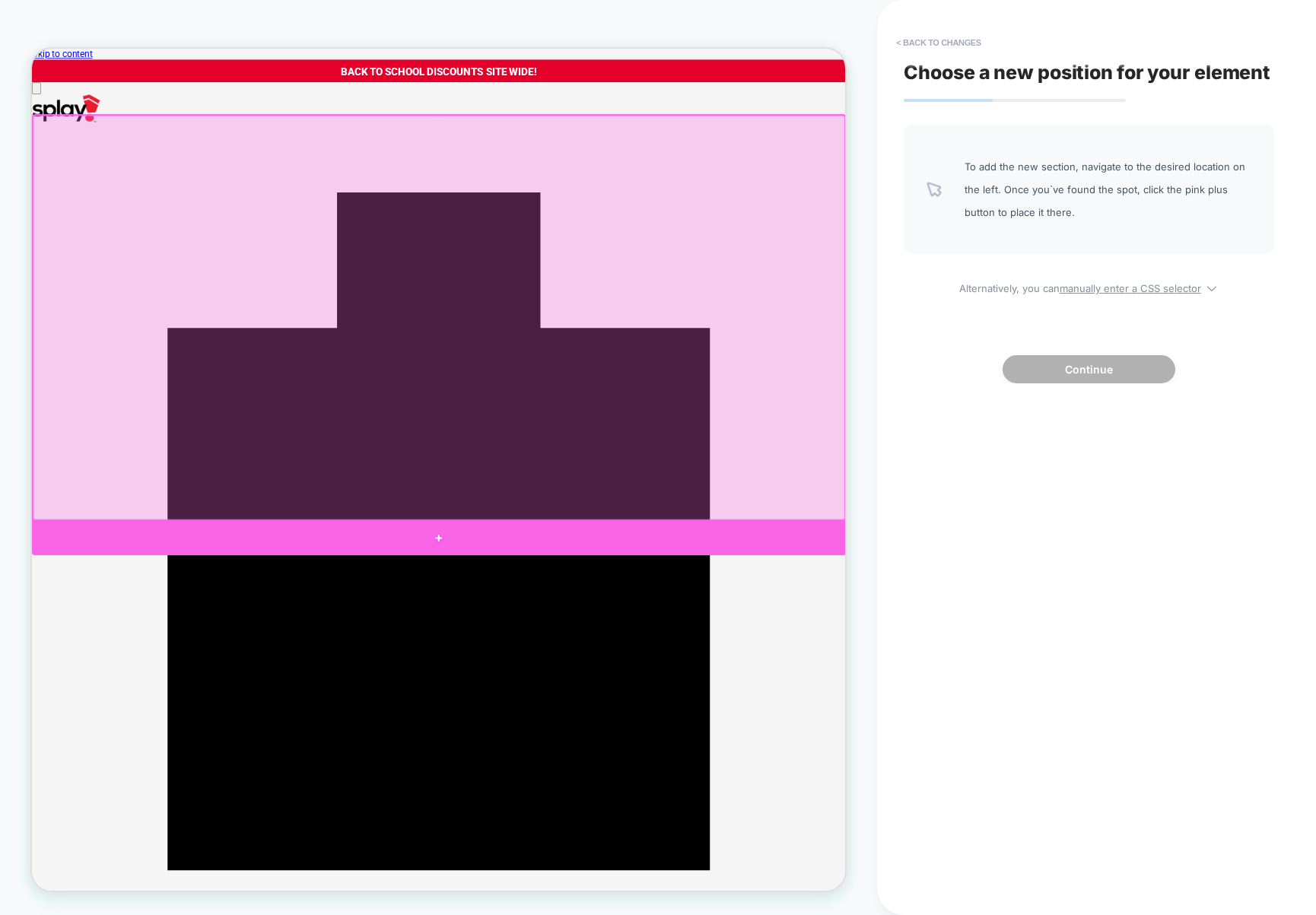
click at [622, 697] on div at bounding box center [574, 701] width 1085 height 46
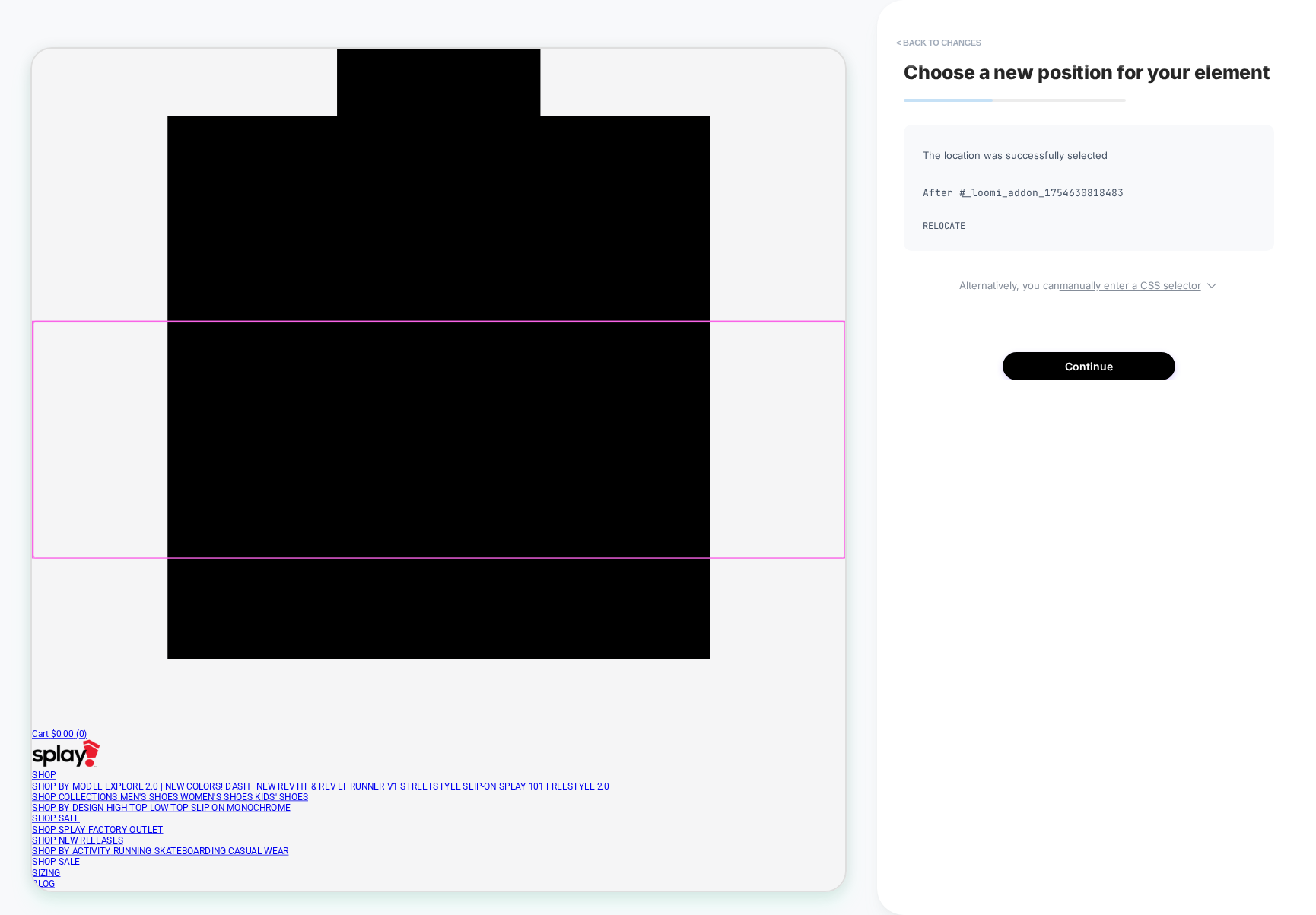
scroll to position [284, 0]
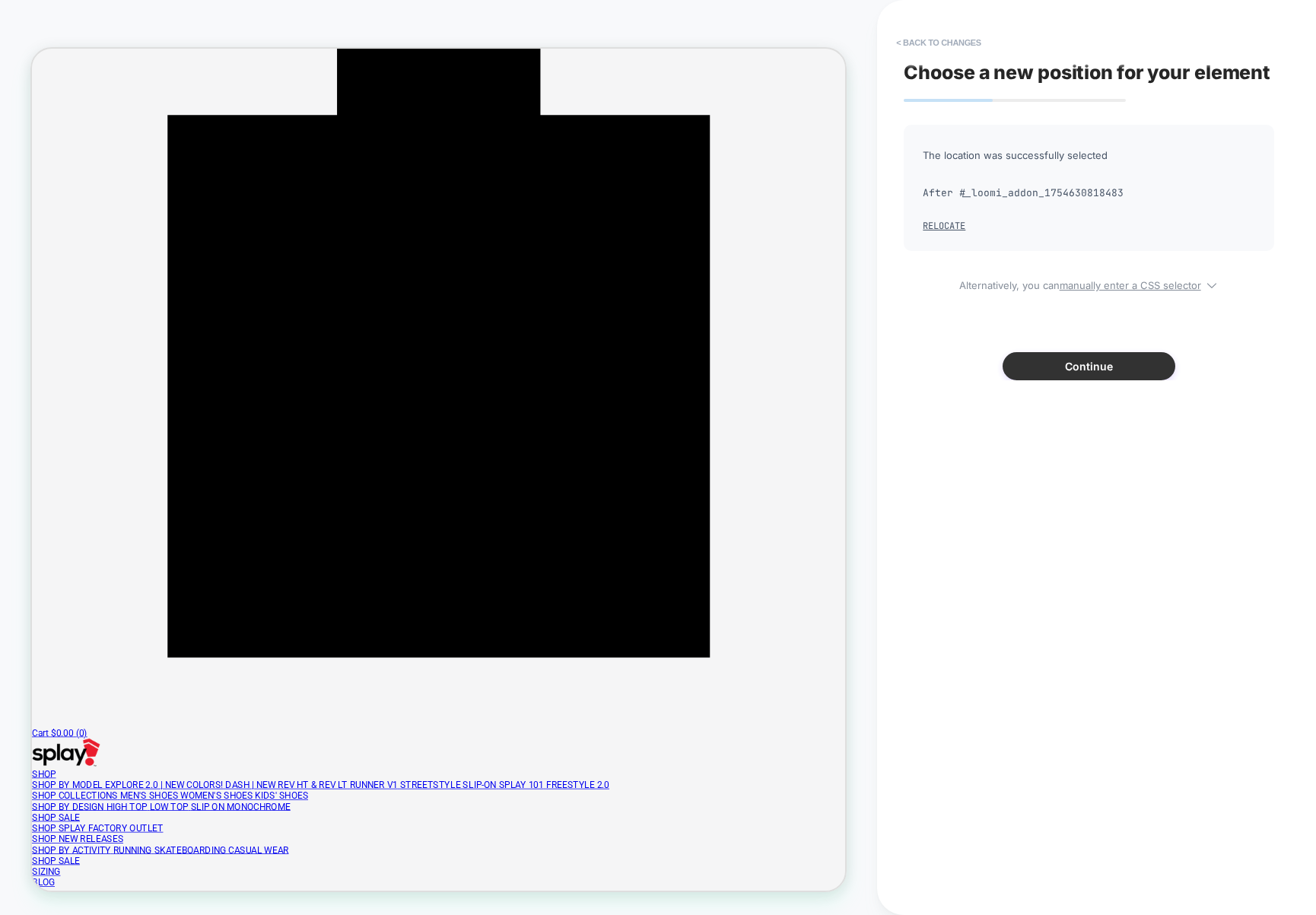
click at [1072, 357] on button "Continue" at bounding box center [1088, 366] width 172 height 28
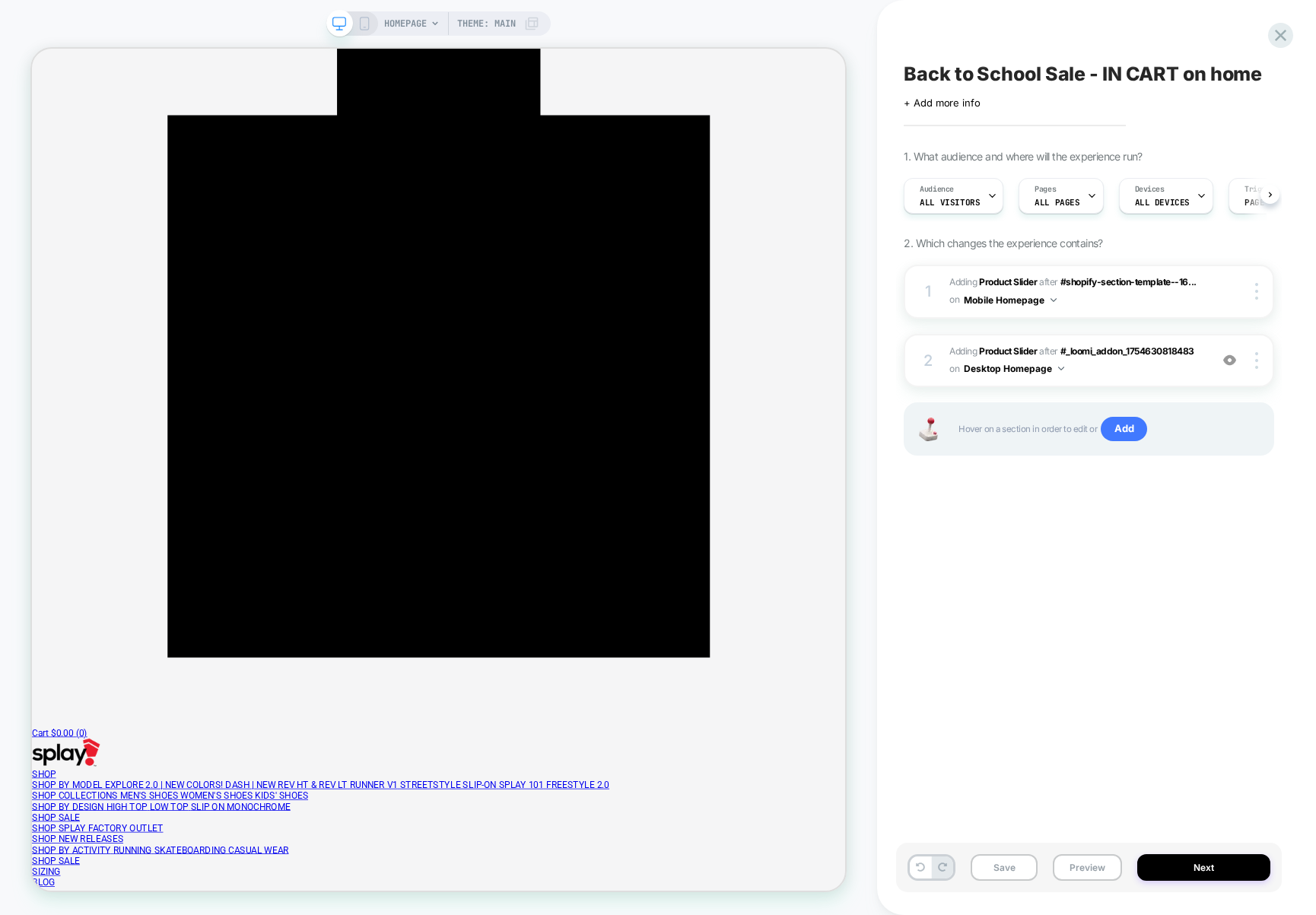
scroll to position [0, 1]
click at [360, 19] on icon at bounding box center [364, 23] width 14 height 14
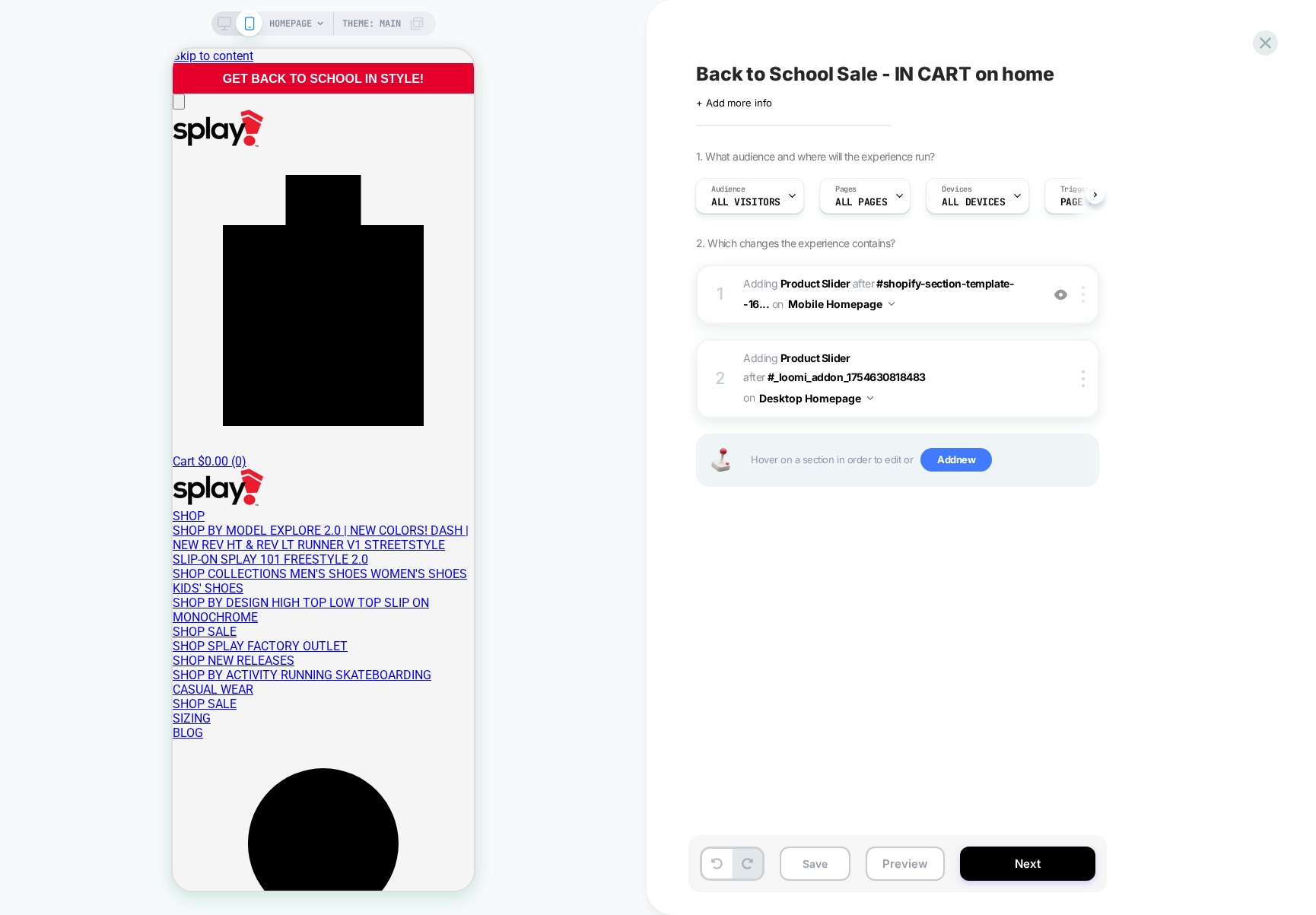
click at [1082, 300] on img at bounding box center [1083, 294] width 3 height 17
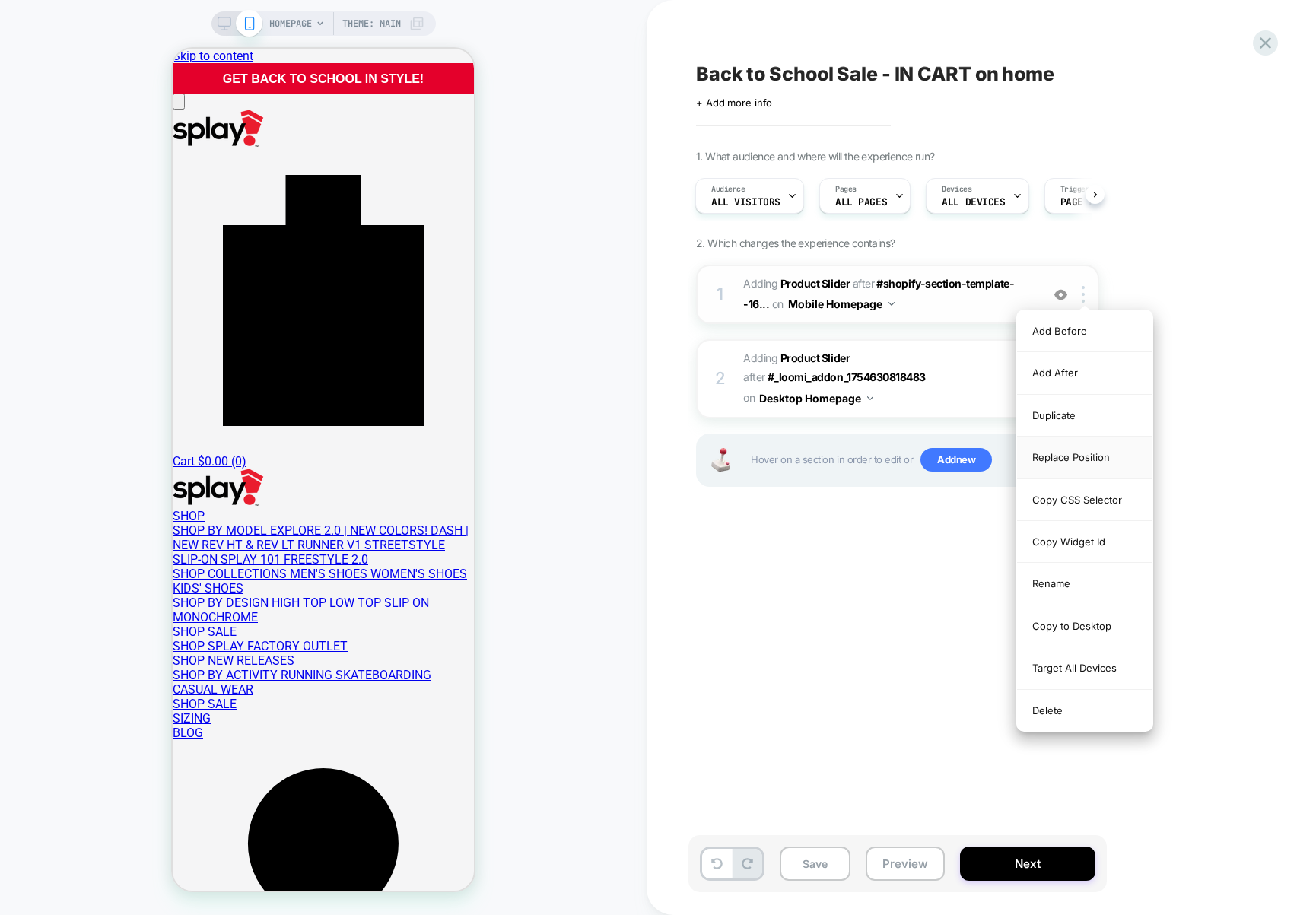
click at [1085, 458] on div "Replace Position" at bounding box center [1084, 457] width 136 height 42
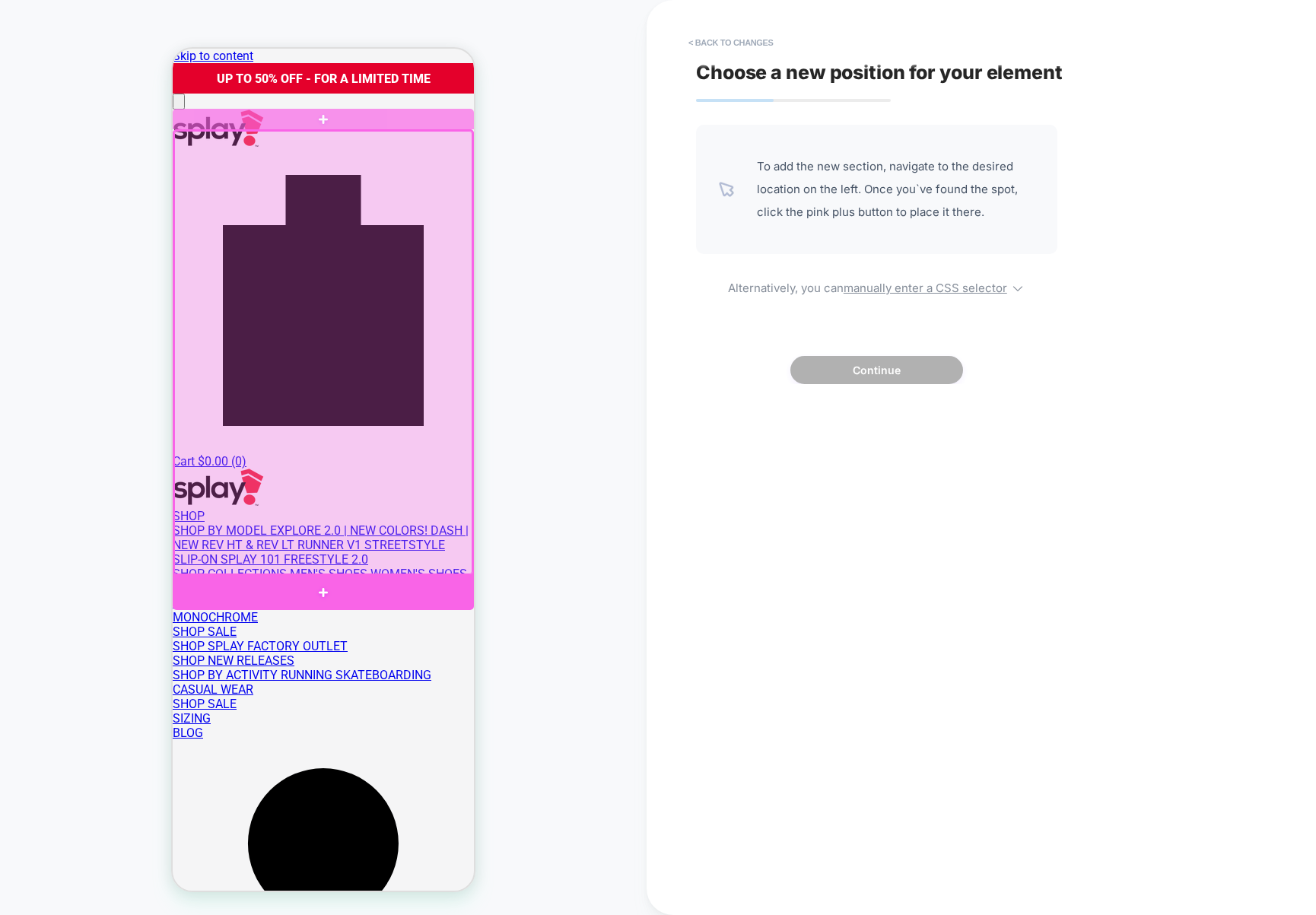
click at [318, 590] on div at bounding box center [323, 593] width 302 height 35
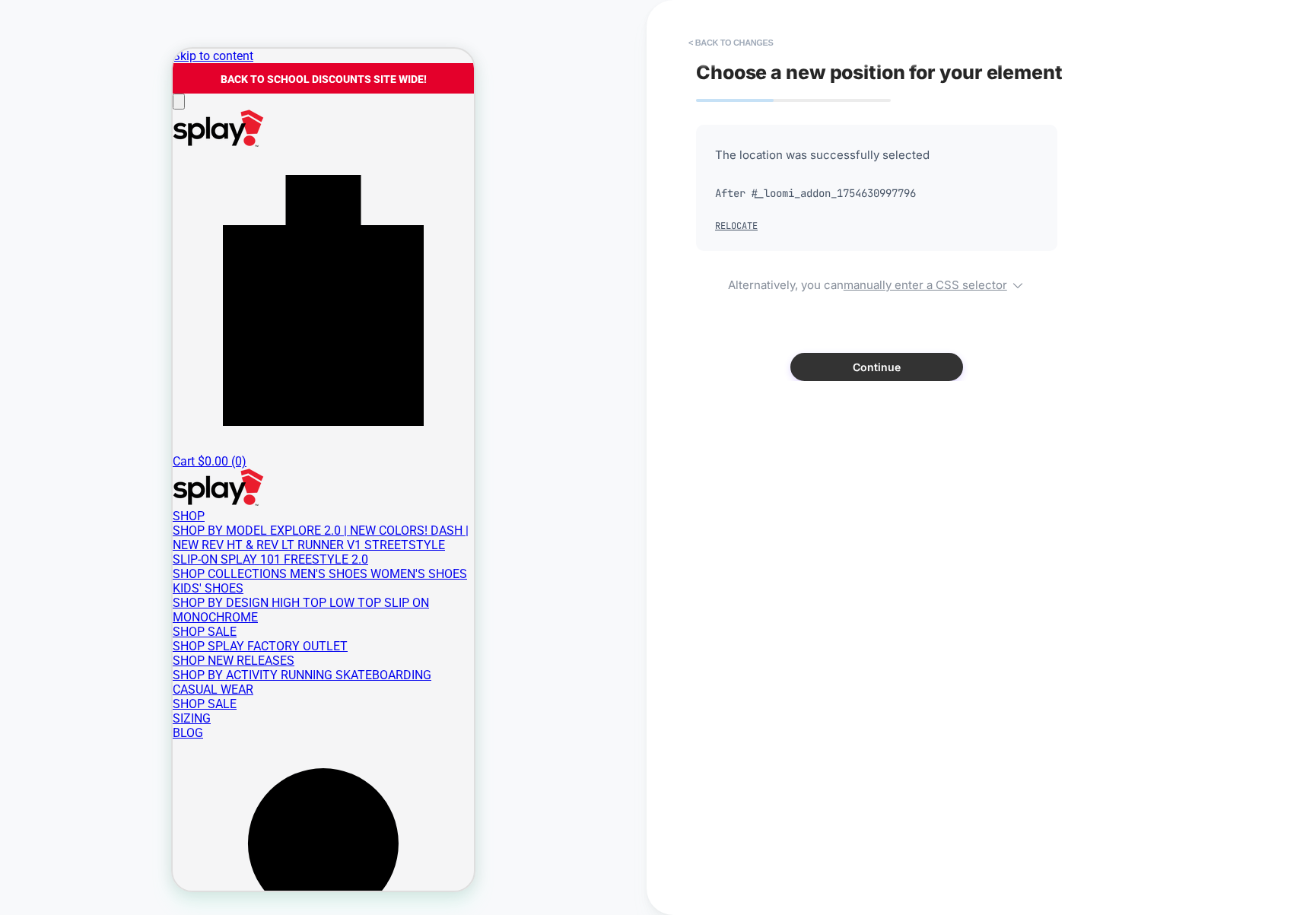
click at [812, 374] on button "Continue" at bounding box center [876, 366] width 172 height 28
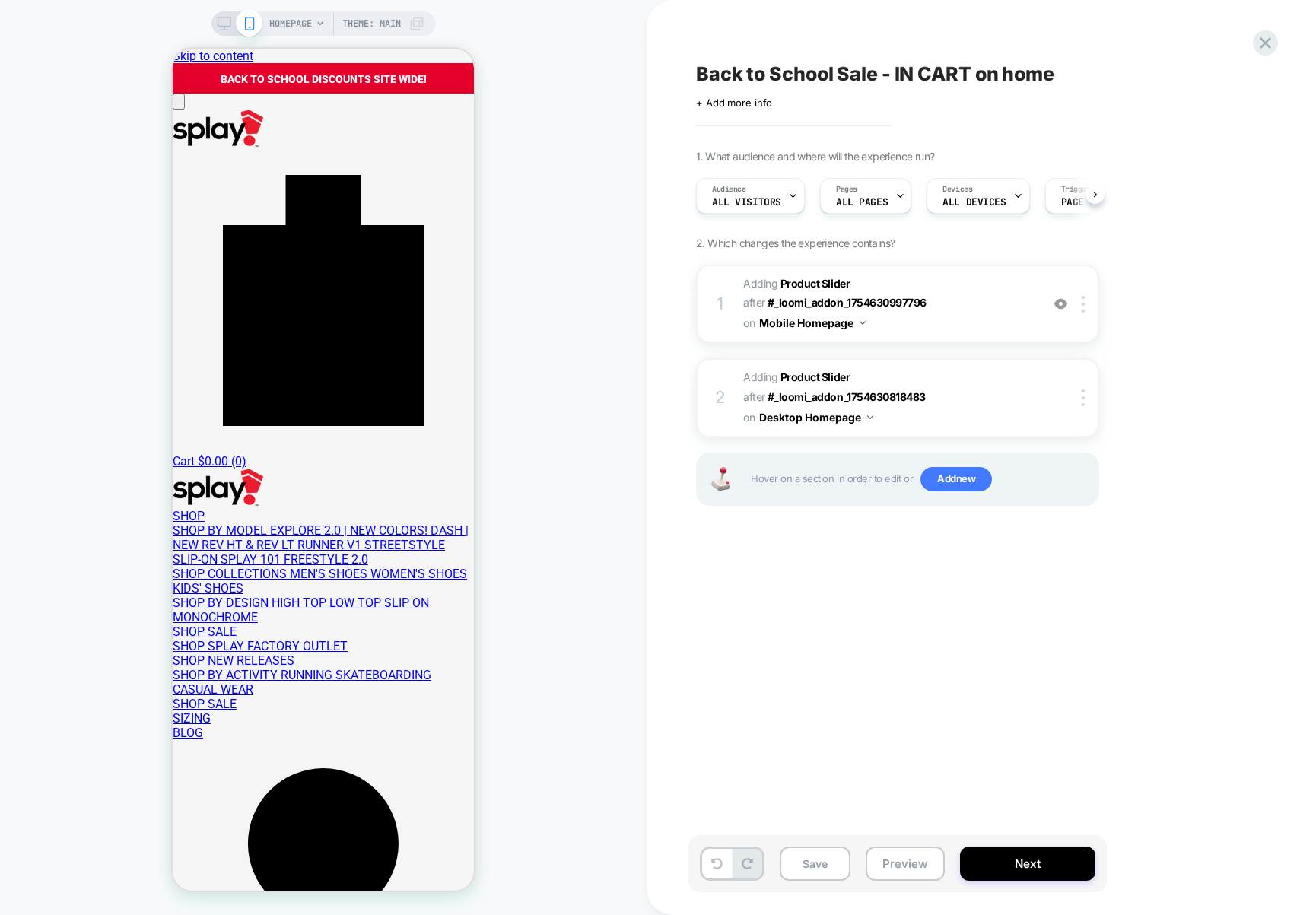
scroll to position [0, 1]
click at [1068, 861] on button "Next" at bounding box center [1027, 864] width 136 height 34
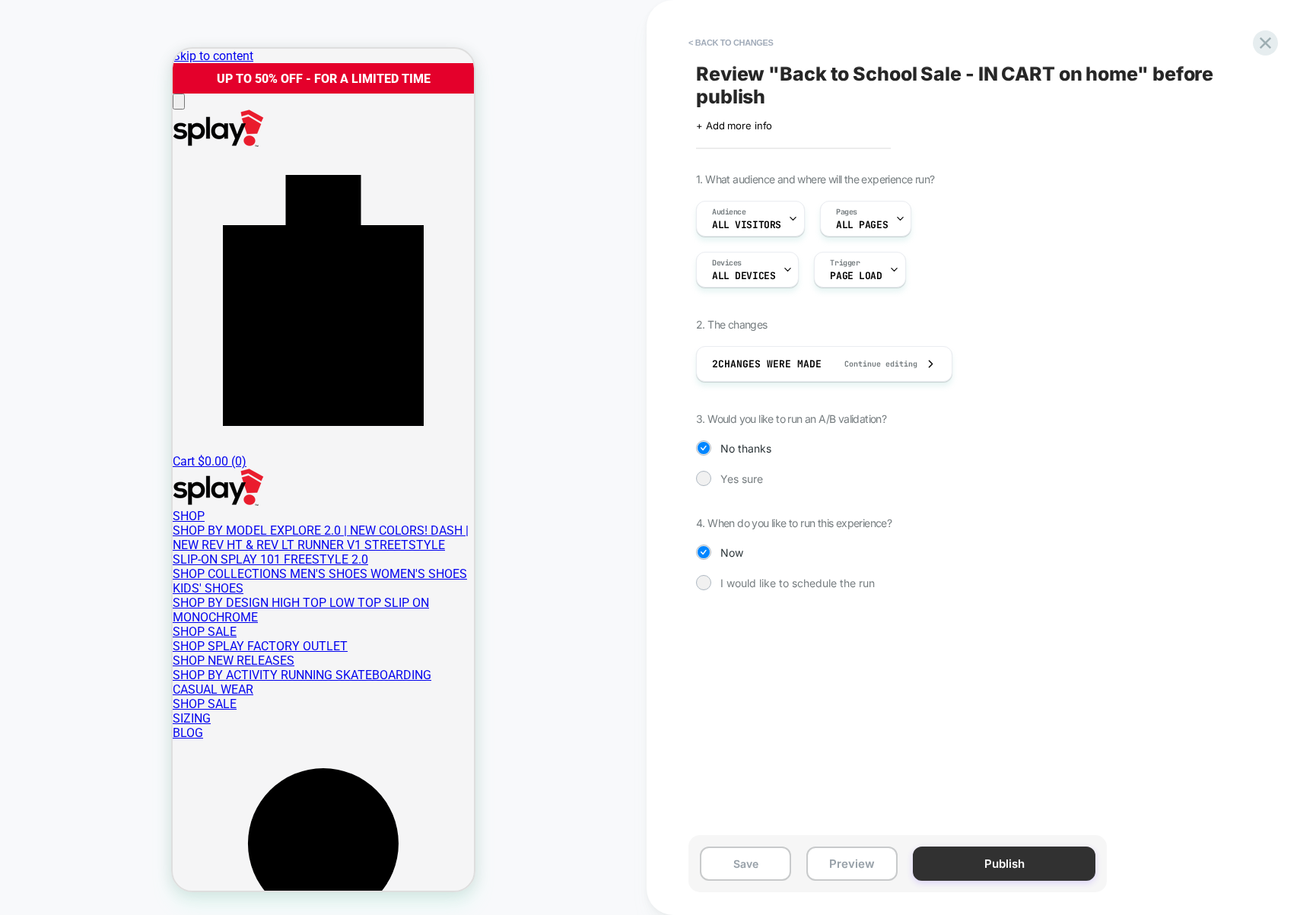
click at [984, 856] on button "Publish" at bounding box center [1004, 864] width 183 height 34
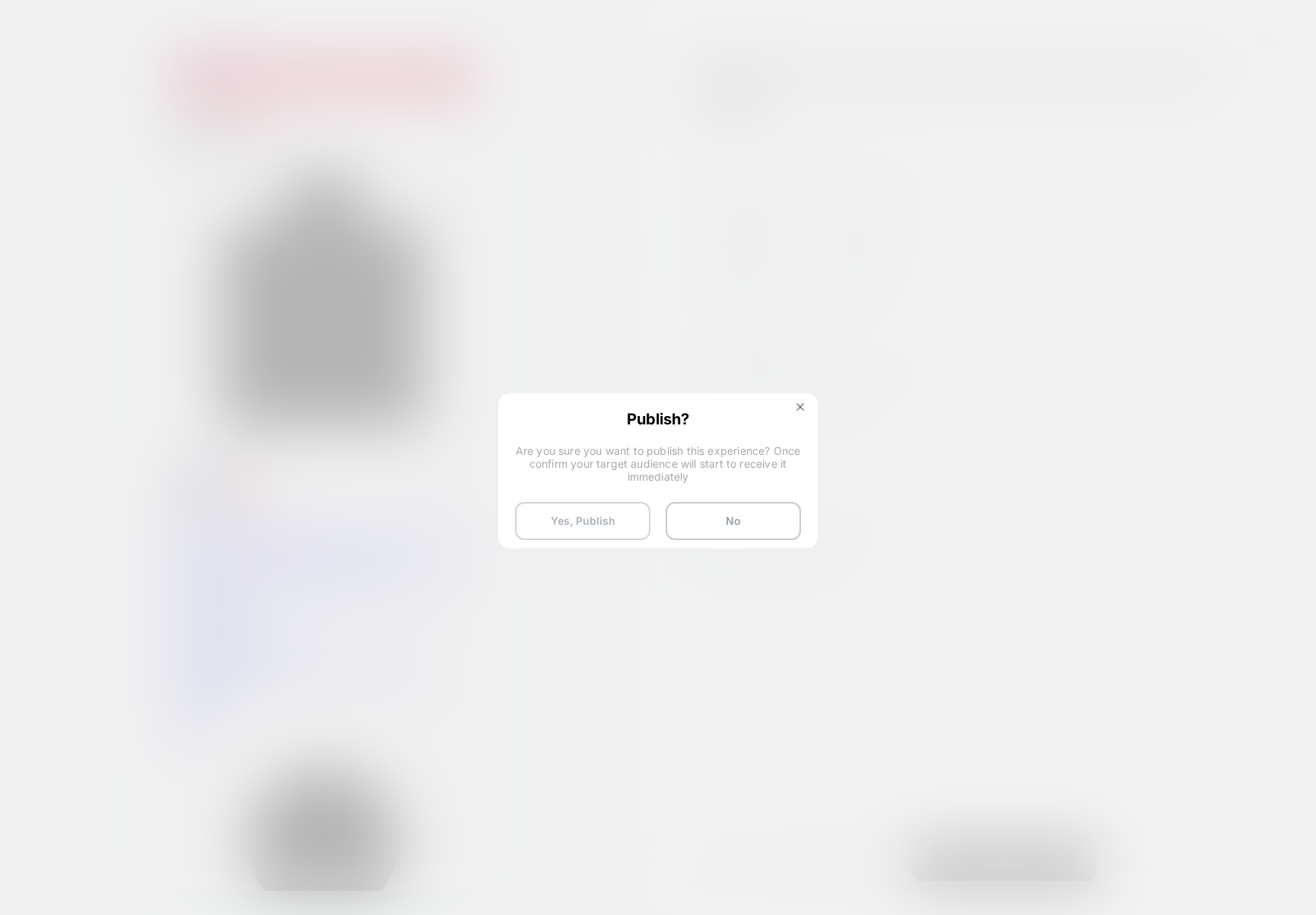
click at [598, 515] on button "Yes, Publish" at bounding box center [582, 520] width 136 height 38
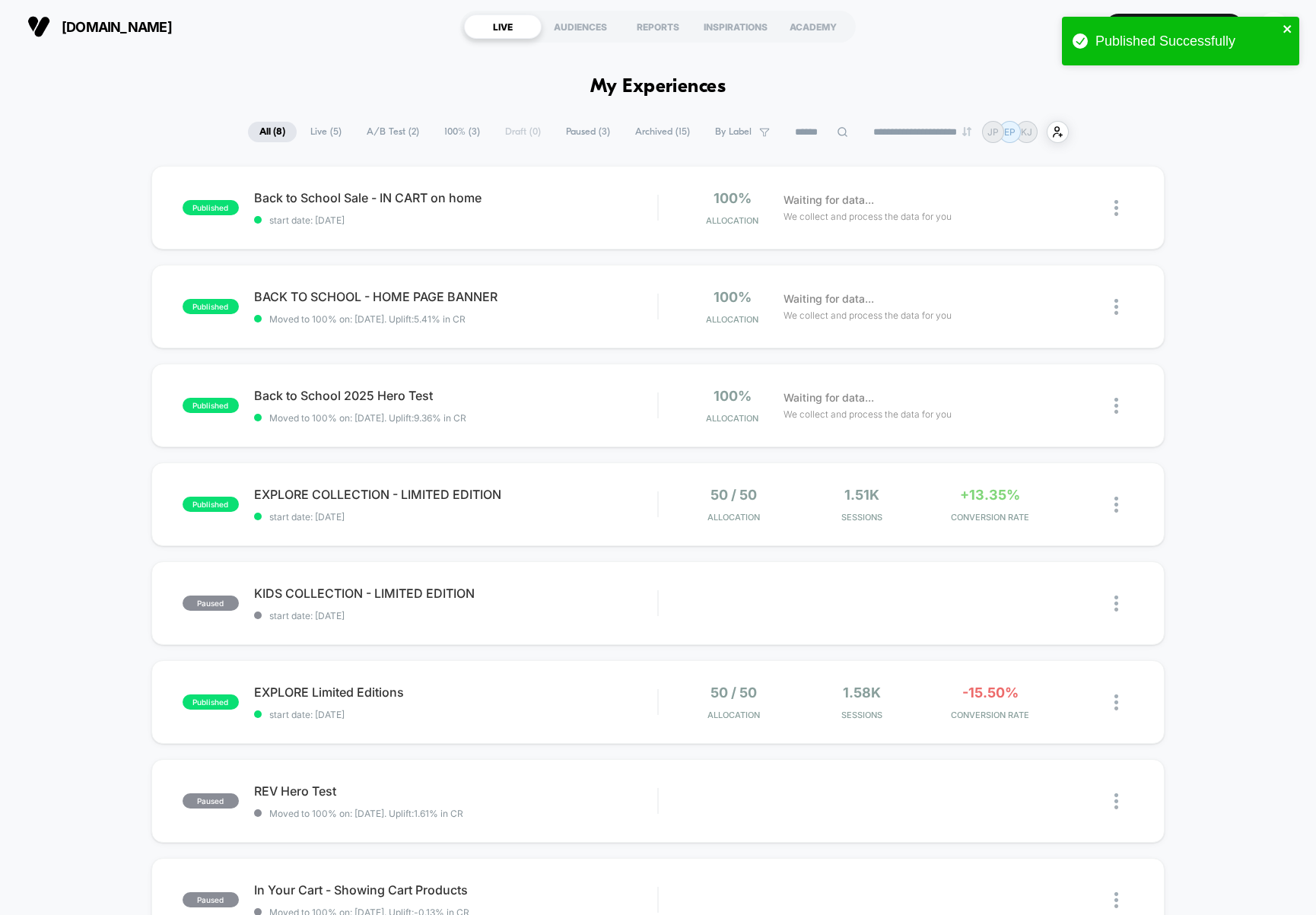
click at [1292, 28] on icon "close" at bounding box center [1287, 28] width 10 height 12
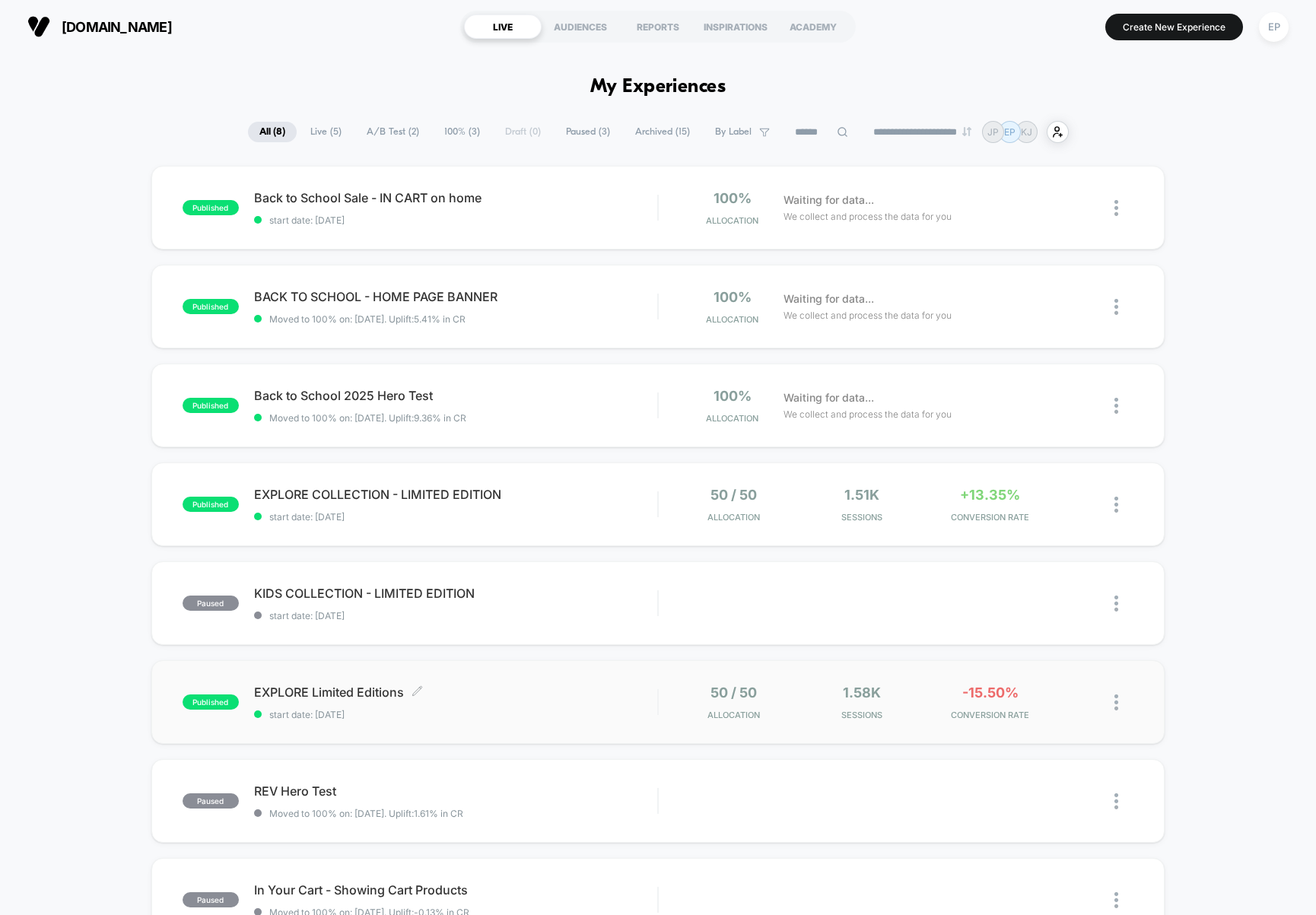
click at [589, 702] on div "EXPLORE Limited Editions Click to edit experience details Click to edit experie…" at bounding box center [456, 702] width 403 height 36
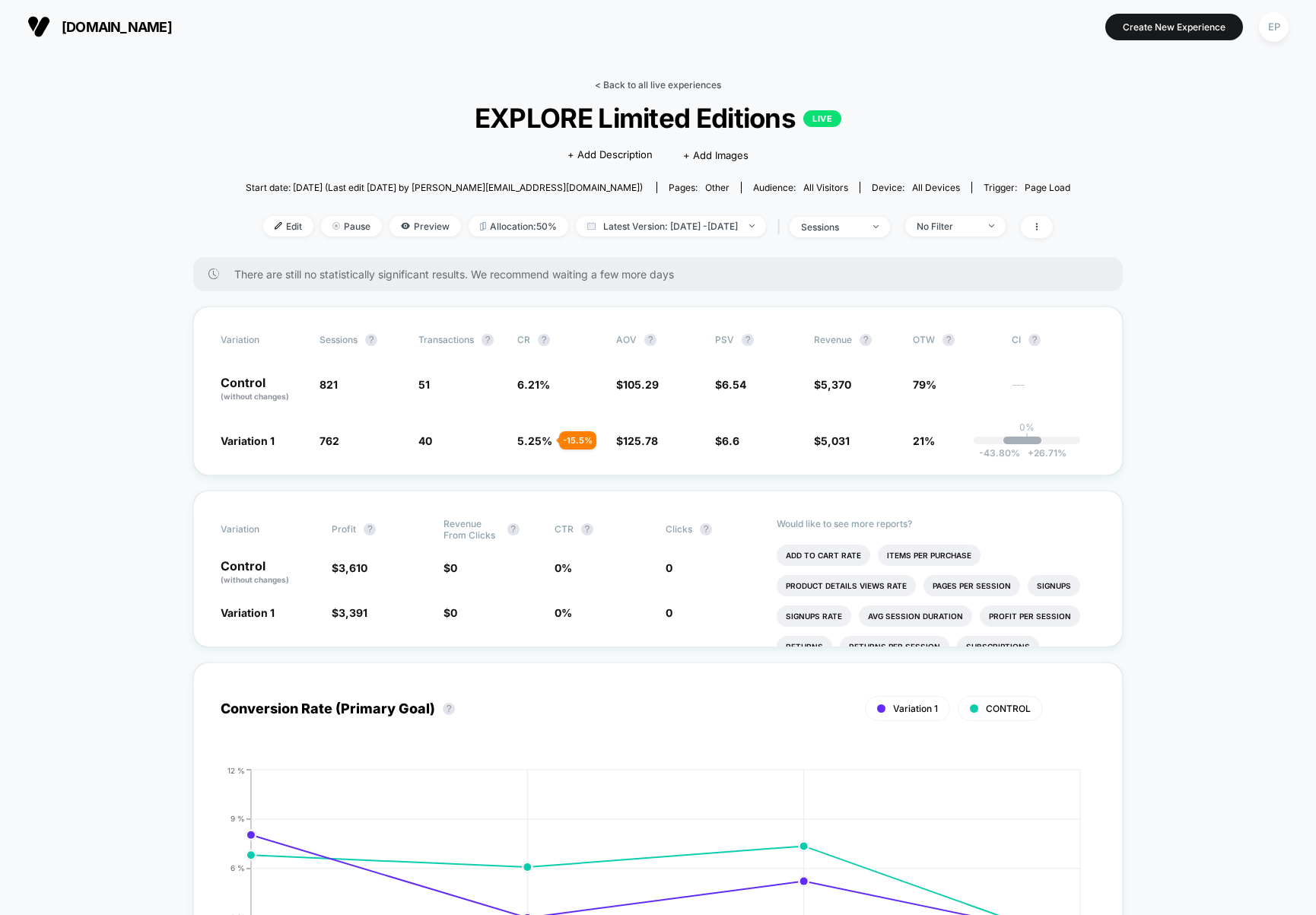
click at [674, 87] on link "< Back to all live experiences" at bounding box center [658, 85] width 126 height 11
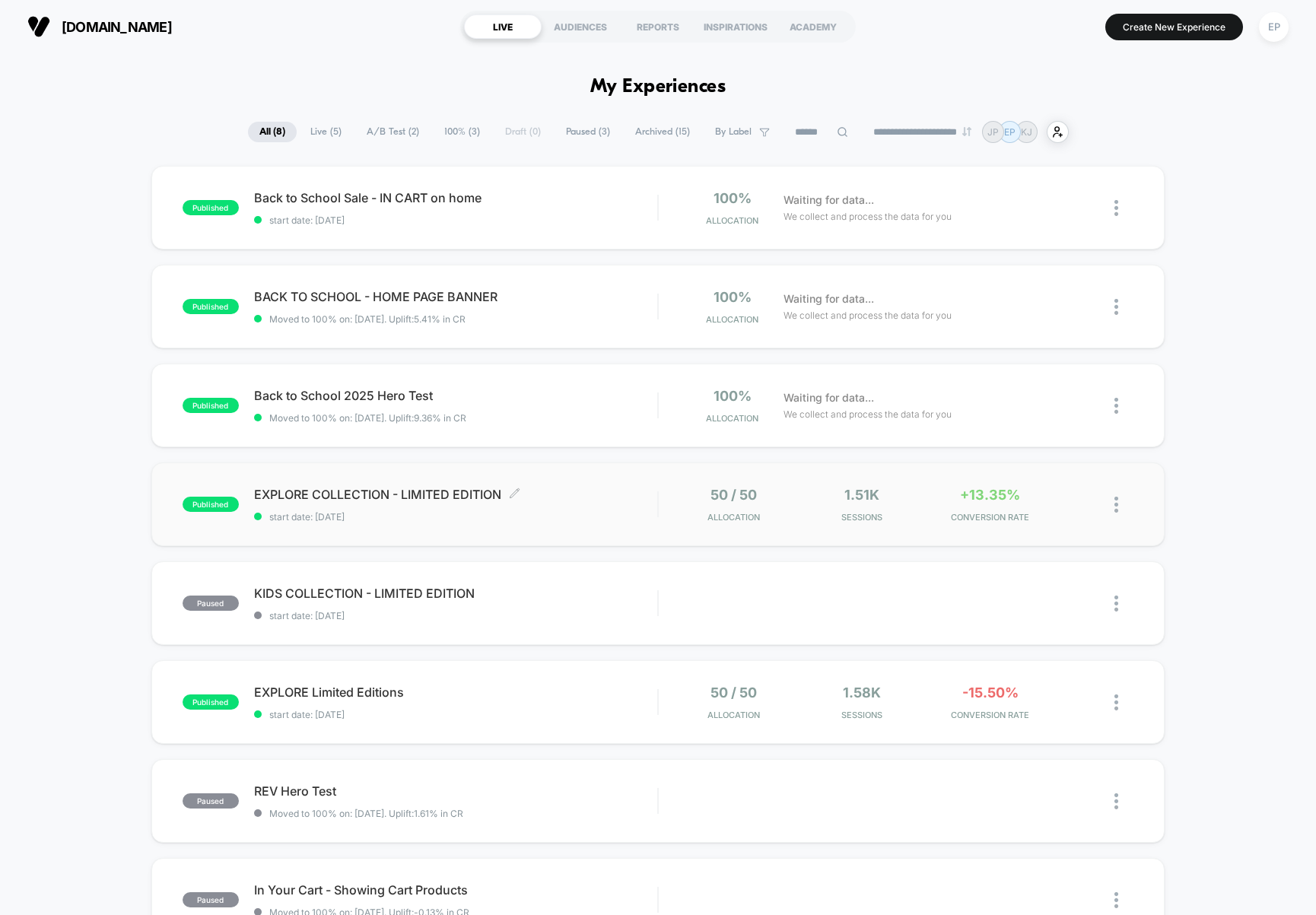
click at [613, 520] on span "start date: [DATE]" at bounding box center [456, 516] width 403 height 11
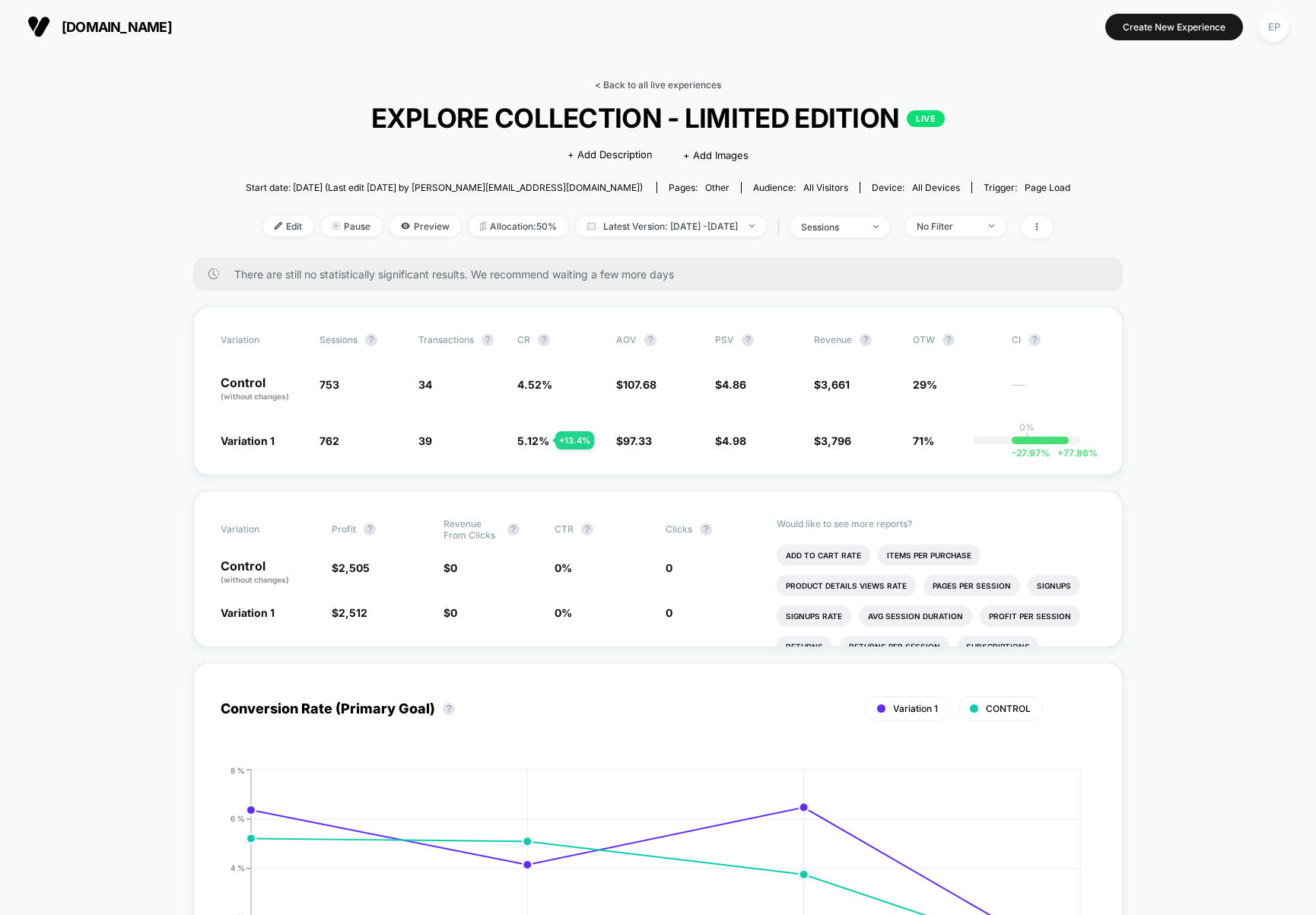
drag, startPoint x: 668, startPoint y: 74, endPoint x: 664, endPoint y: 81, distance: 8.1
click at [662, 81] on link "< Back to all live experiences" at bounding box center [658, 85] width 126 height 11
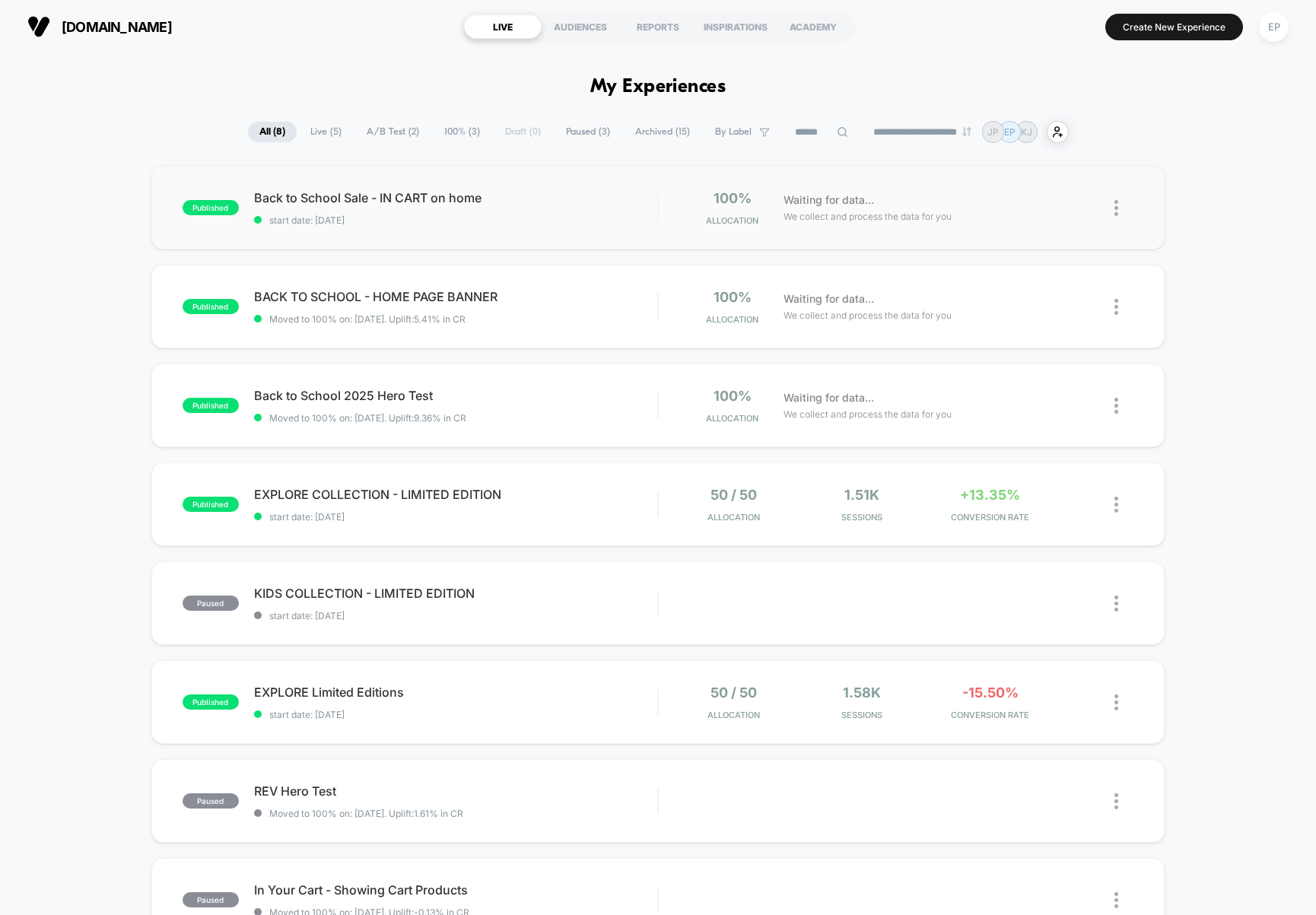
click at [1117, 200] on img at bounding box center [1116, 208] width 4 height 16
click at [1026, 119] on div "Edit" at bounding box center [1038, 121] width 137 height 34
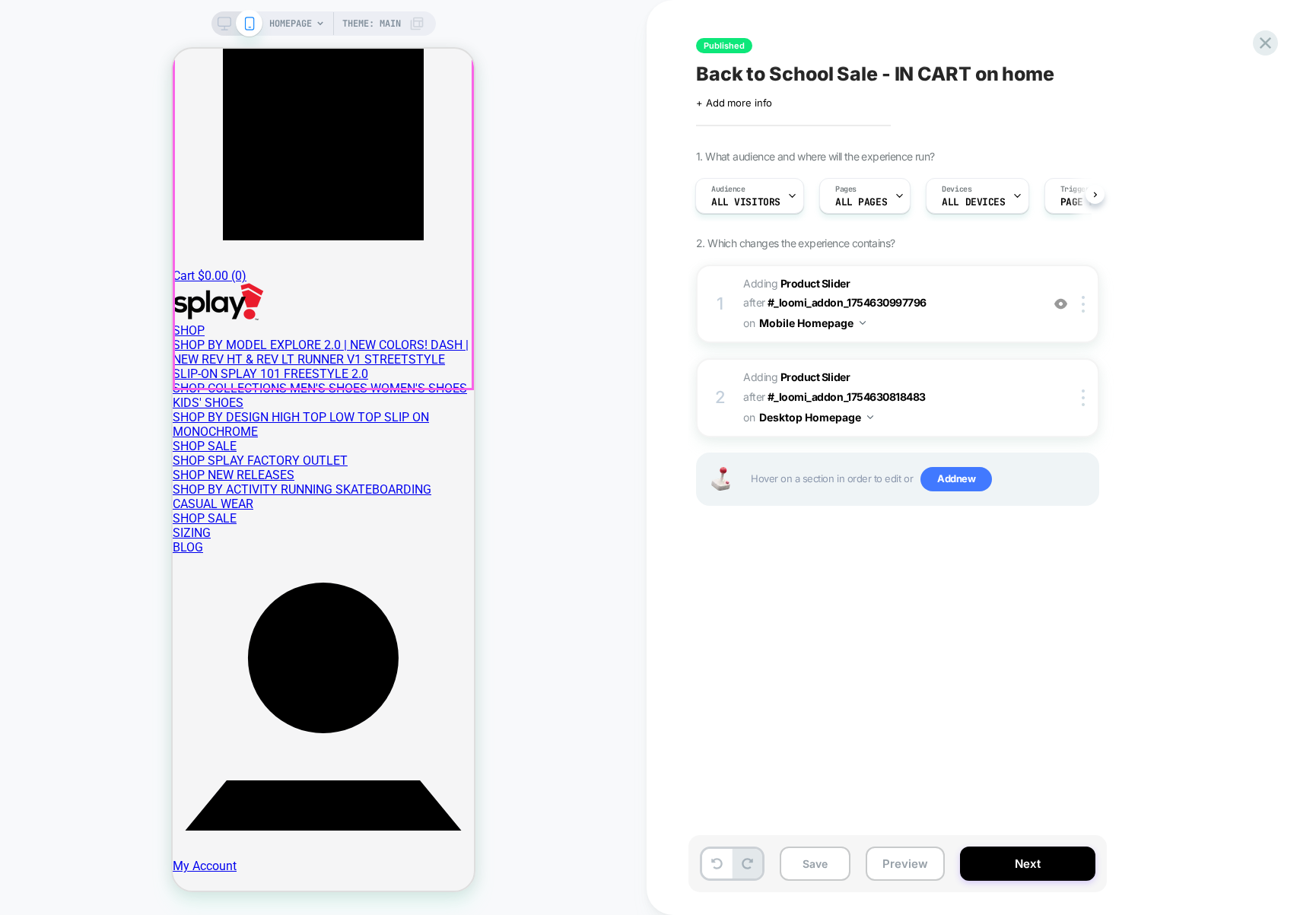
scroll to position [281, 0]
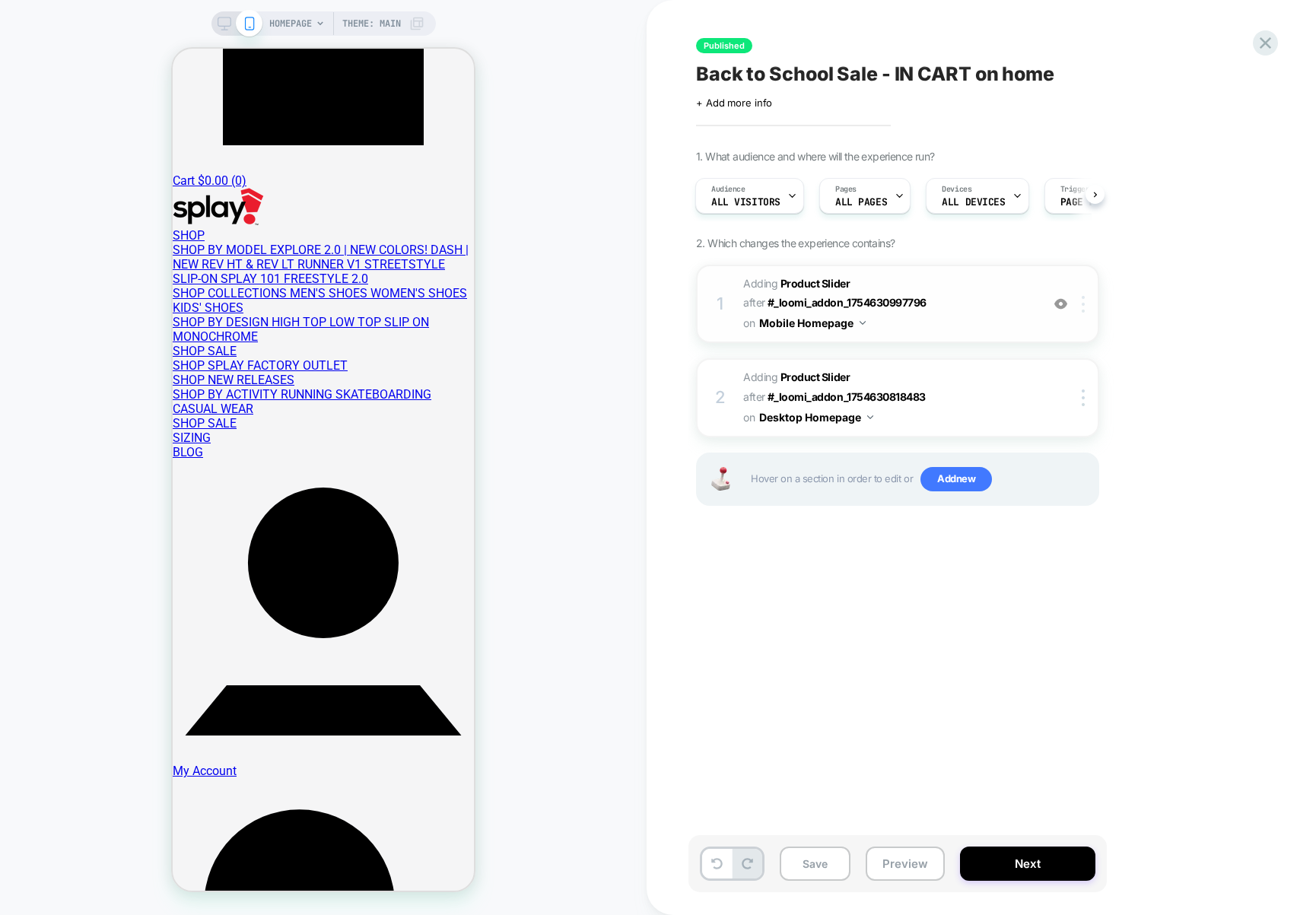
click at [1082, 296] on img at bounding box center [1083, 304] width 3 height 17
click at [926, 296] on span "#_loomi_addon_1754630997796" at bounding box center [847, 302] width 159 height 13
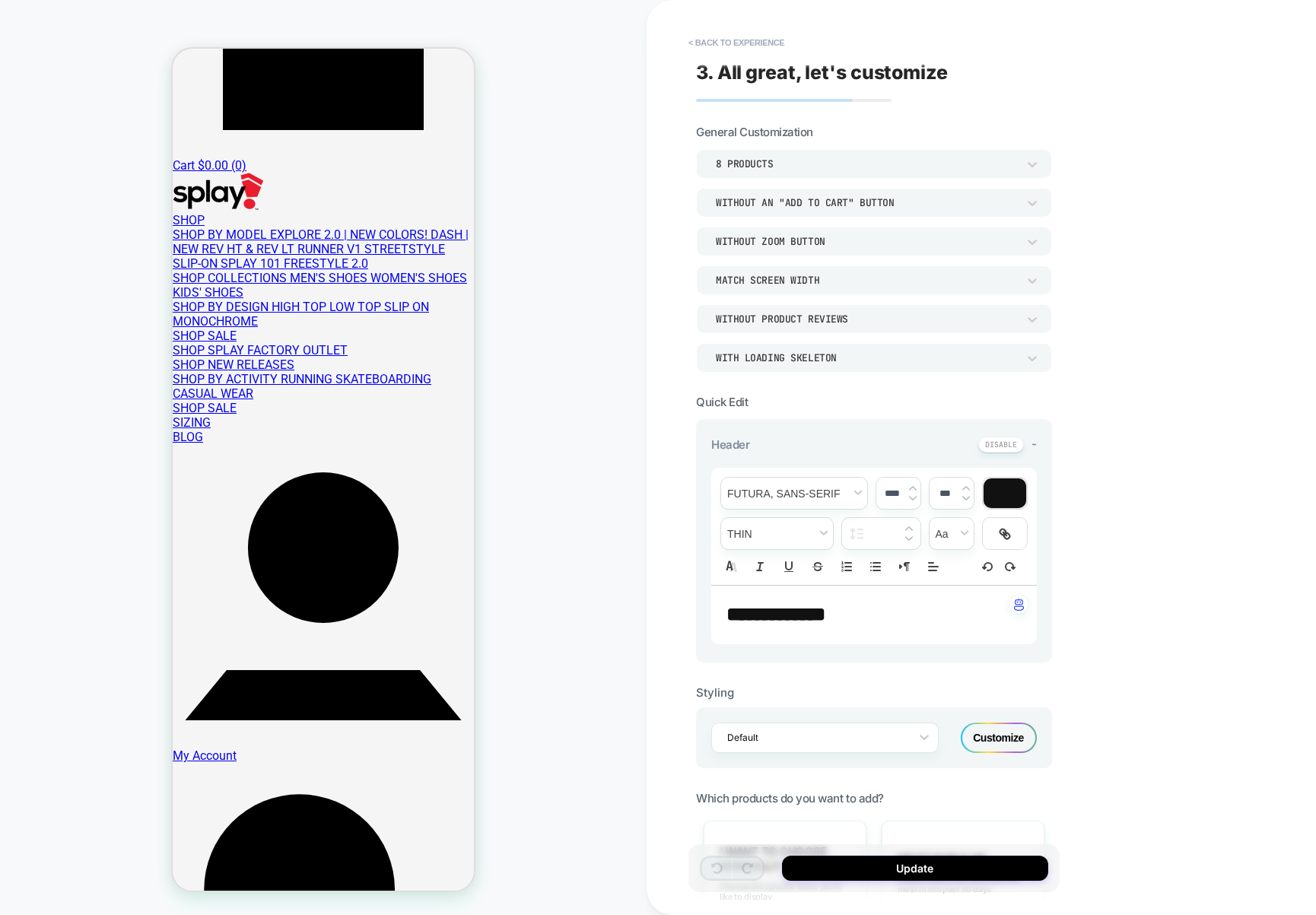
scroll to position [640, 0]
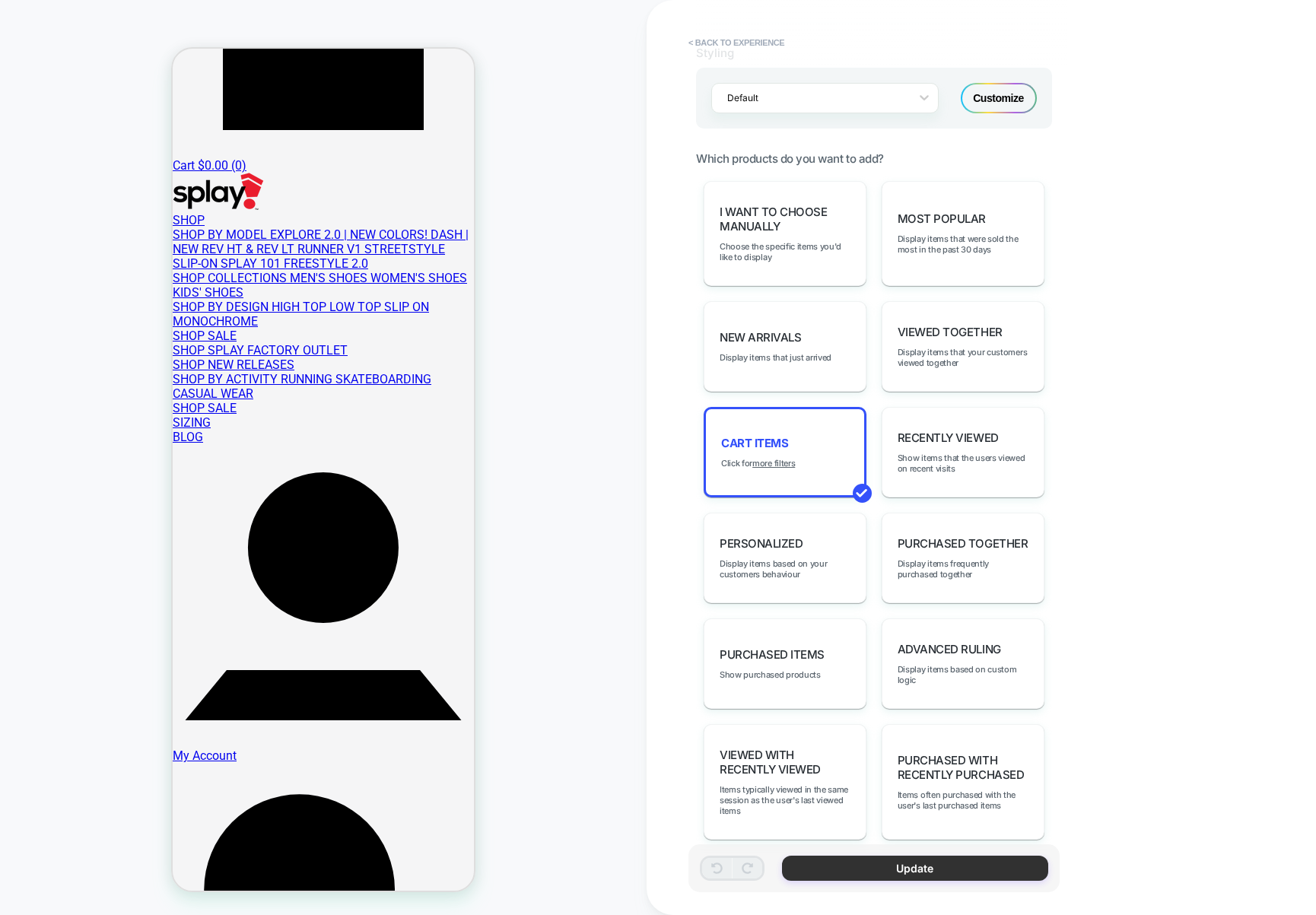
click at [998, 864] on button "Update" at bounding box center [915, 868] width 266 height 25
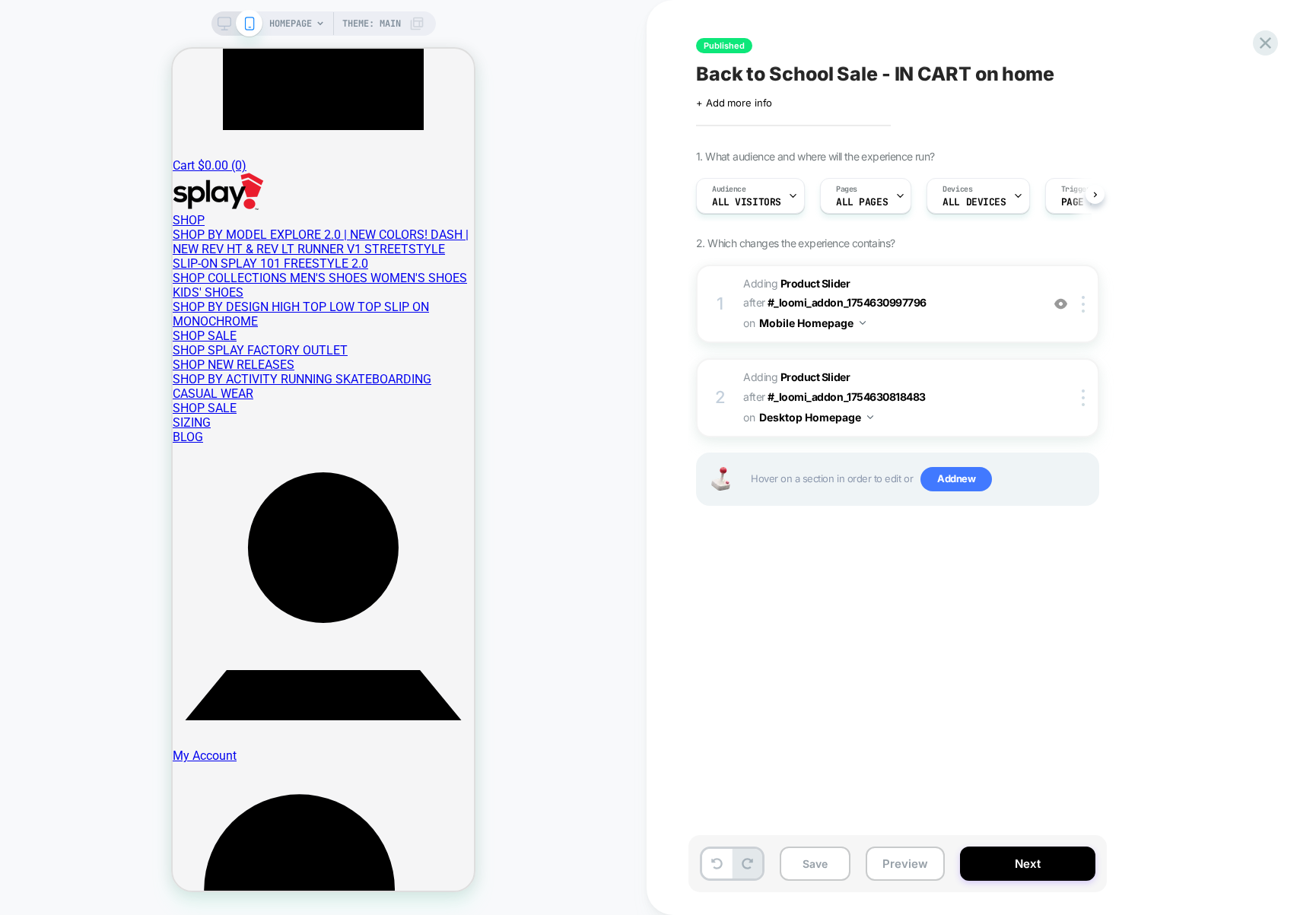
scroll to position [0, 1]
click at [1086, 296] on div at bounding box center [1085, 304] width 25 height 17
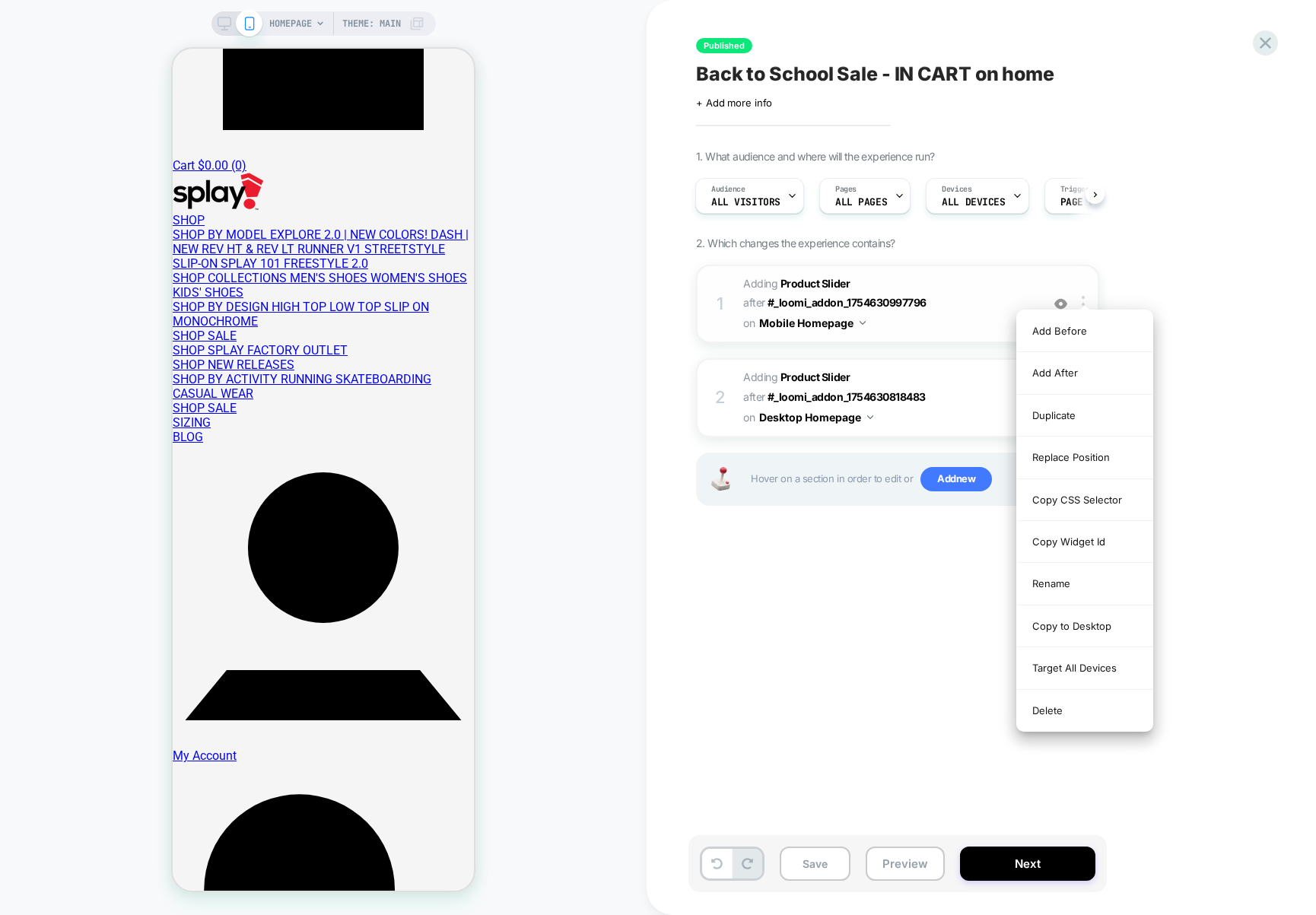
click at [885, 300] on span "#_loomi_addon_1752271098245_dup1754928700 Adding Product Slider AFTER #_loomi_a…" at bounding box center [888, 303] width 290 height 60
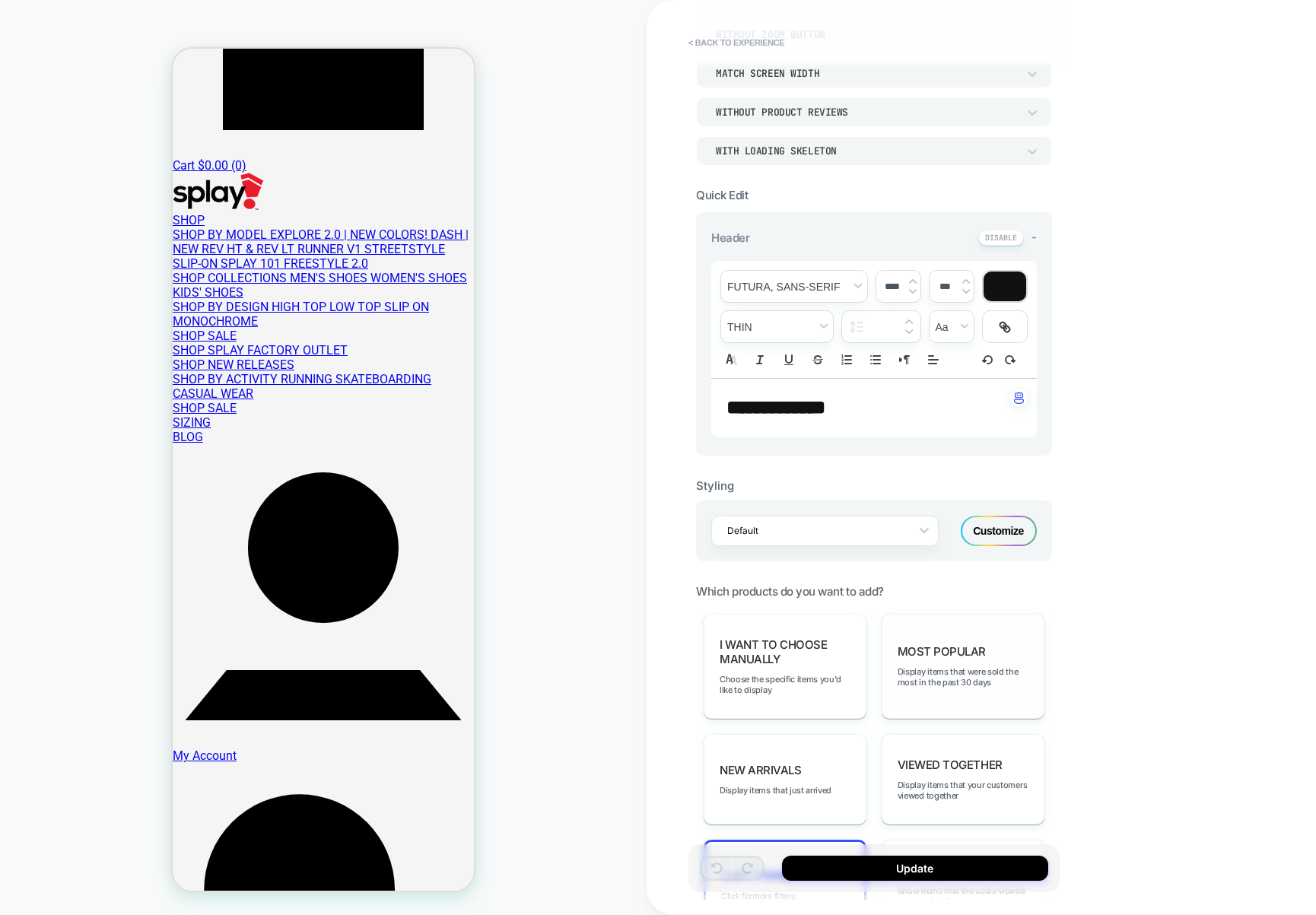
scroll to position [244, 0]
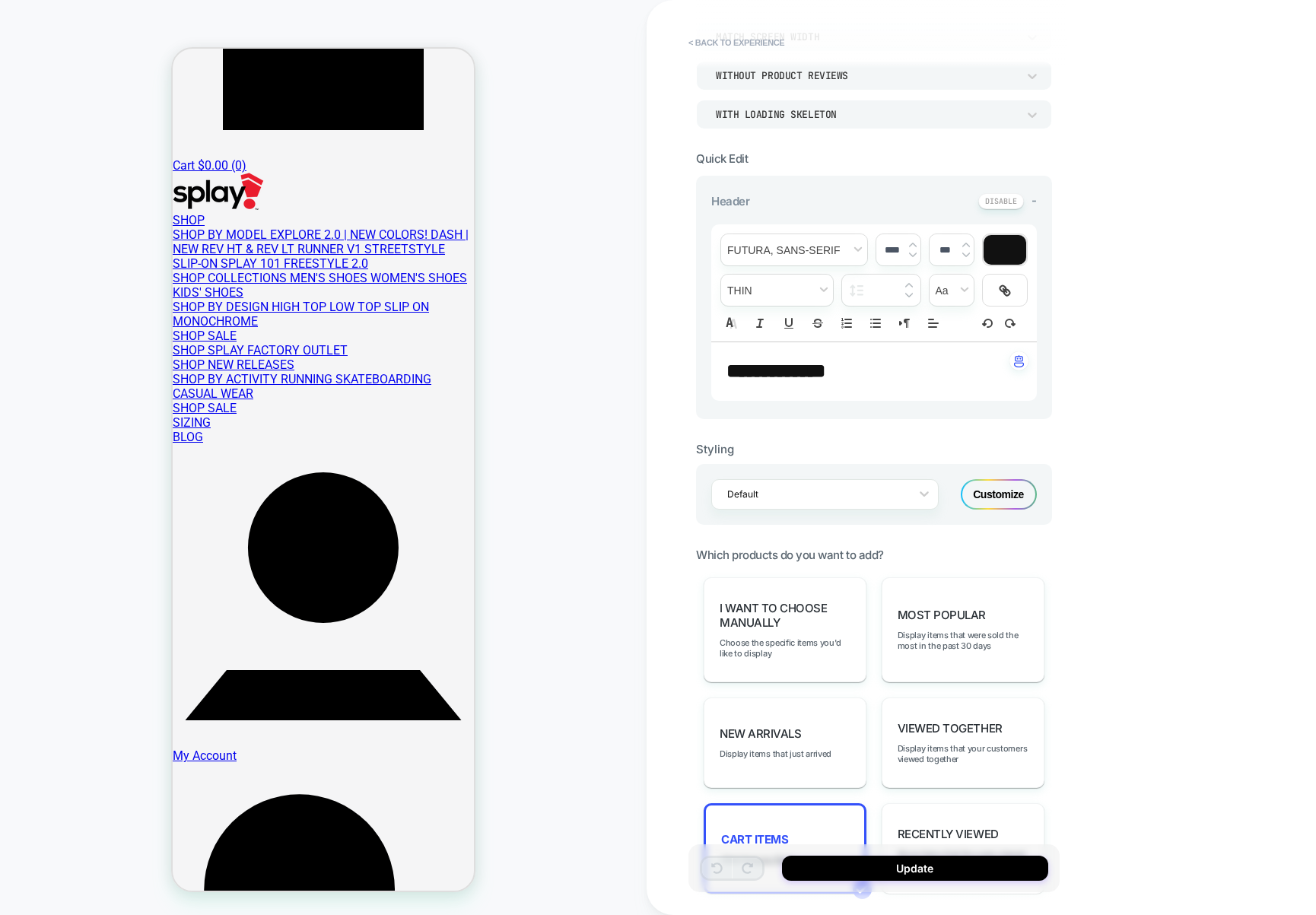
click at [985, 487] on div "Customize" at bounding box center [998, 495] width 76 height 30
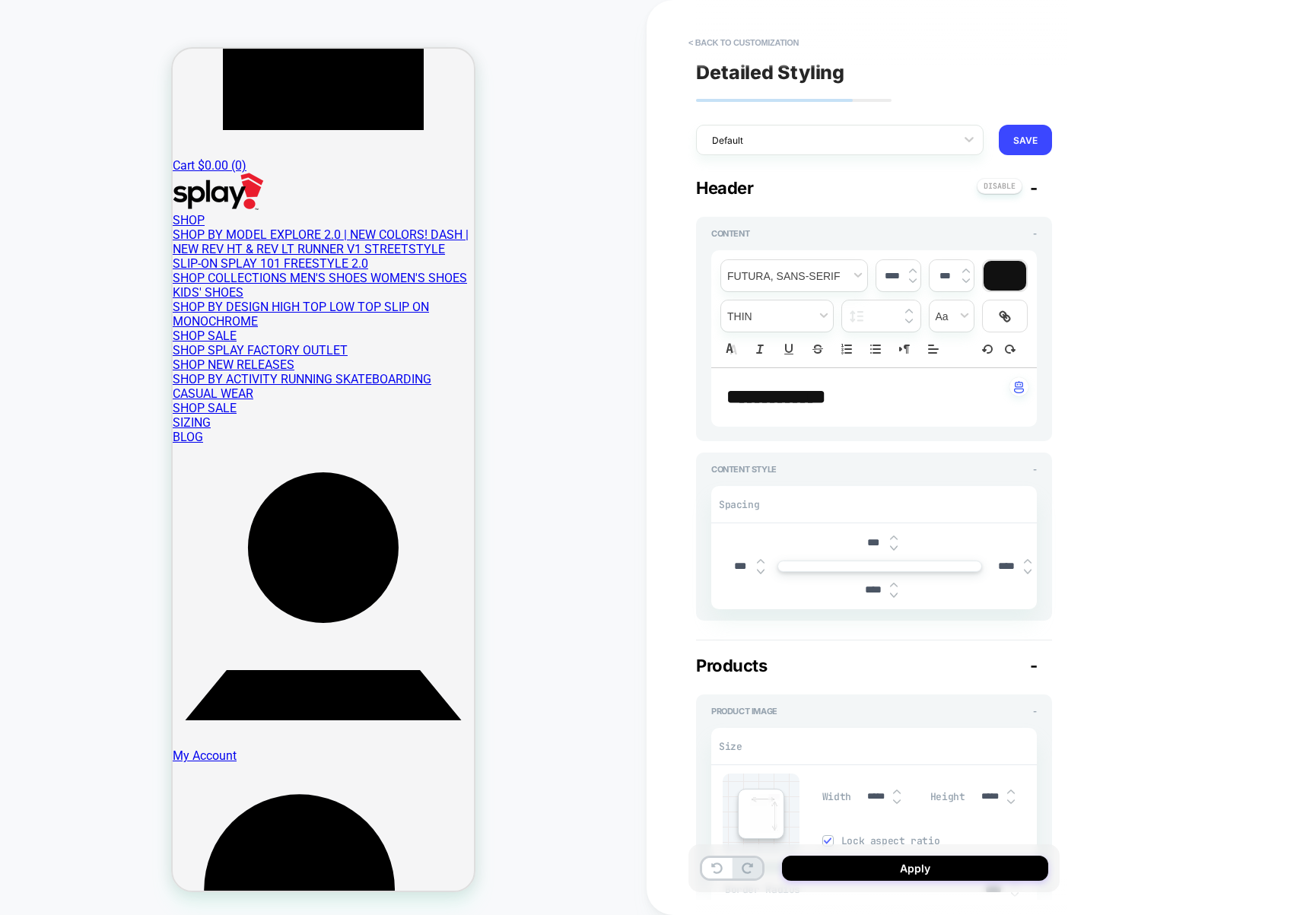
type textarea "*"
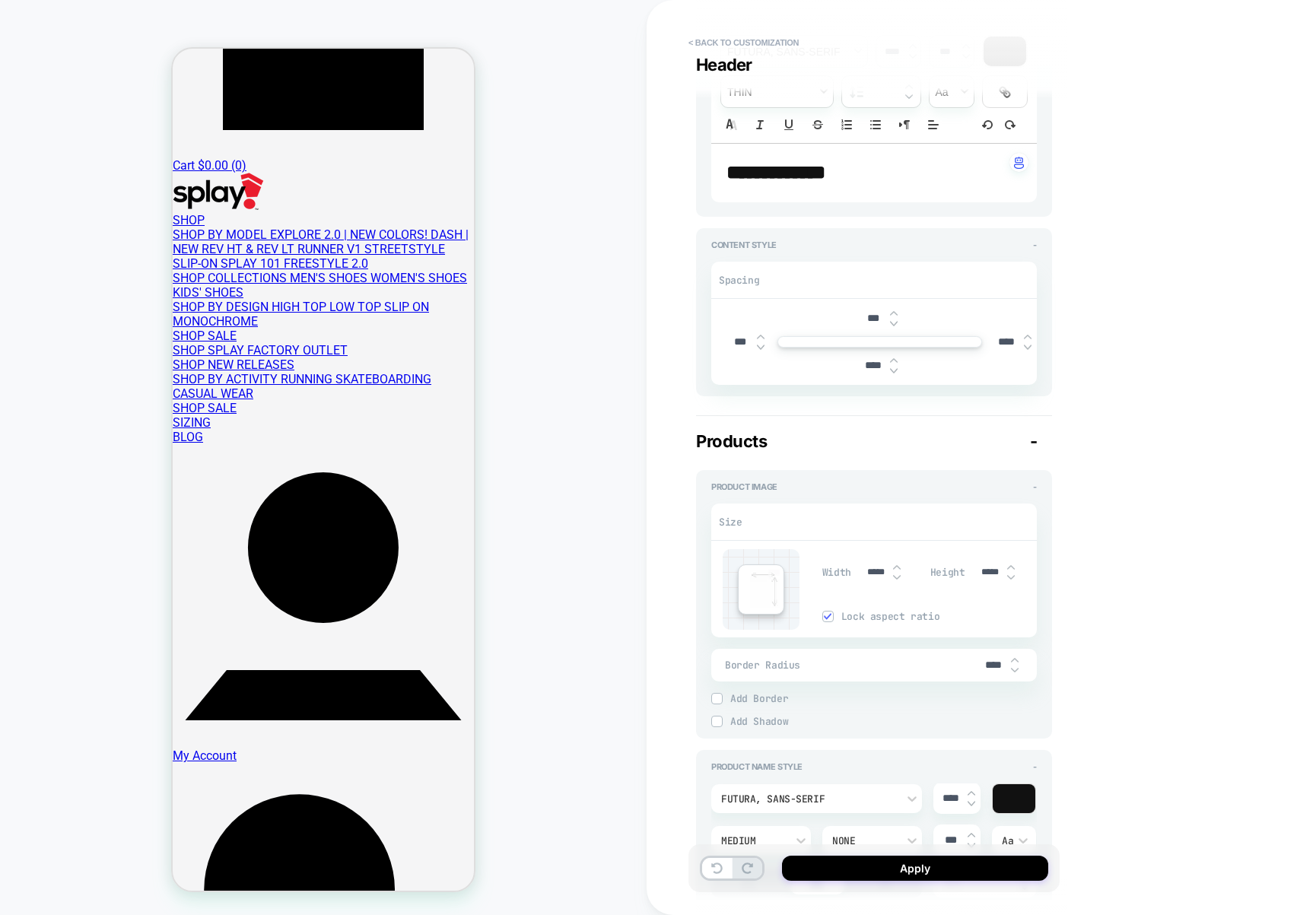
click at [860, 372] on div "****" at bounding box center [879, 365] width 47 height 31
click at [873, 367] on input "****" at bounding box center [873, 366] width 34 height 13
type input "****"
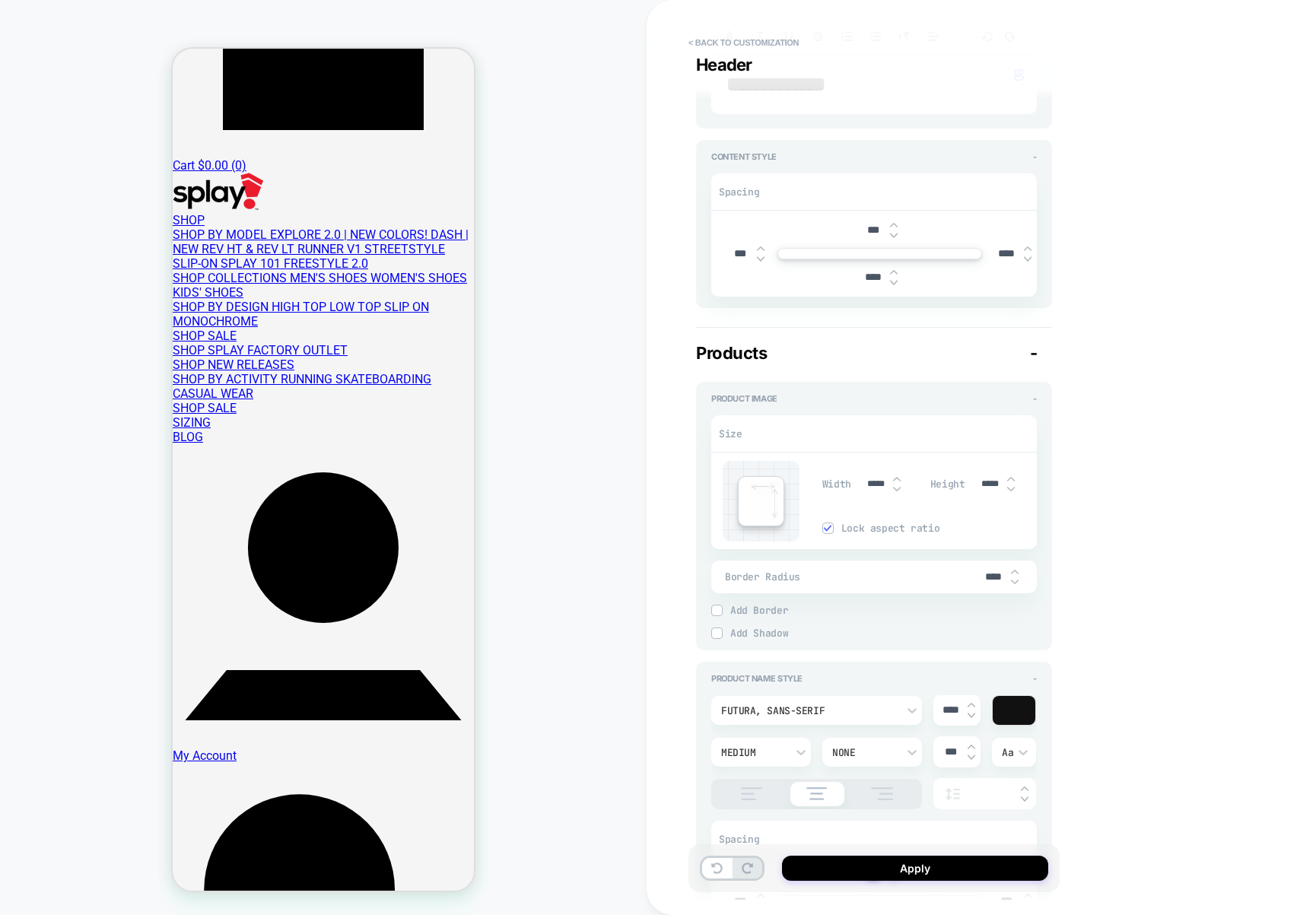
type textarea "*"
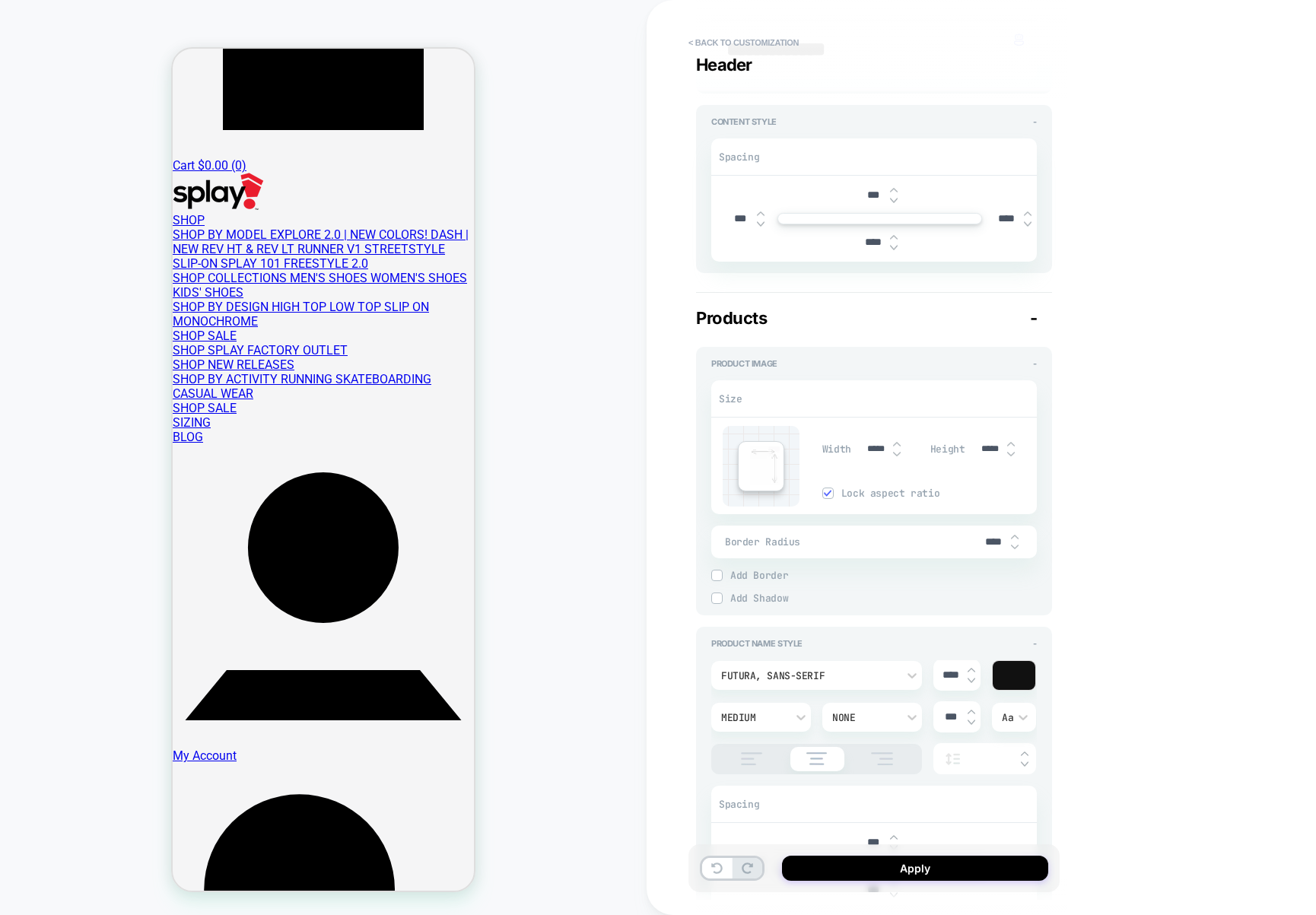
scroll to position [352, 0]
click at [869, 237] on input "****" at bounding box center [873, 237] width 34 height 13
type input "***"
type textarea "*"
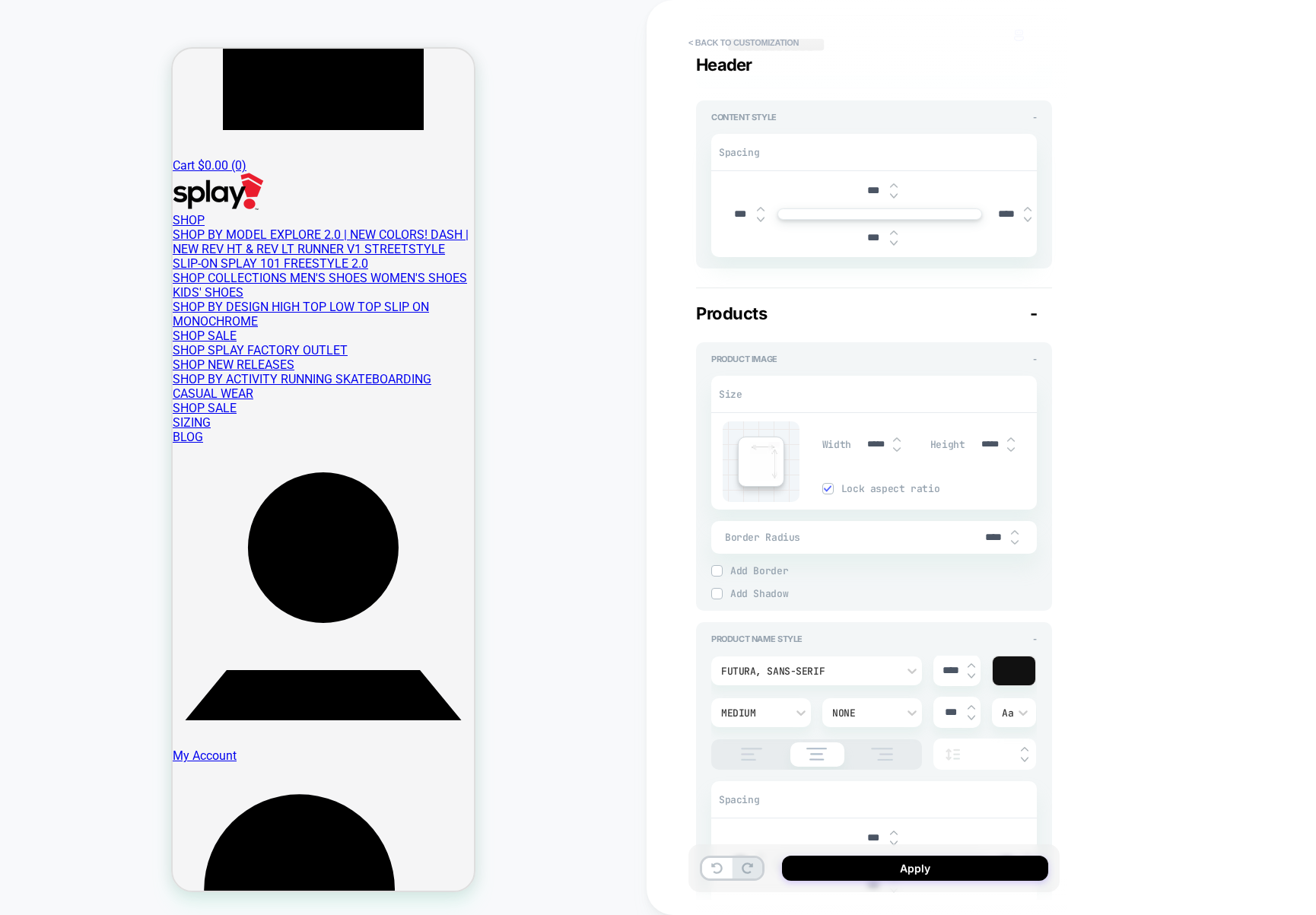
scroll to position [363, 0]
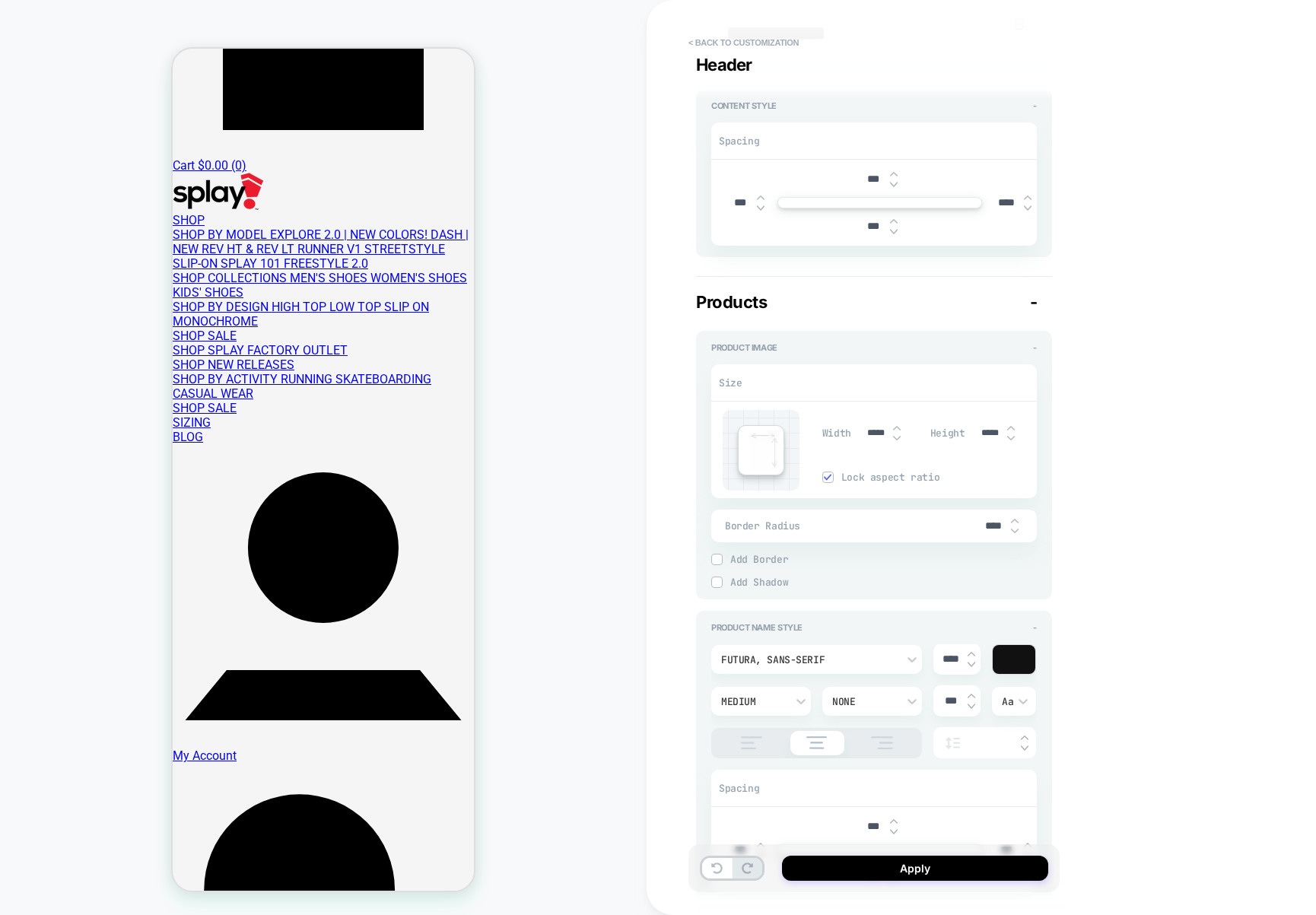
click at [864, 223] on input "***" at bounding box center [873, 226] width 34 height 13
type input "****"
type textarea "*"
click at [869, 230] on input "****" at bounding box center [873, 226] width 34 height 13
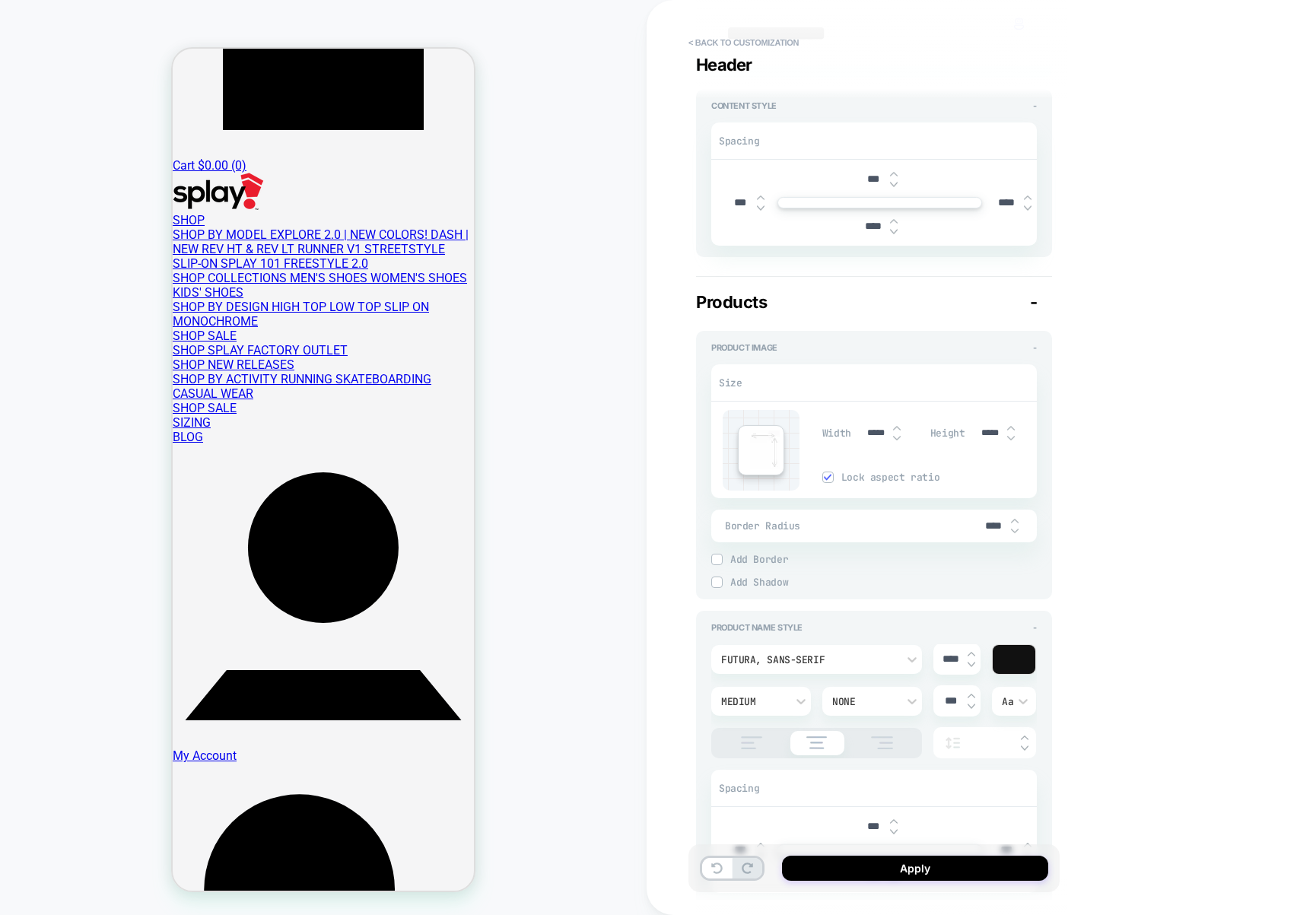
click at [869, 230] on input "****" at bounding box center [873, 226] width 34 height 13
type input "****"
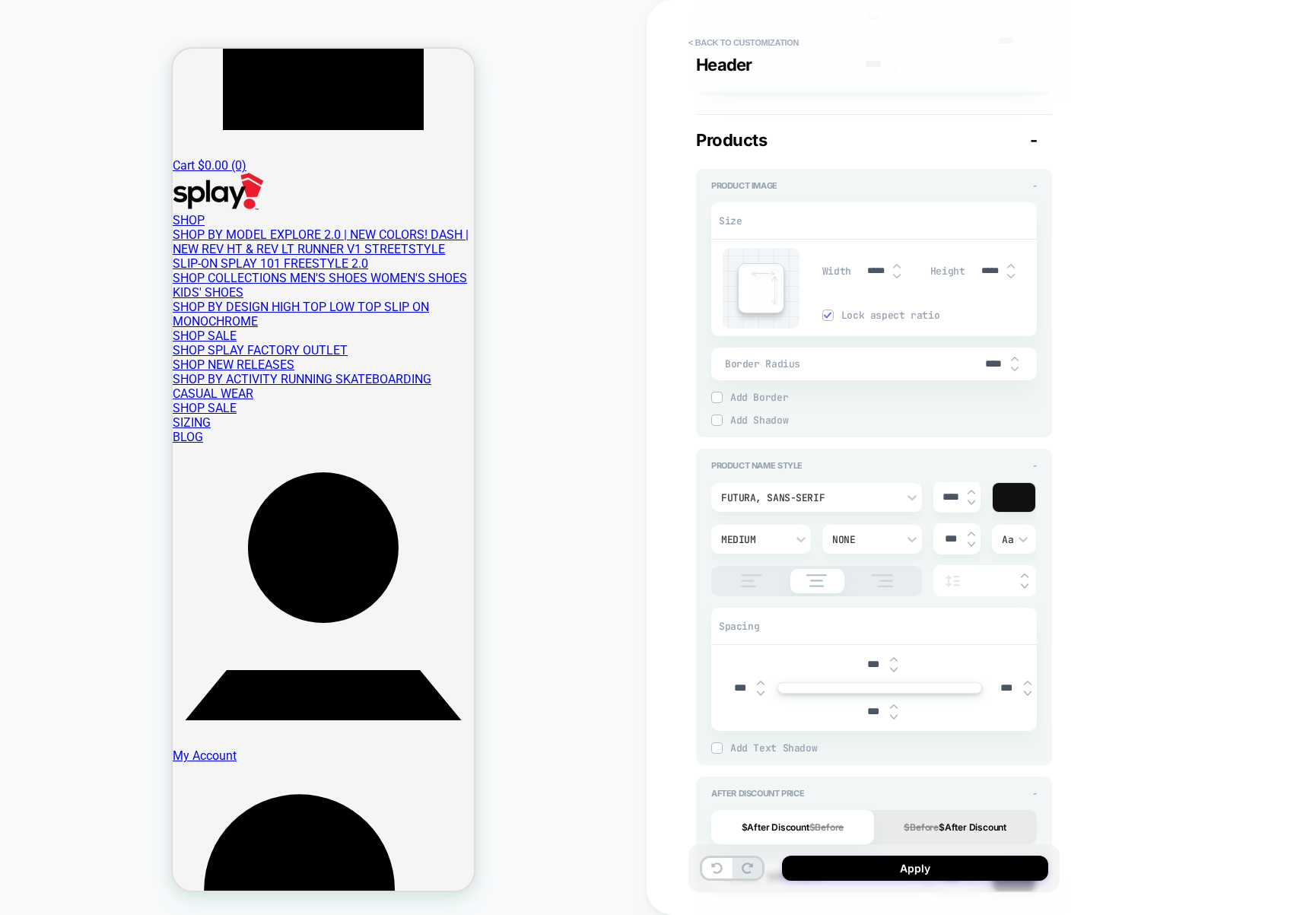
scroll to position [531, 0]
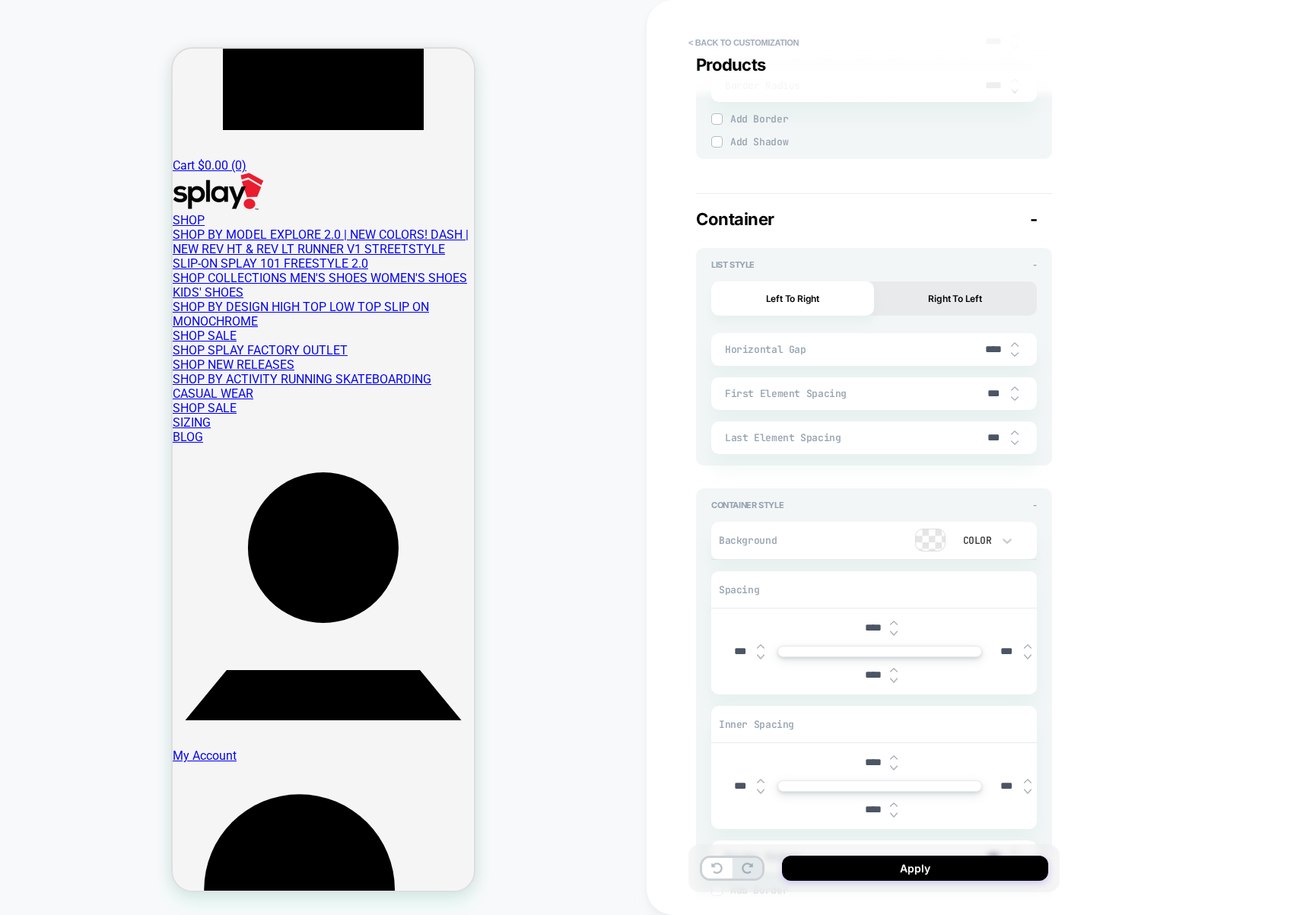
type textarea "*"
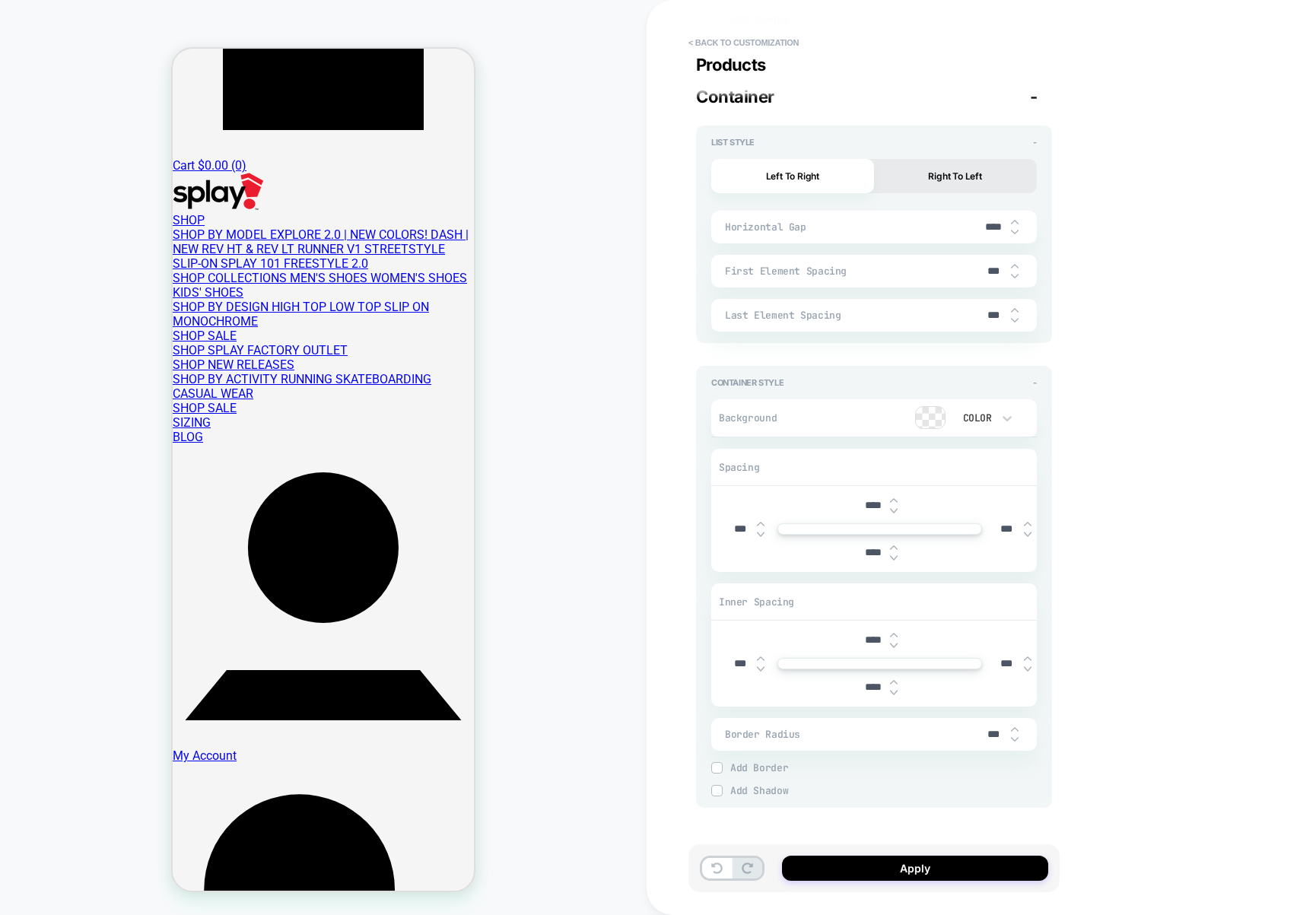
type input "****"
click at [869, 546] on input "****" at bounding box center [873, 553] width 34 height 13
type input "***"
type textarea "*"
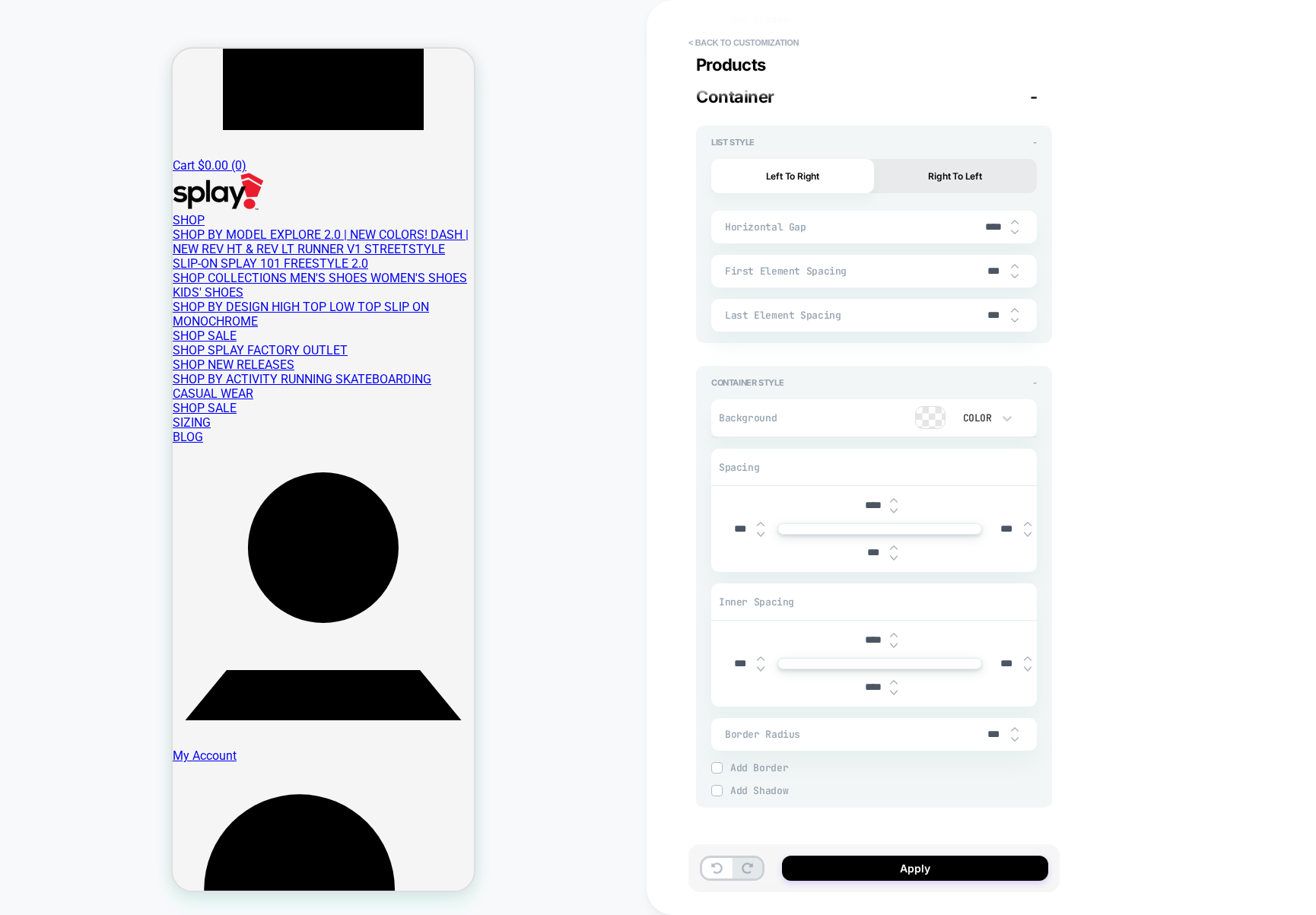
type input "***"
click at [865, 681] on input "****" at bounding box center [873, 687] width 34 height 13
type input "***"
type textarea "*"
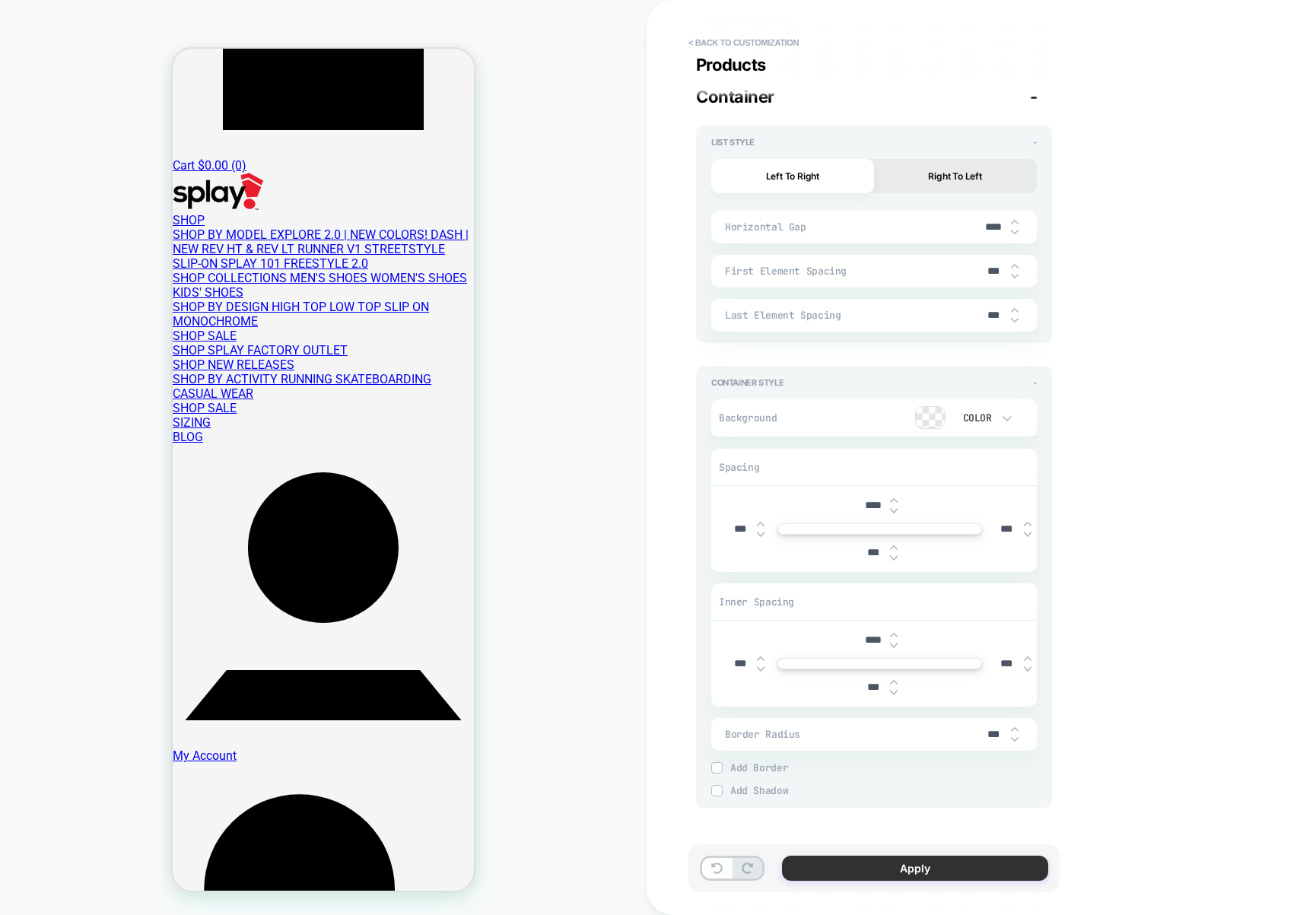
type input "***"
click at [962, 864] on button "Apply" at bounding box center [915, 868] width 266 height 25
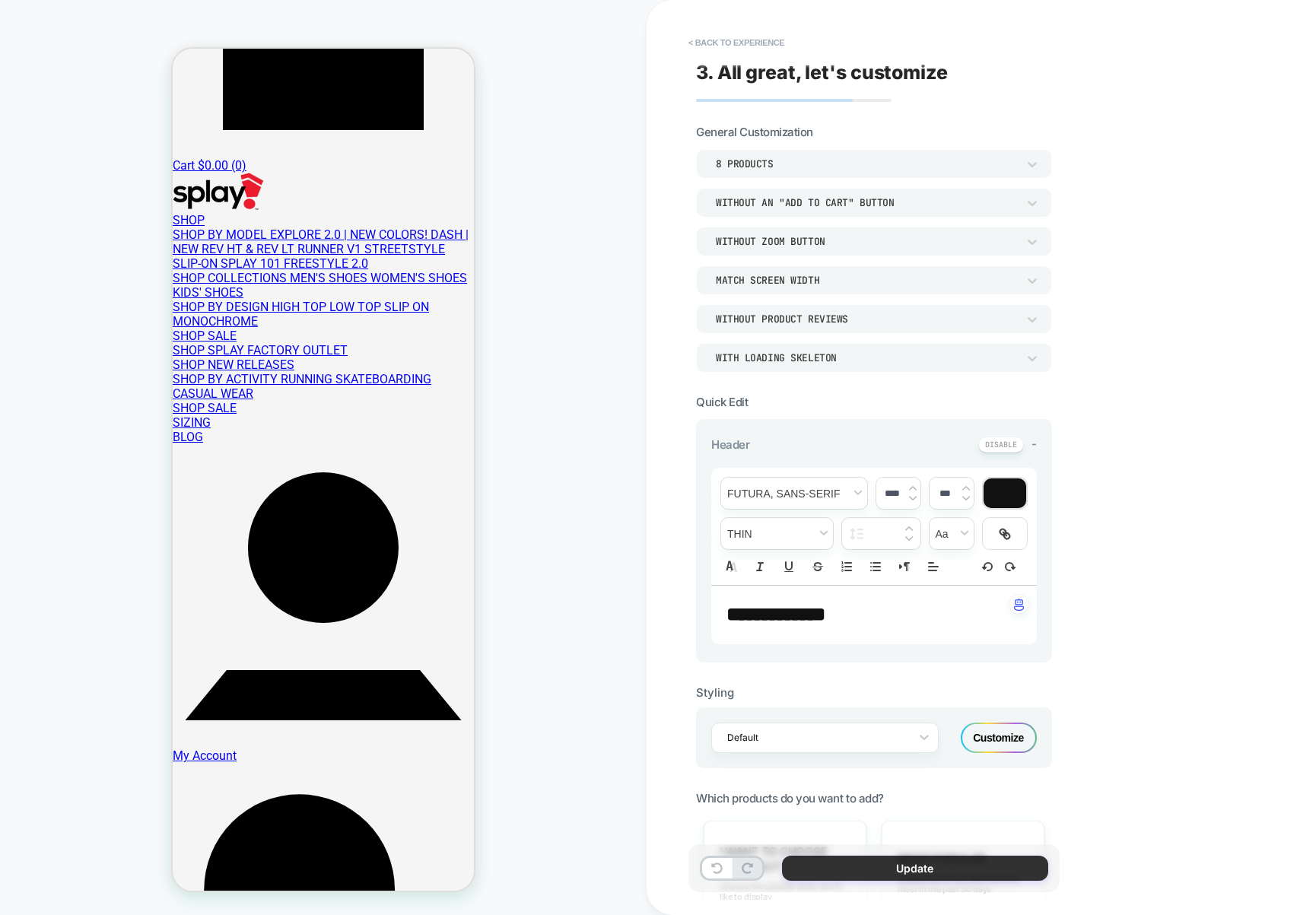
click at [994, 862] on button "Update" at bounding box center [915, 868] width 266 height 25
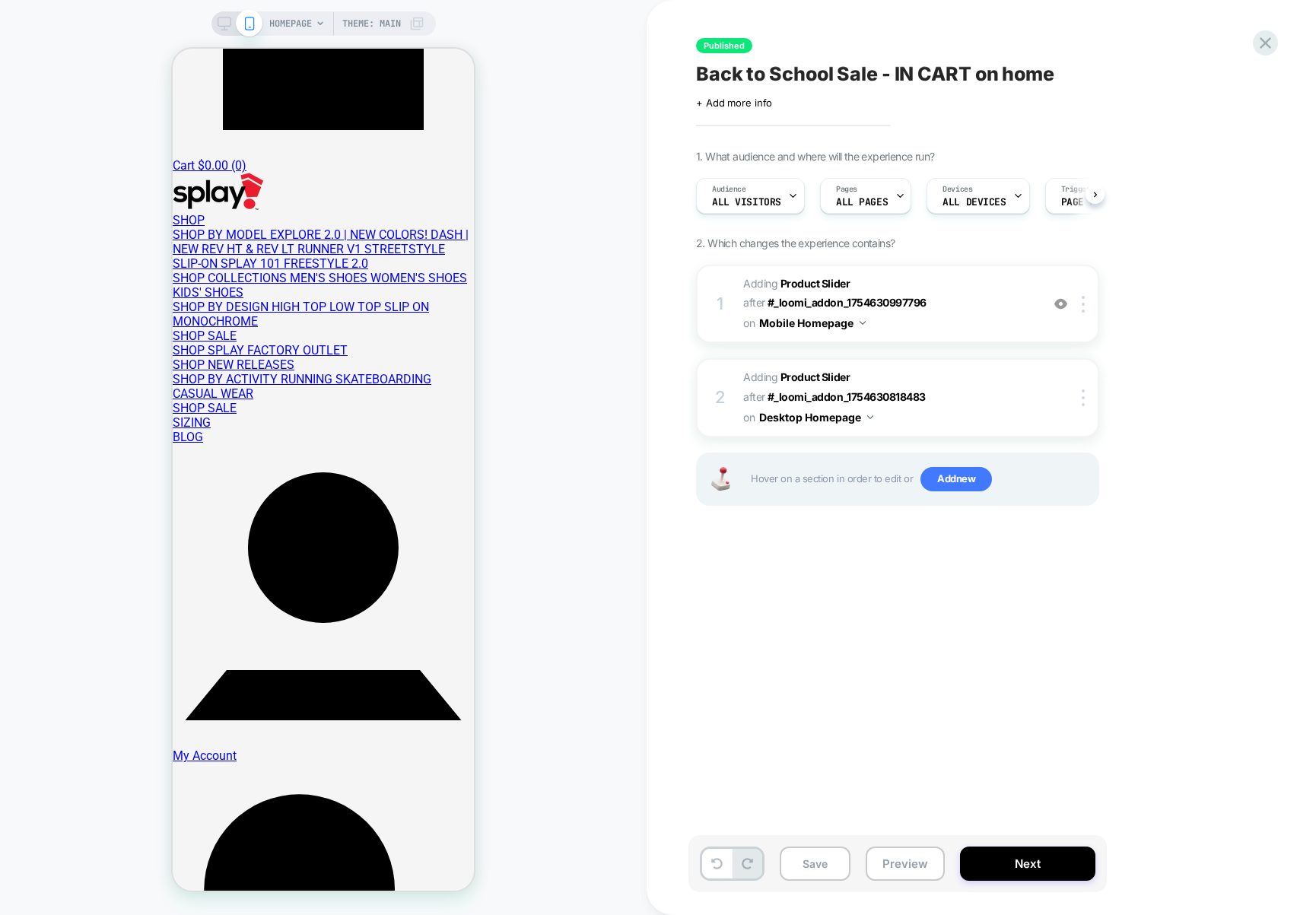
scroll to position [0, 1]
click at [226, 22] on icon at bounding box center [224, 23] width 14 height 14
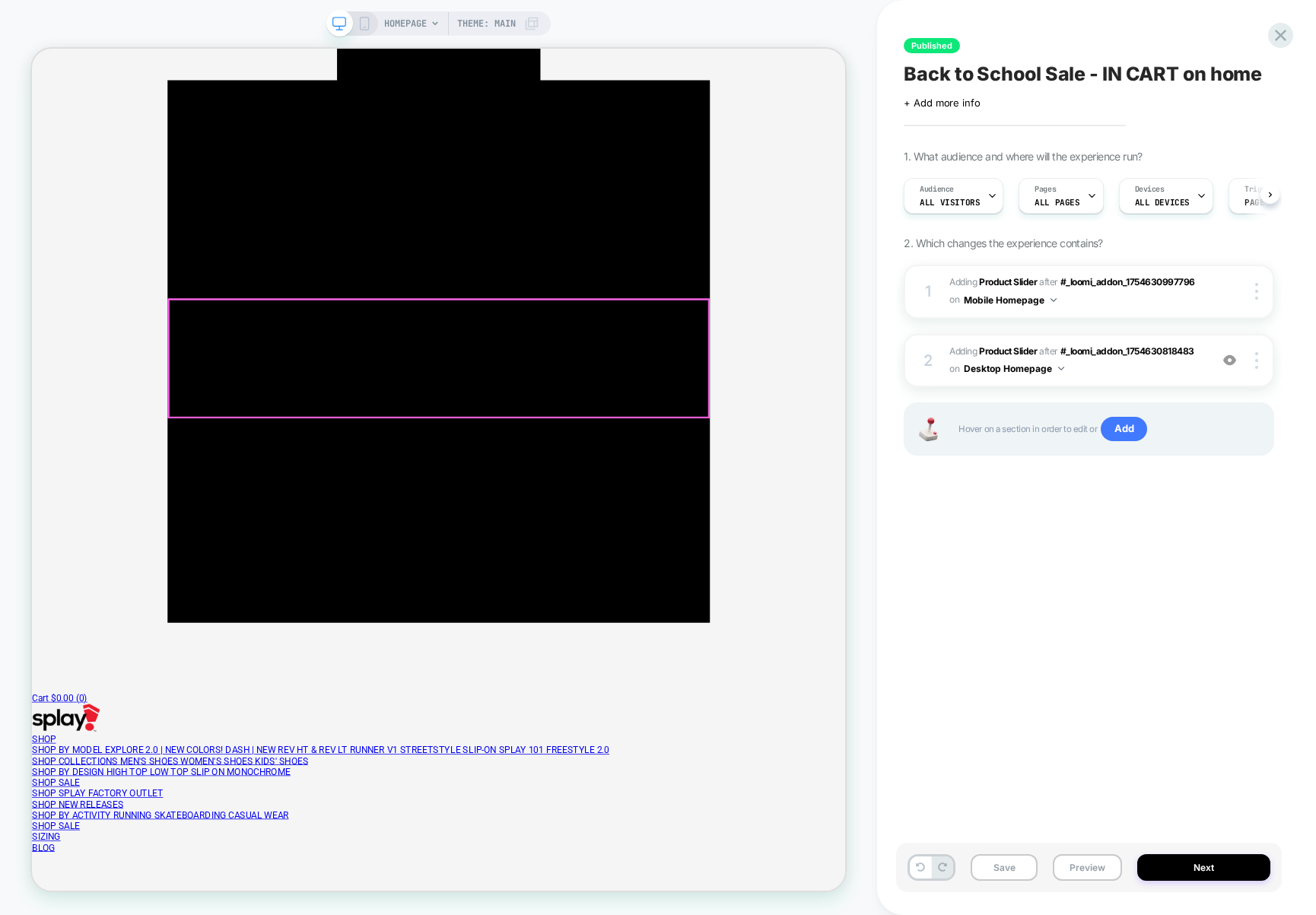
scroll to position [0, 1]
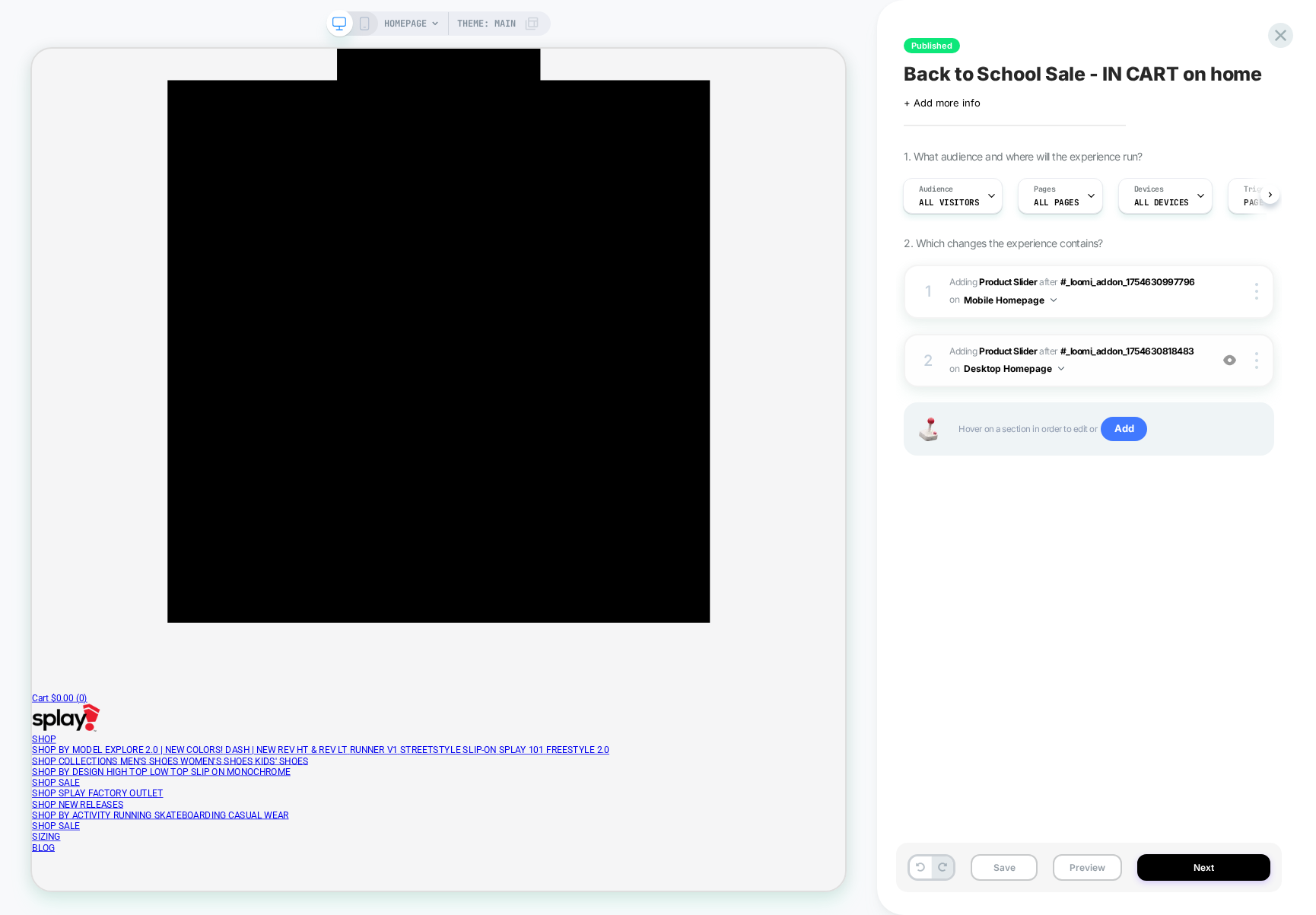
click at [1174, 366] on span "#_loomi_addon_1752300101411_dup1754928700 Adding Product Slider AFTER #_loomi_a…" at bounding box center [1075, 361] width 253 height 36
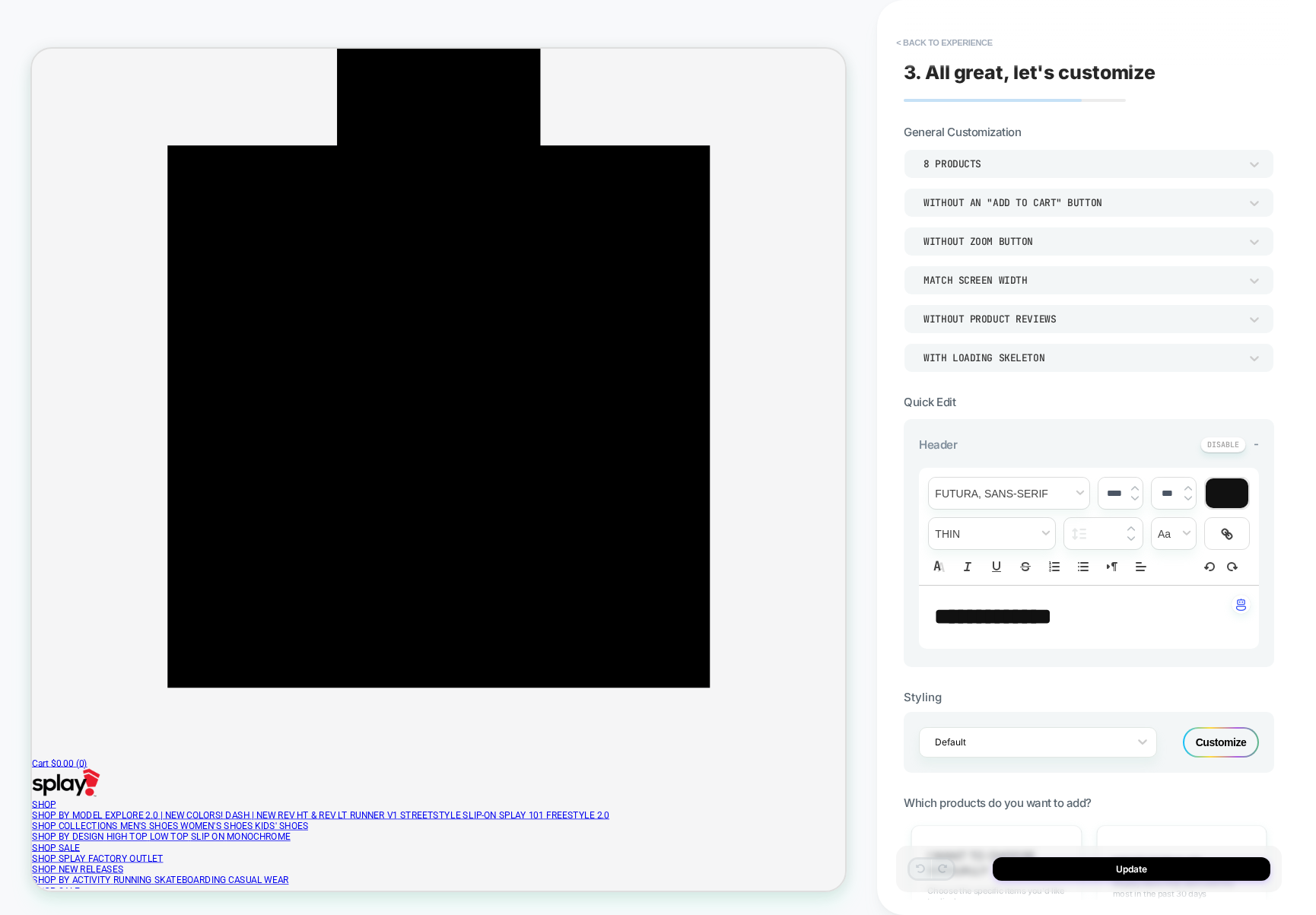
scroll to position [4, 0]
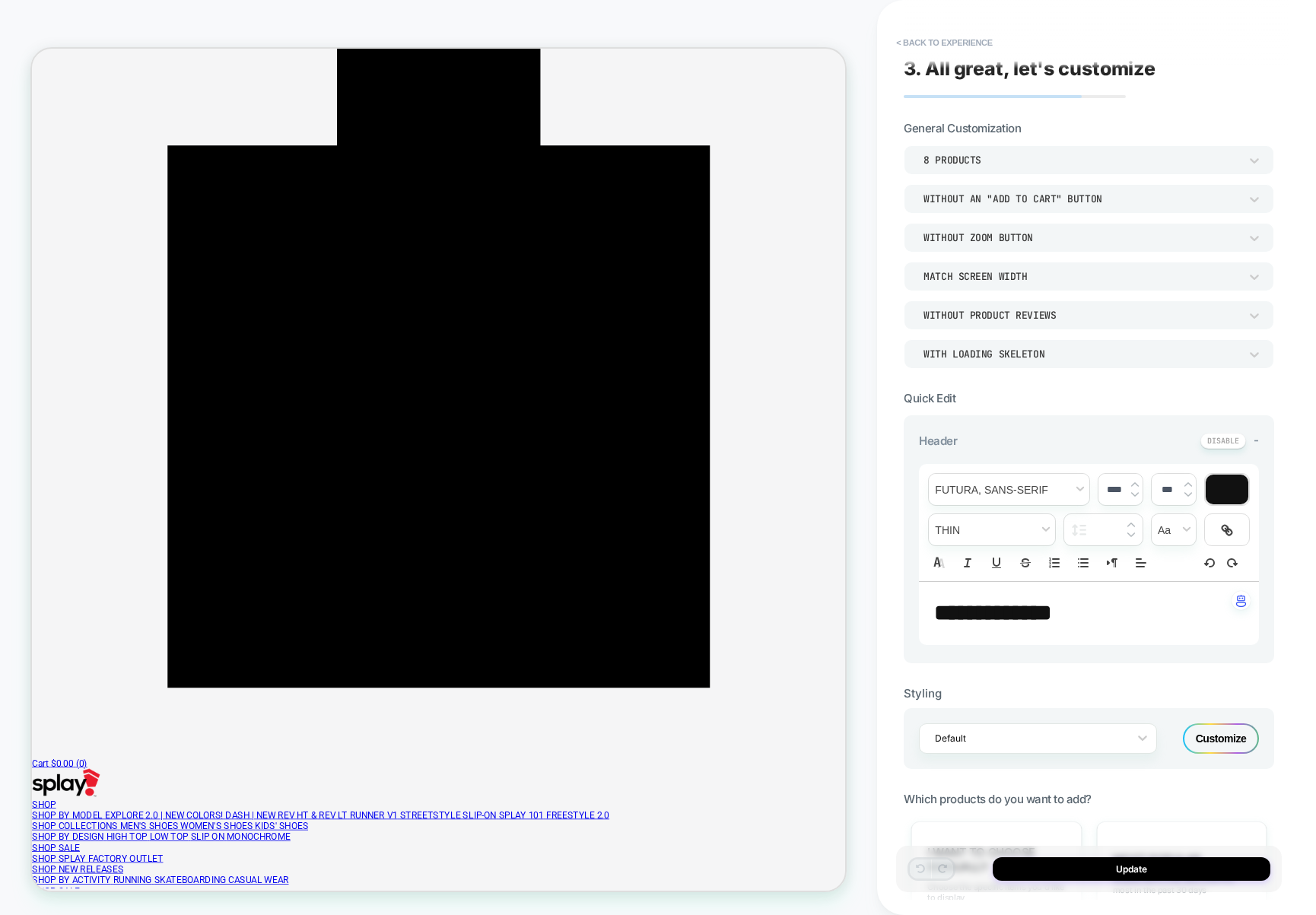
click at [1198, 735] on div "Customize" at bounding box center [1221, 739] width 76 height 30
type textarea "*"
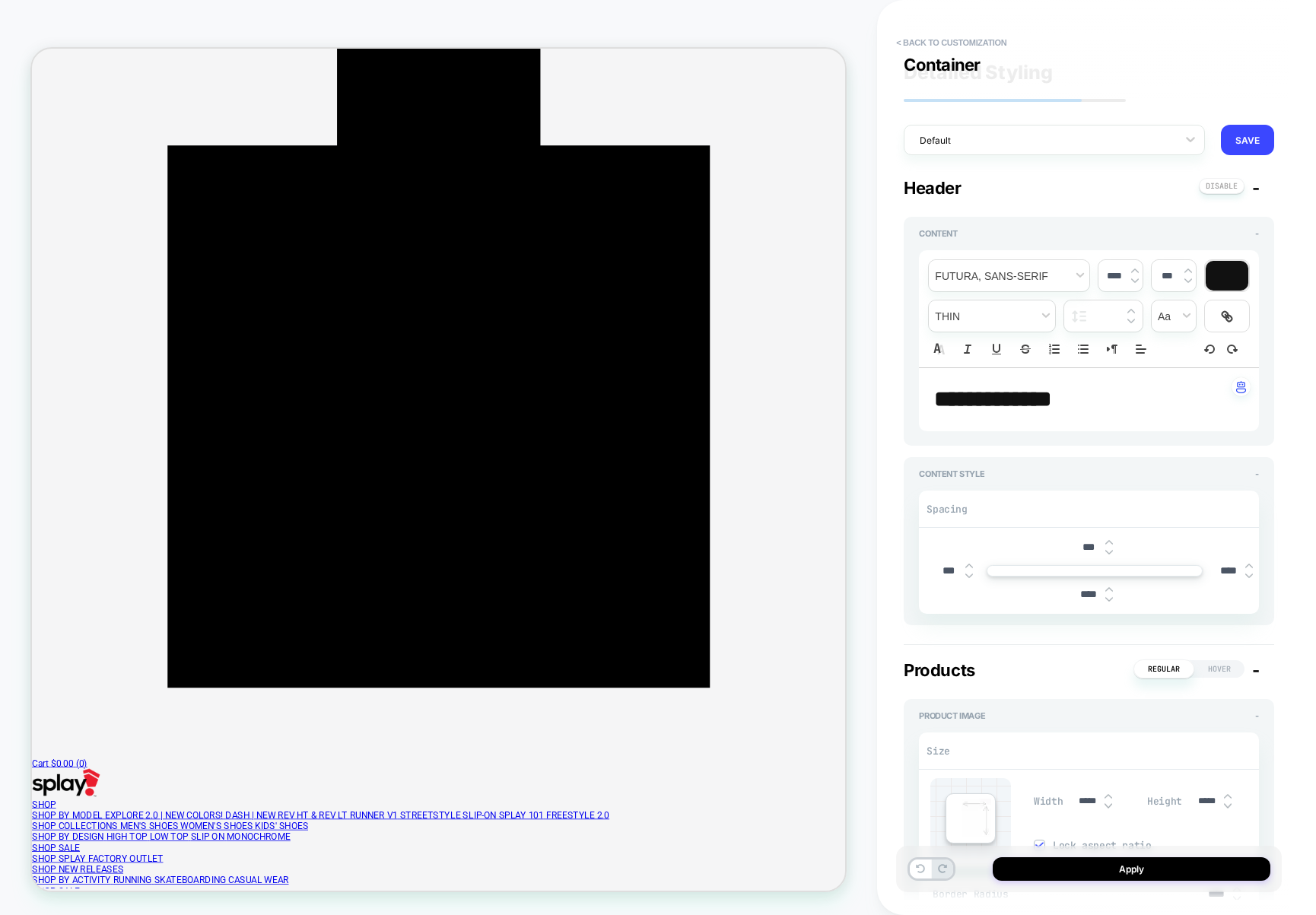
scroll to position [3051, 0]
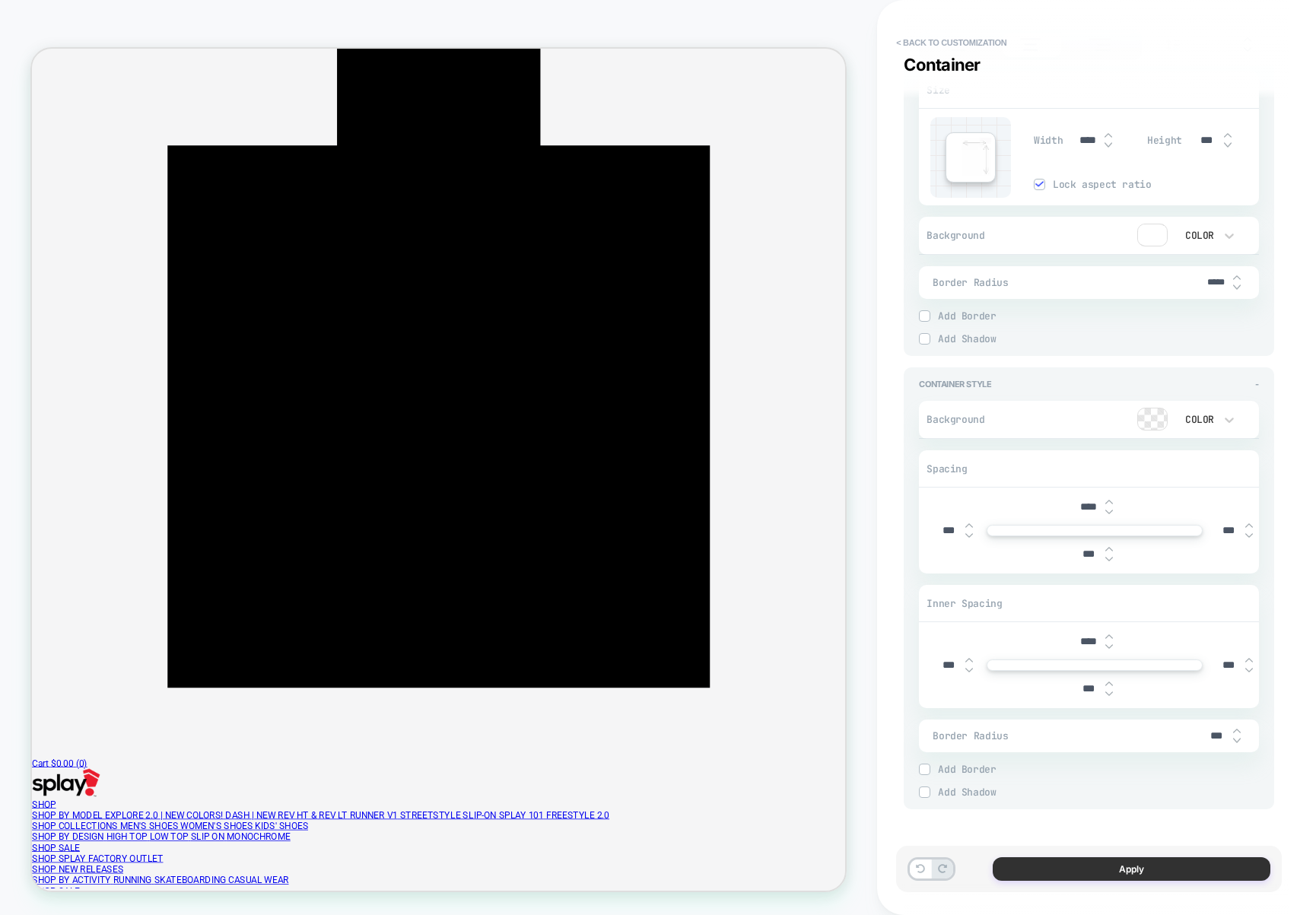
click at [1180, 871] on button "Apply" at bounding box center [1132, 868] width 277 height 23
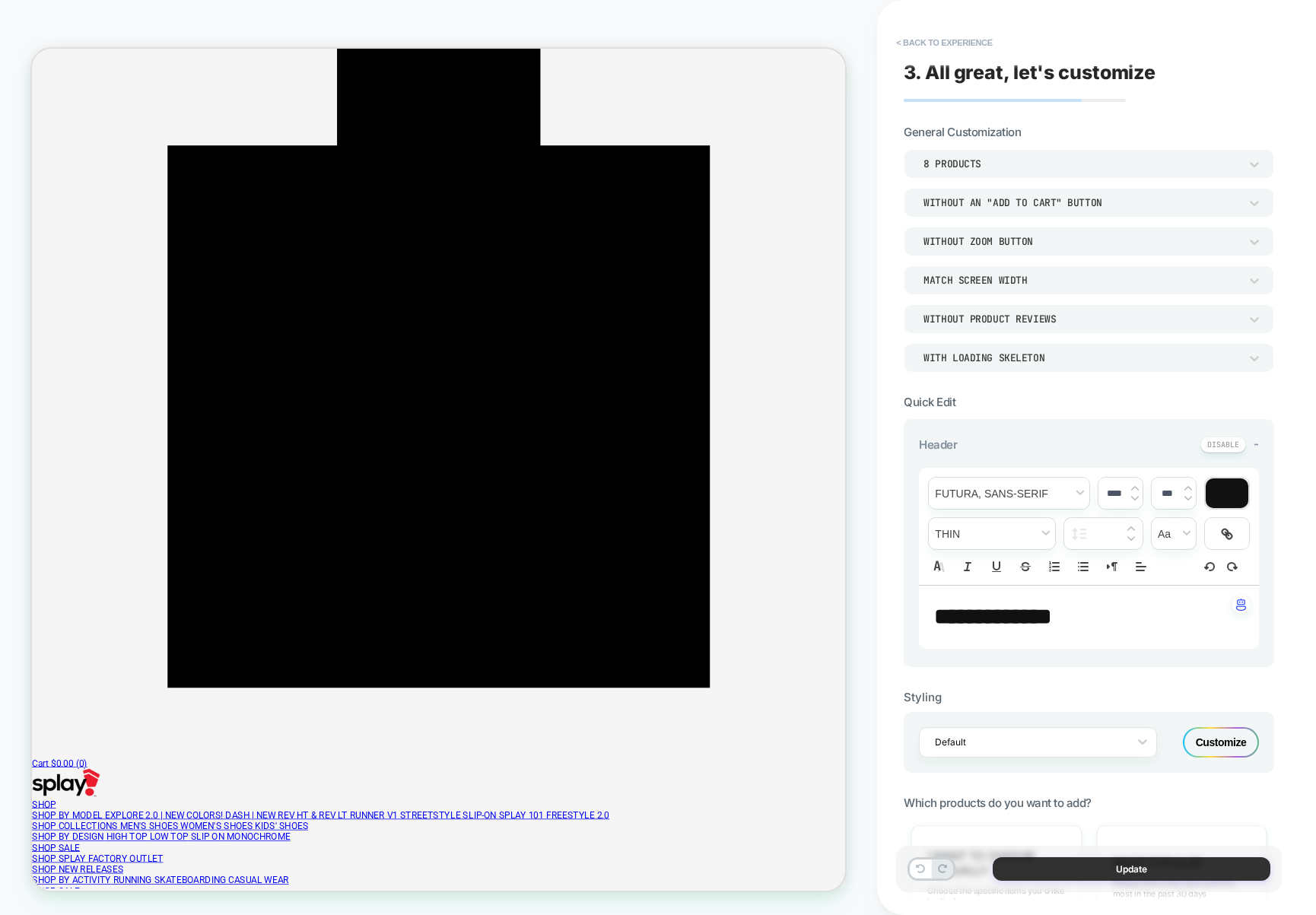
click at [1193, 865] on button "Update" at bounding box center [1132, 868] width 277 height 23
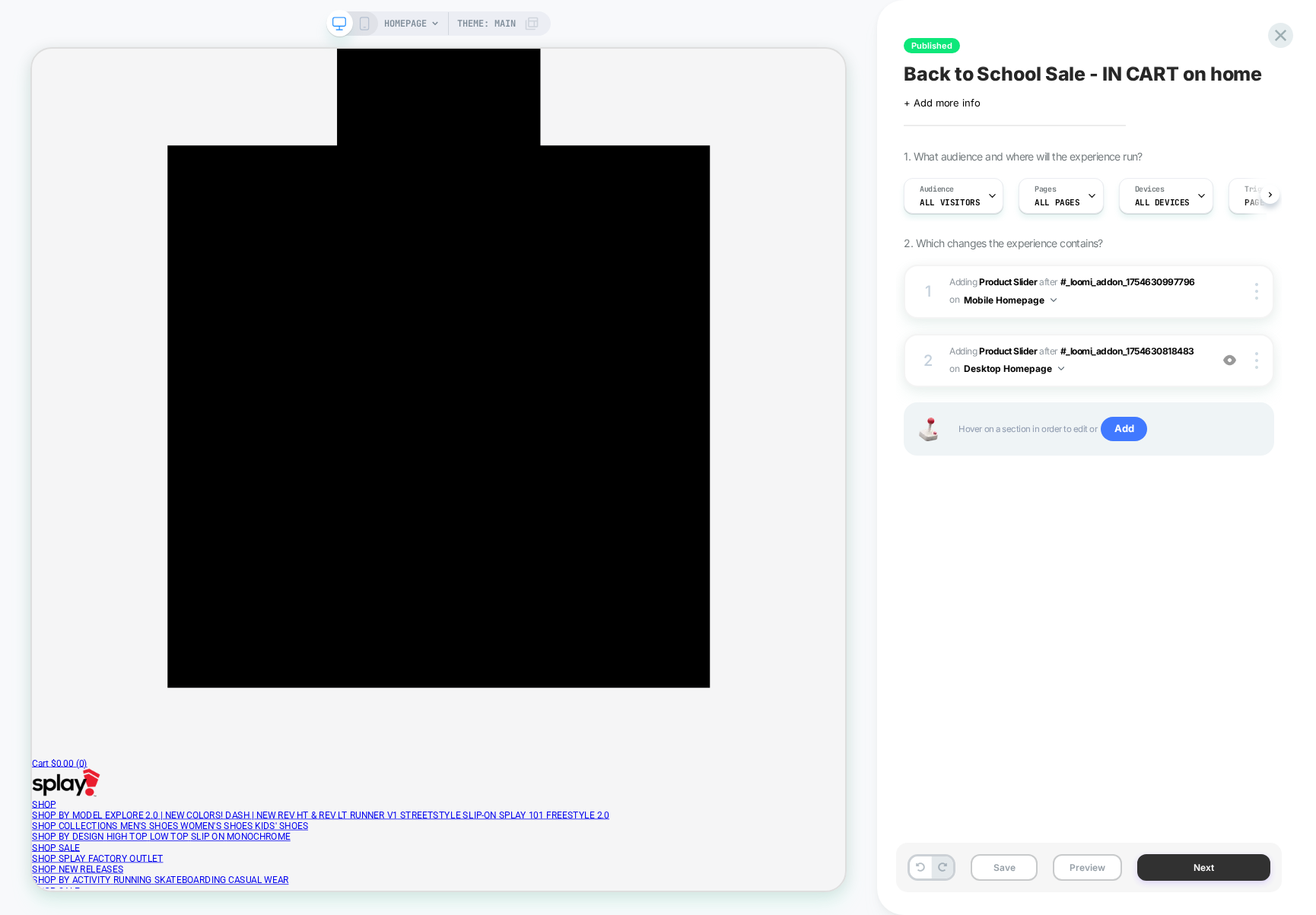
scroll to position [0, 1]
click at [1196, 866] on button "Next" at bounding box center [1204, 867] width 133 height 26
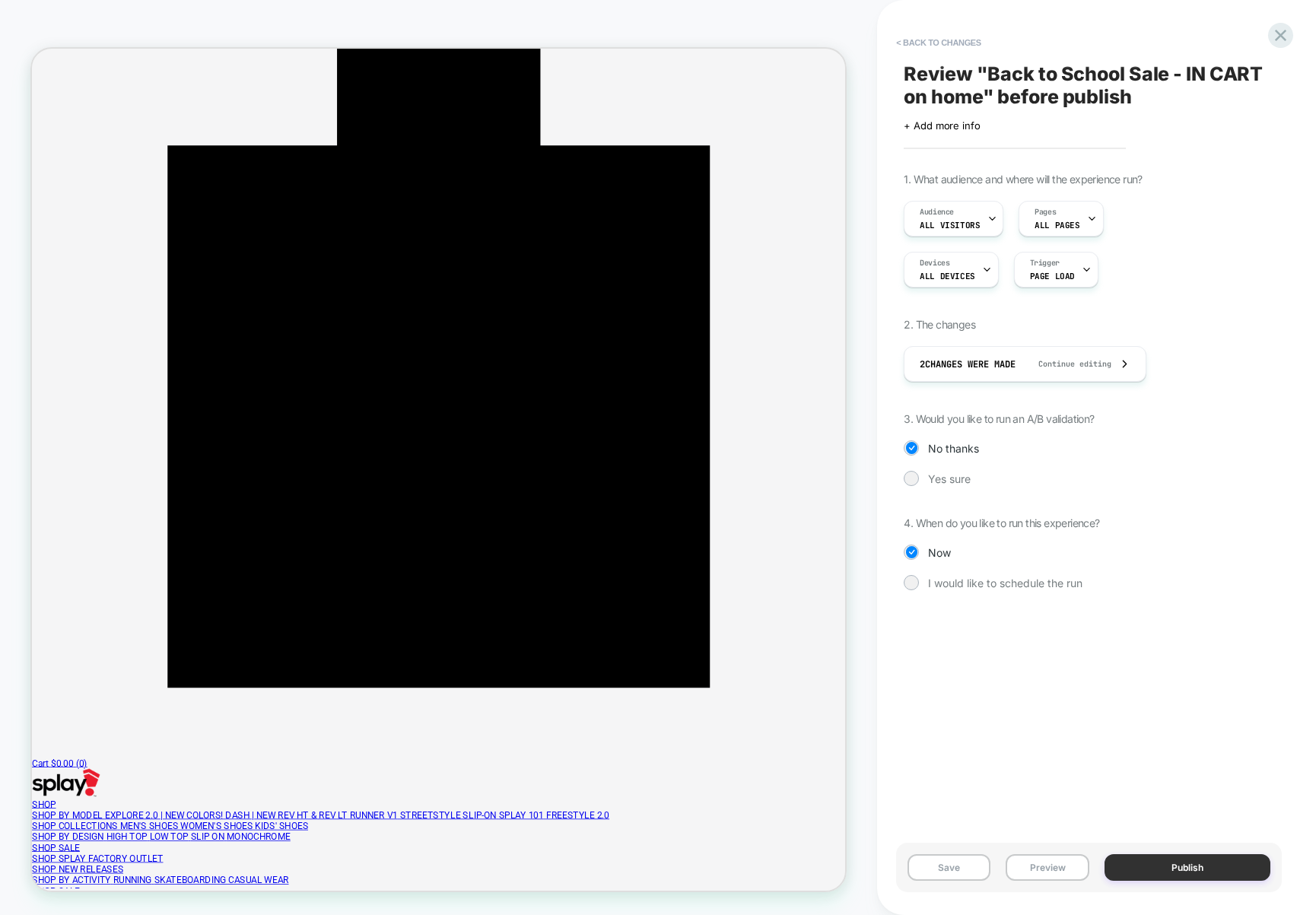
click at [1203, 866] on button "Publish" at bounding box center [1187, 867] width 166 height 26
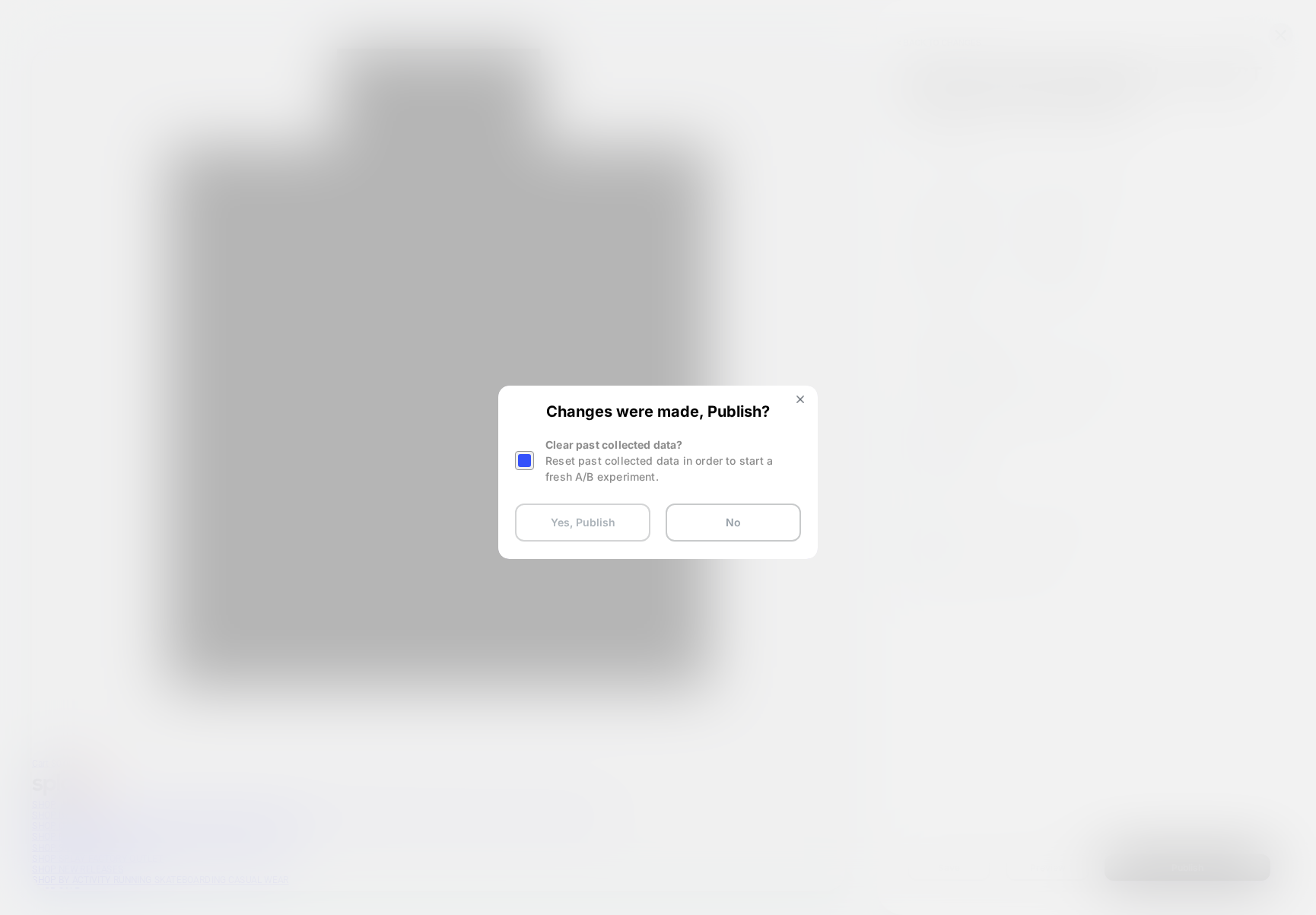
click at [599, 521] on button "Yes, Publish" at bounding box center [582, 522] width 136 height 38
